Goal: Task Accomplishment & Management: Use online tool/utility

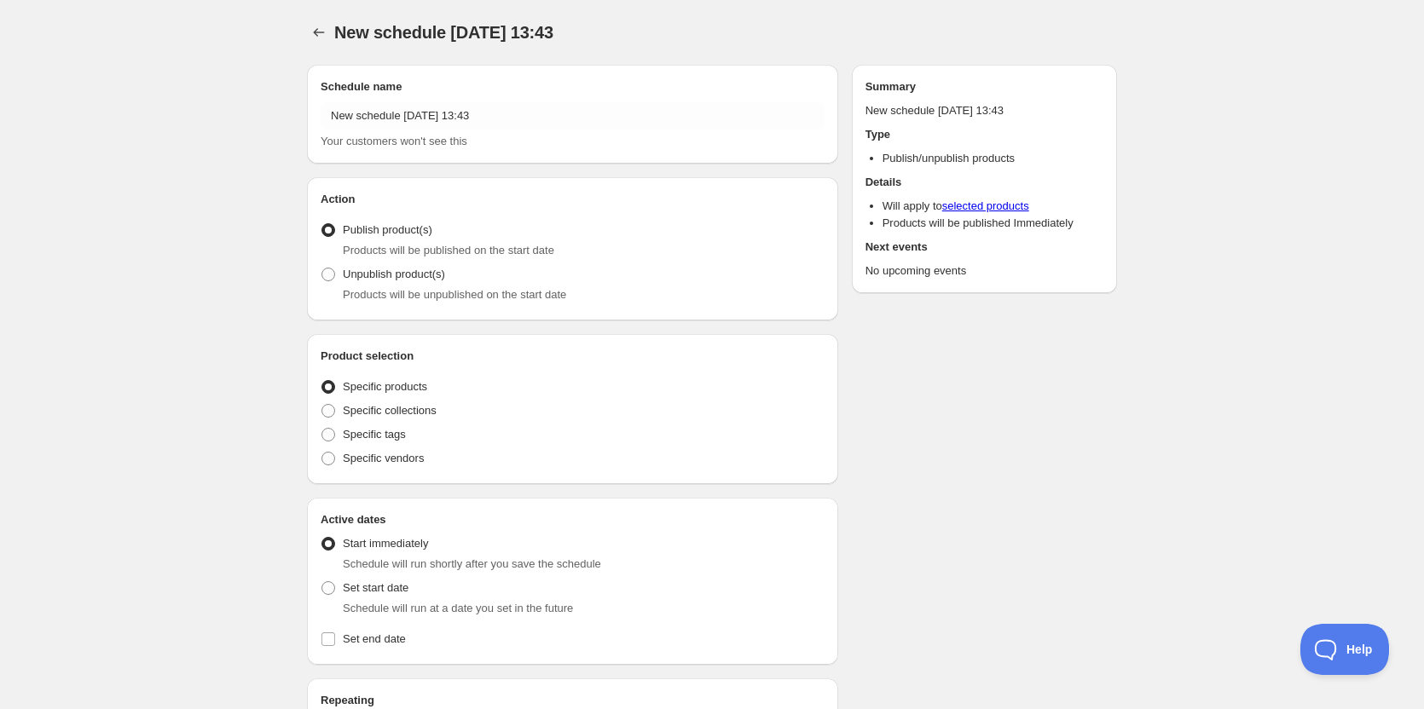
radio input "true"
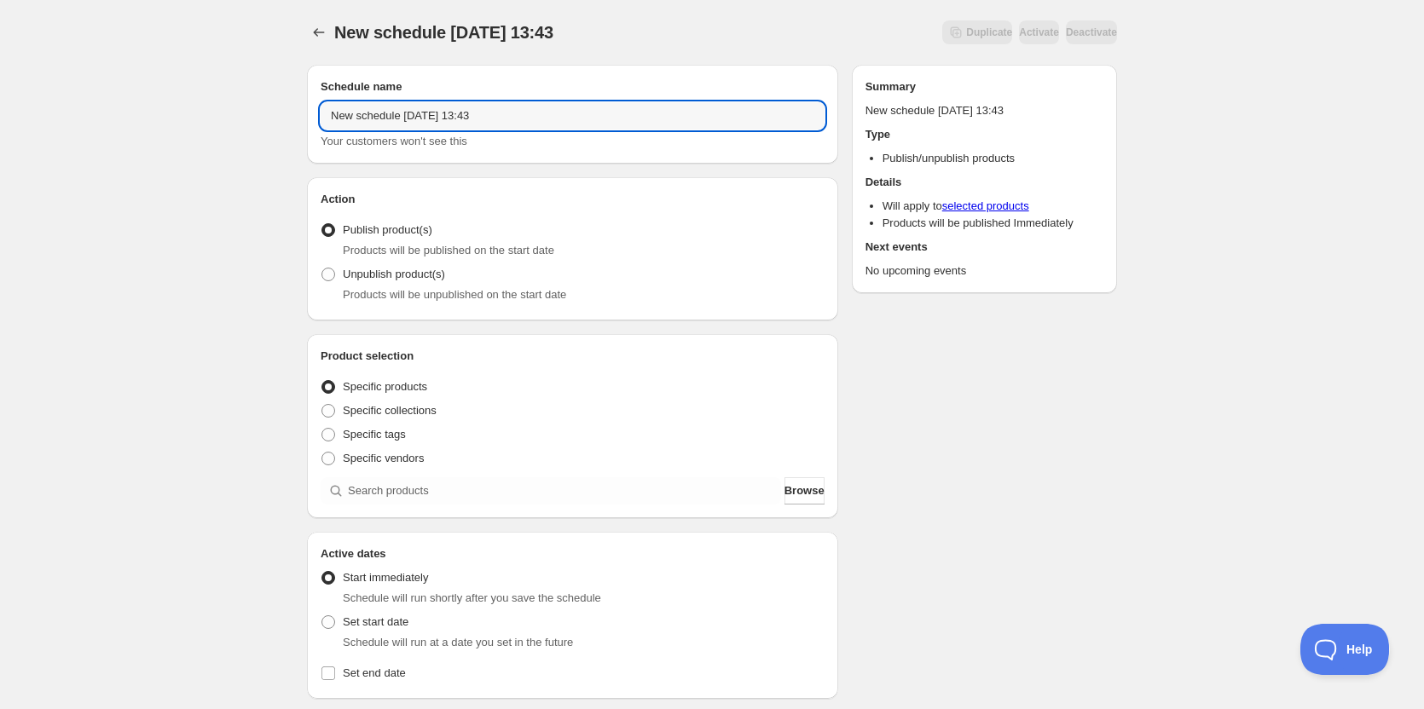
drag, startPoint x: 552, startPoint y: 121, endPoint x: 221, endPoint y: 116, distance: 330.8
click at [221, 116] on div "New schedule Aug 26 2025 13:43. This page is ready New schedule Aug 26 2025 13:…" at bounding box center [712, 649] width 1424 height 1299
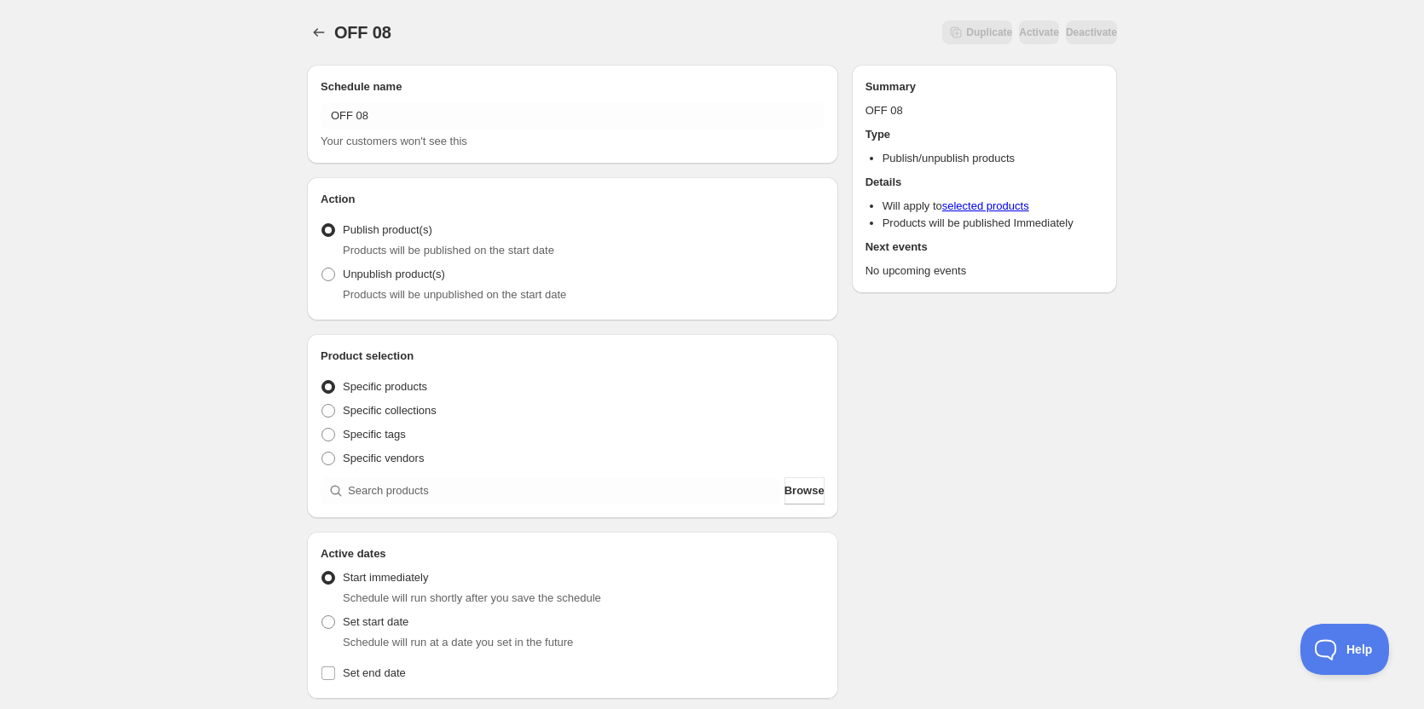
click at [451, 97] on div "Schedule name OFF 08 Your customers won't see this" at bounding box center [573, 114] width 504 height 72
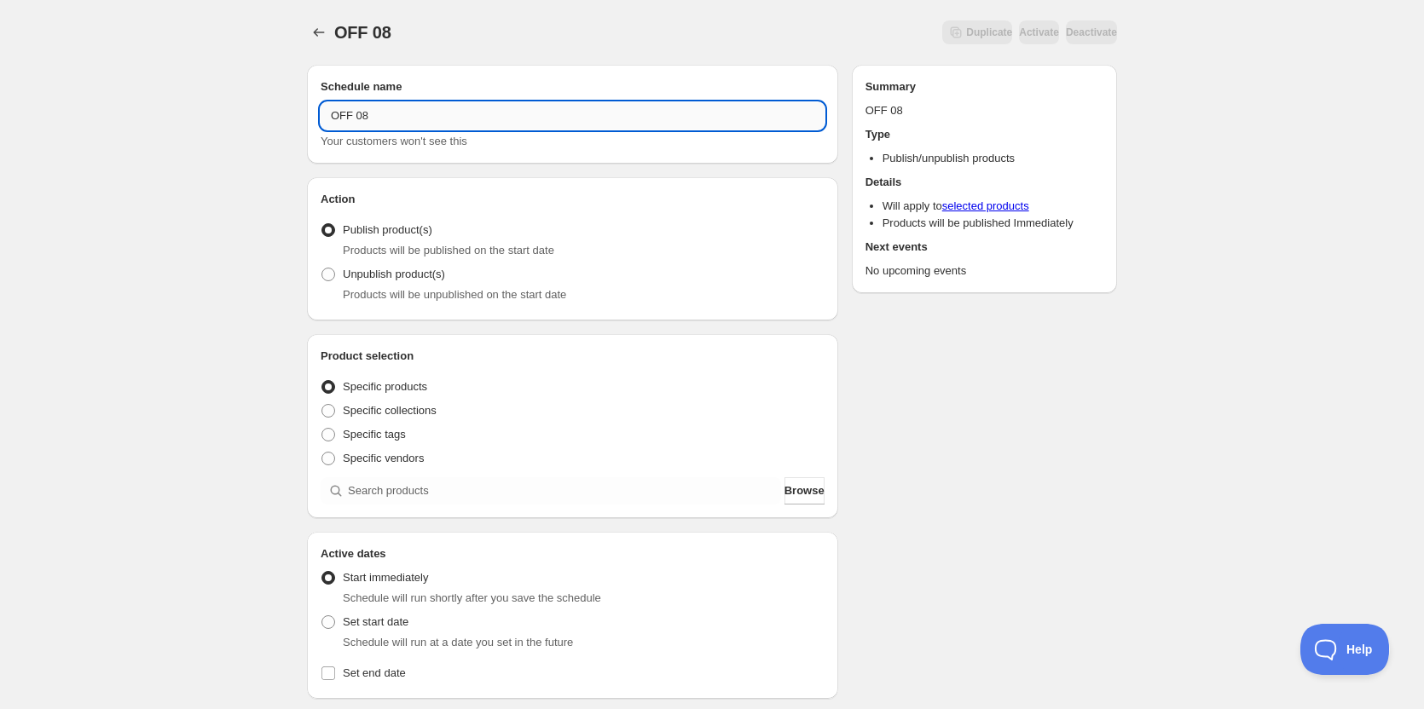
click at [446, 113] on input "OFF 08" at bounding box center [573, 115] width 504 height 27
type input "OFF 08 29 2025"
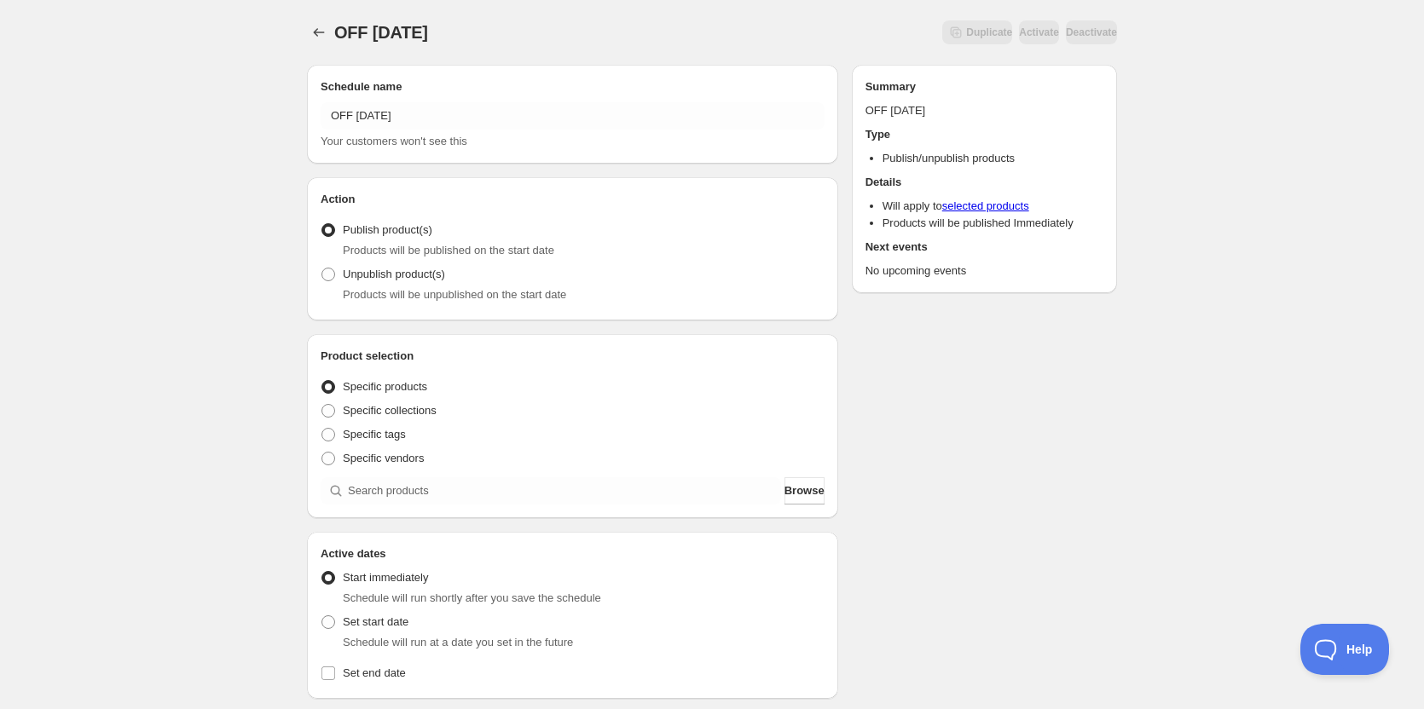
click at [165, 378] on div "OFF 08 29 2025. This page is ready OFF 08 29 2025 Duplicate Activate Deactivate…" at bounding box center [712, 649] width 1424 height 1299
click at [333, 273] on span at bounding box center [328, 275] width 14 height 14
click at [322, 269] on input "Unpublish product(s)" at bounding box center [321, 268] width 1 height 1
radio input "true"
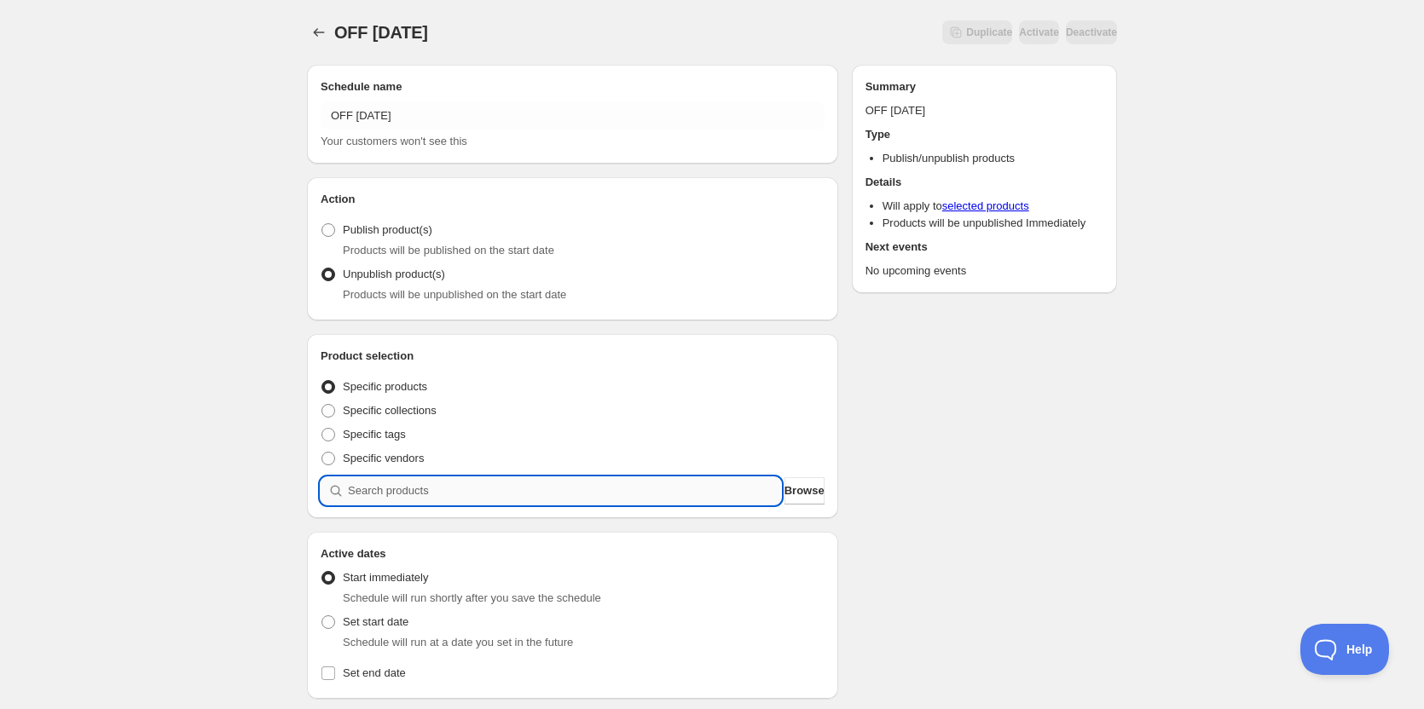
paste input "10 - lean beef raviolis with marinara sauce"
type input "10 - lean beef raviolis with marinara sauce"
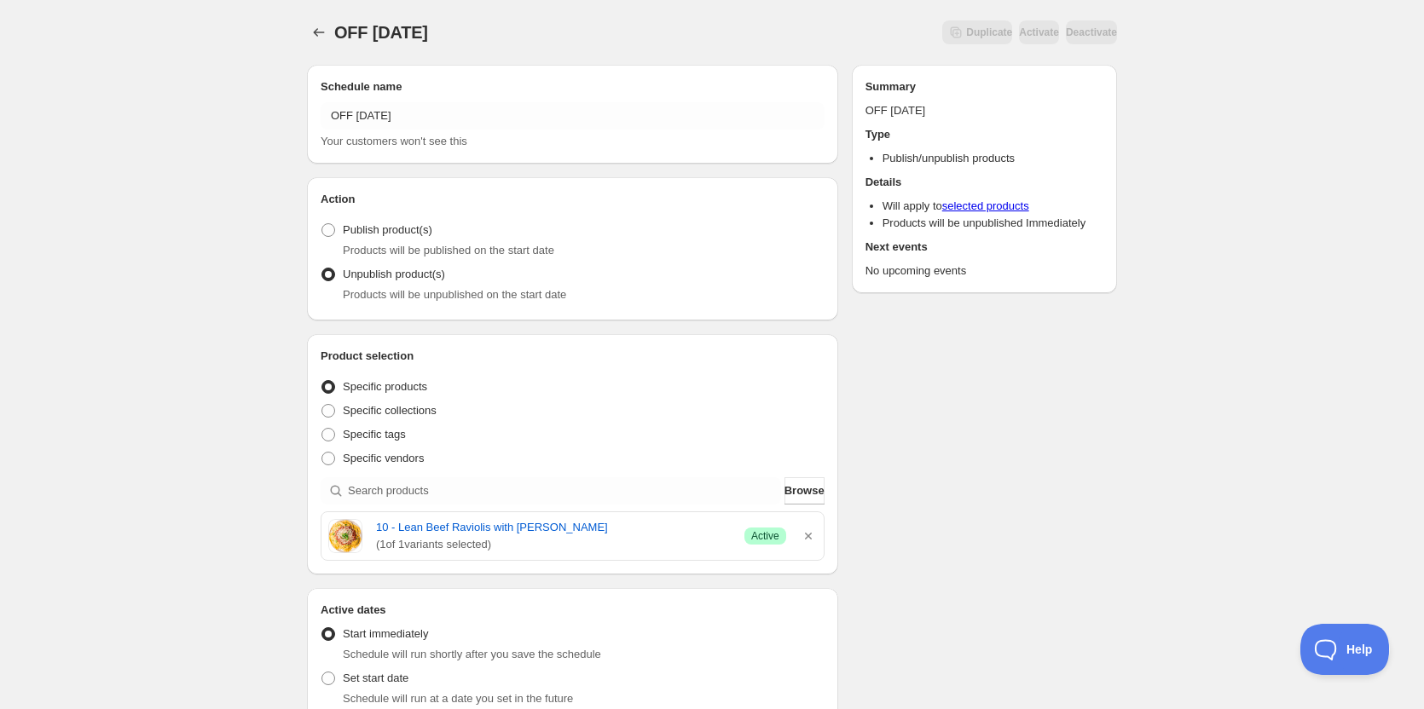
click at [963, 486] on div "Schedule name OFF 08 29 2025 Your customers won't see this Action Action Publis…" at bounding box center [705, 684] width 824 height 1267
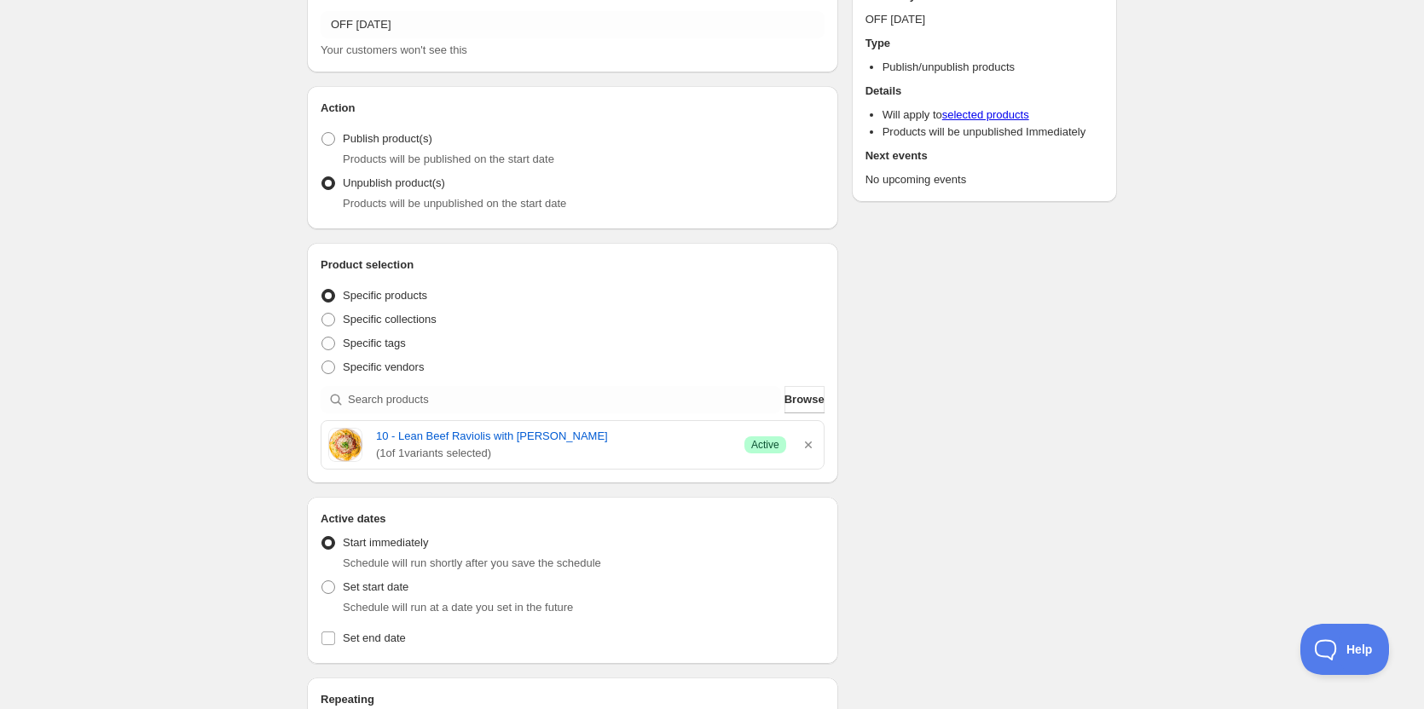
scroll to position [341, 0]
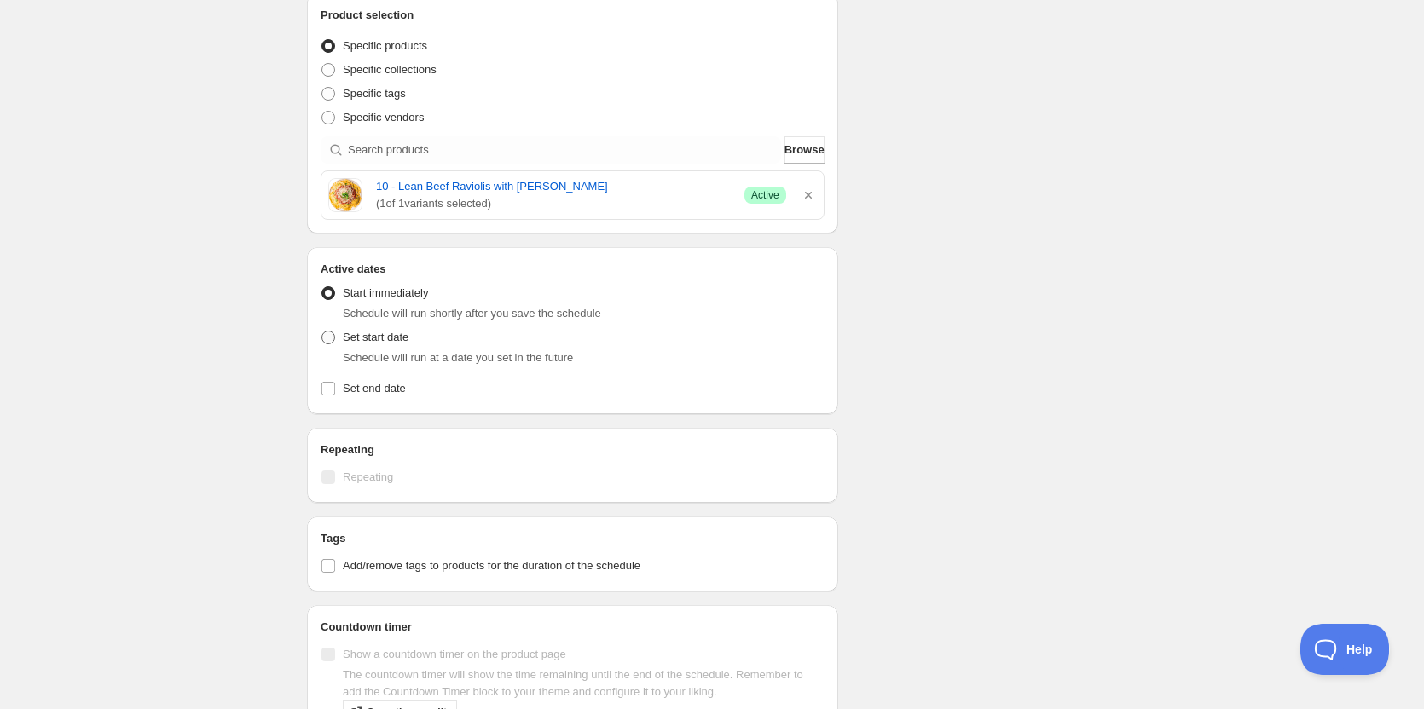
click at [330, 341] on span at bounding box center [328, 338] width 14 height 14
click at [322, 332] on input "Set start date" at bounding box center [321, 331] width 1 height 1
radio input "true"
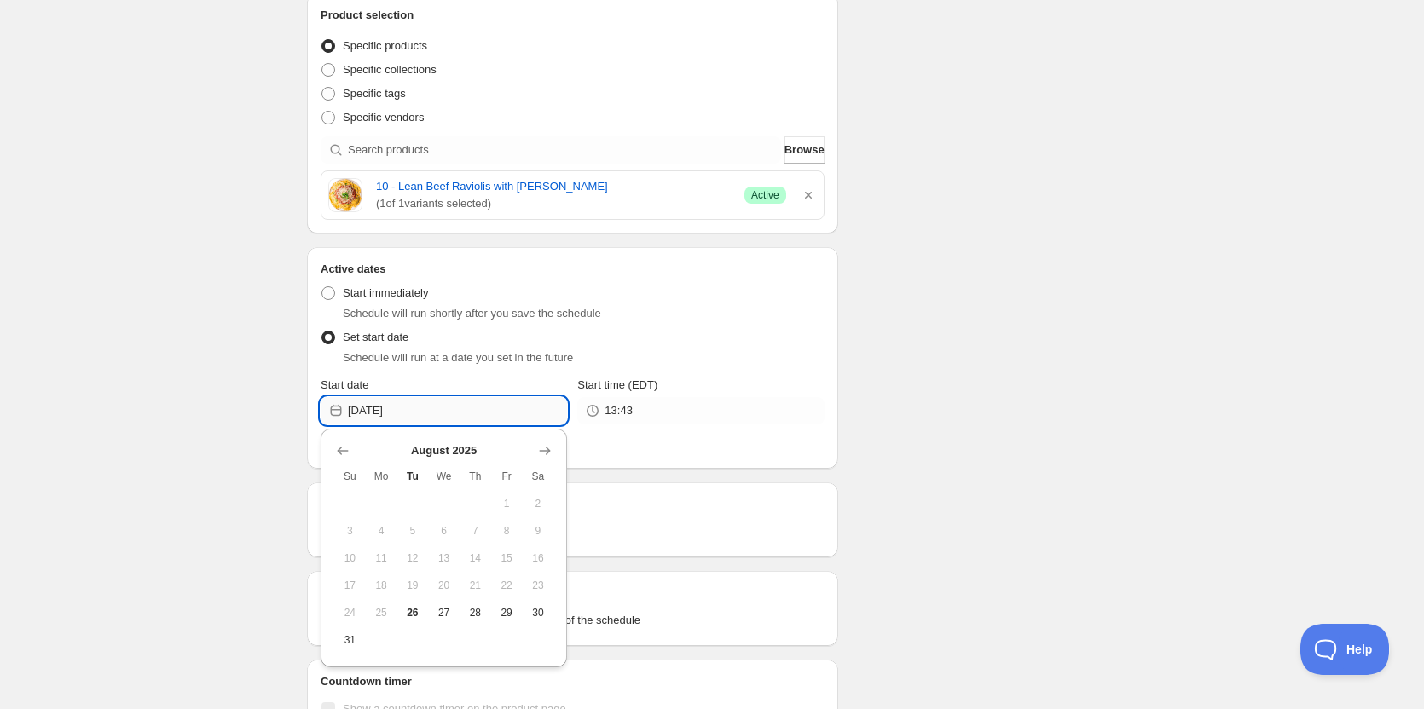
click at [463, 419] on input "2025-08-26" at bounding box center [457, 410] width 219 height 27
click at [504, 607] on span "29" at bounding box center [507, 613] width 18 height 14
type input "2025-08-29"
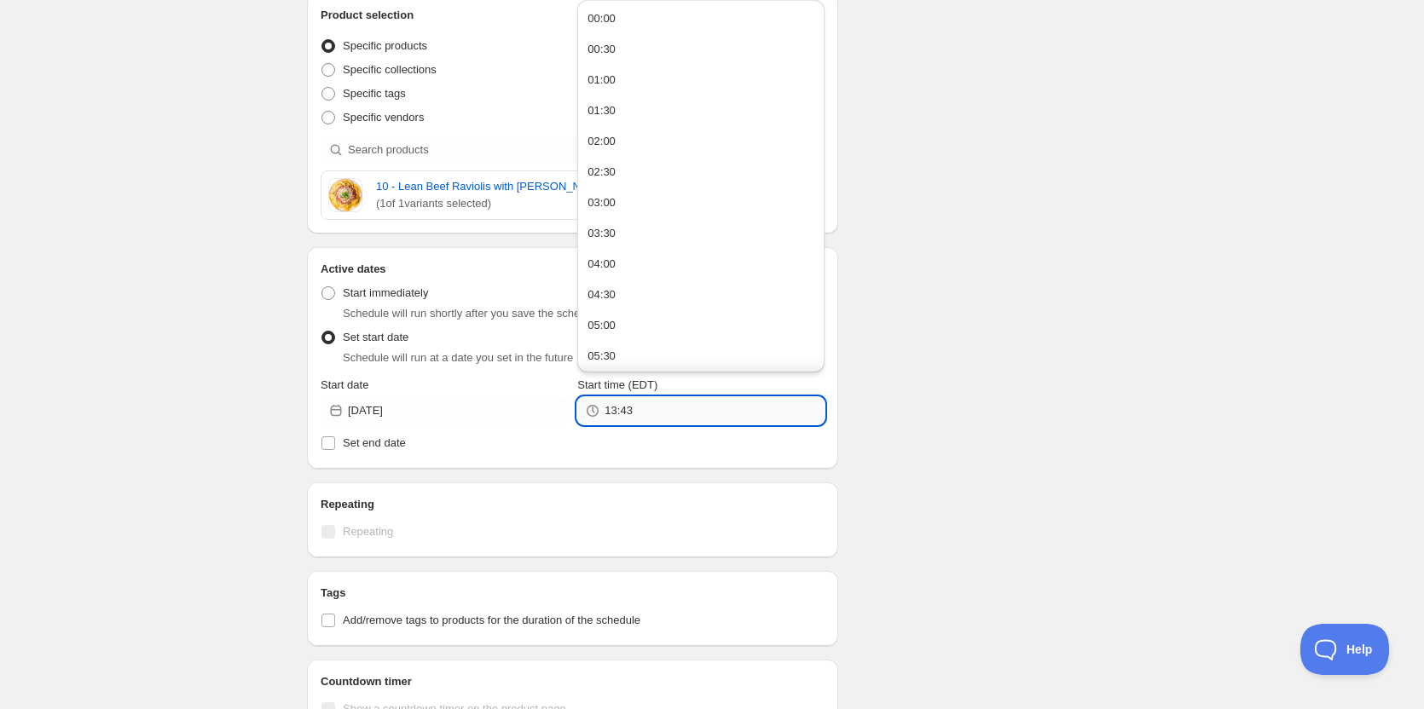
click at [633, 411] on input "13:43" at bounding box center [713, 410] width 219 height 27
click at [616, 323] on button "23:00" at bounding box center [700, 322] width 236 height 27
type input "23:00"
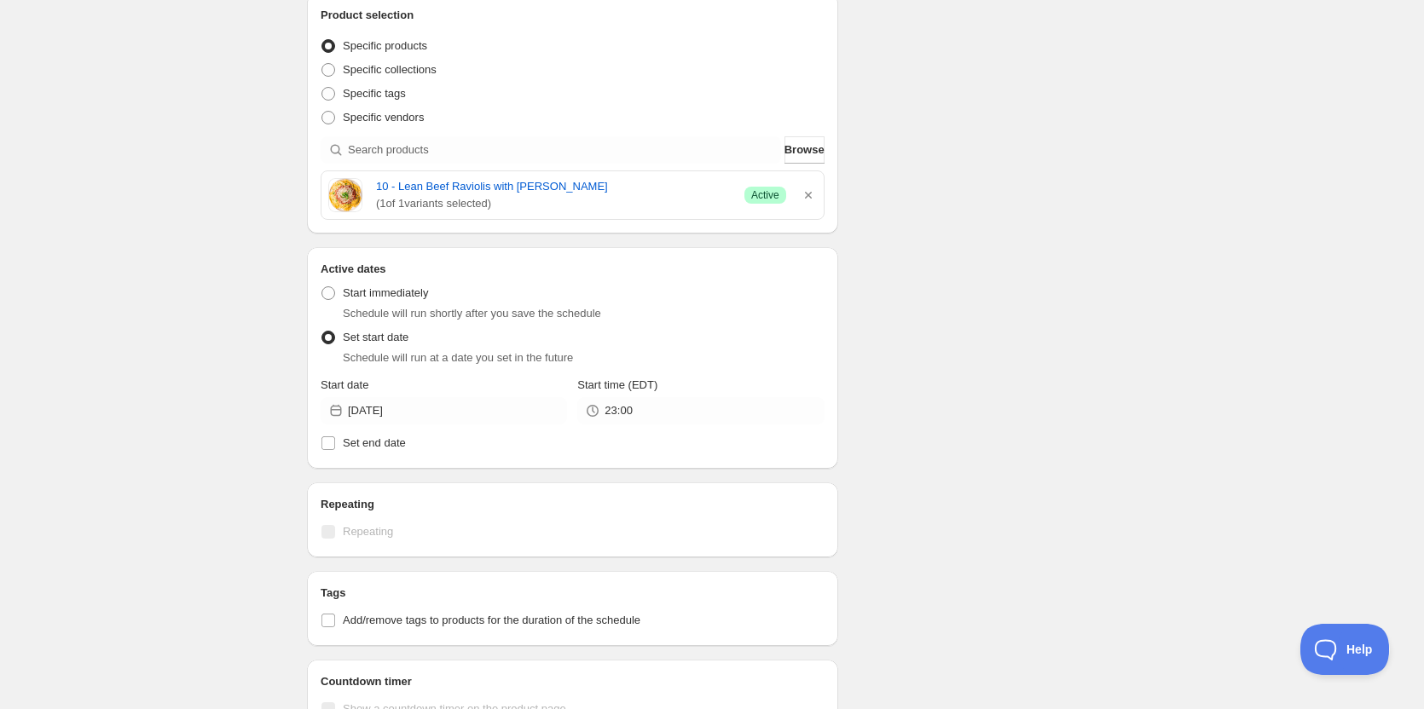
click at [1016, 301] on div "Schedule name OFF 08 29 2025 Your customers won't see this Action Action Publis…" at bounding box center [705, 370] width 824 height 1321
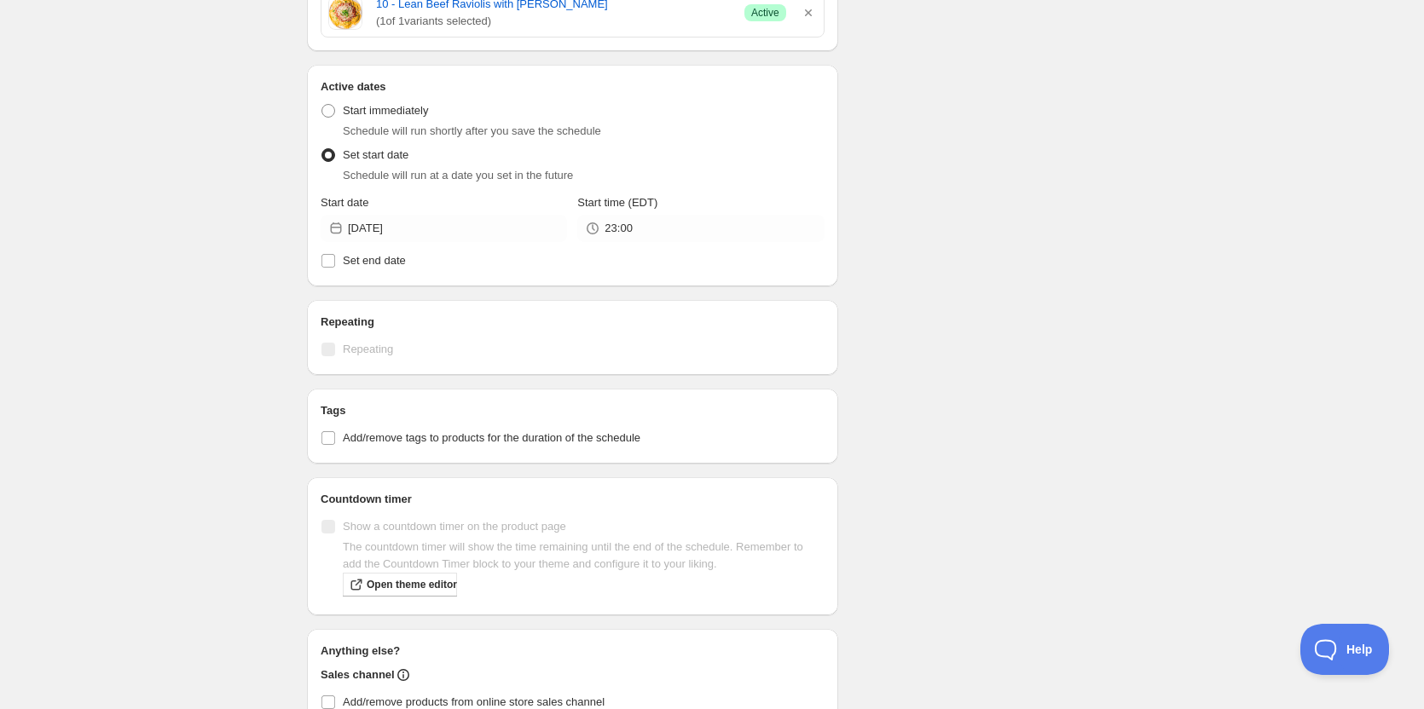
scroll to position [682, 0]
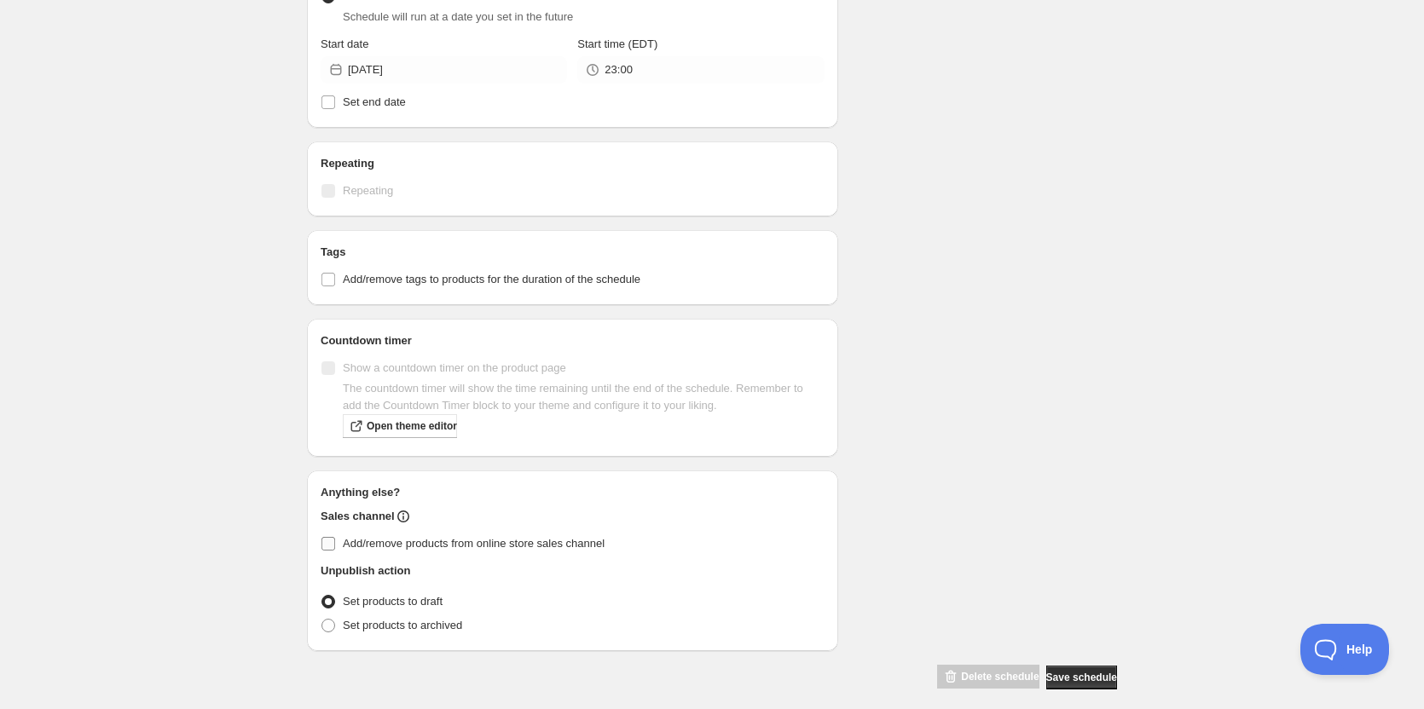
click at [325, 547] on input "Add/remove products from online store sales channel" at bounding box center [328, 544] width 14 height 14
checkbox input "true"
click at [1077, 673] on span "Save schedule" at bounding box center [1081, 678] width 71 height 14
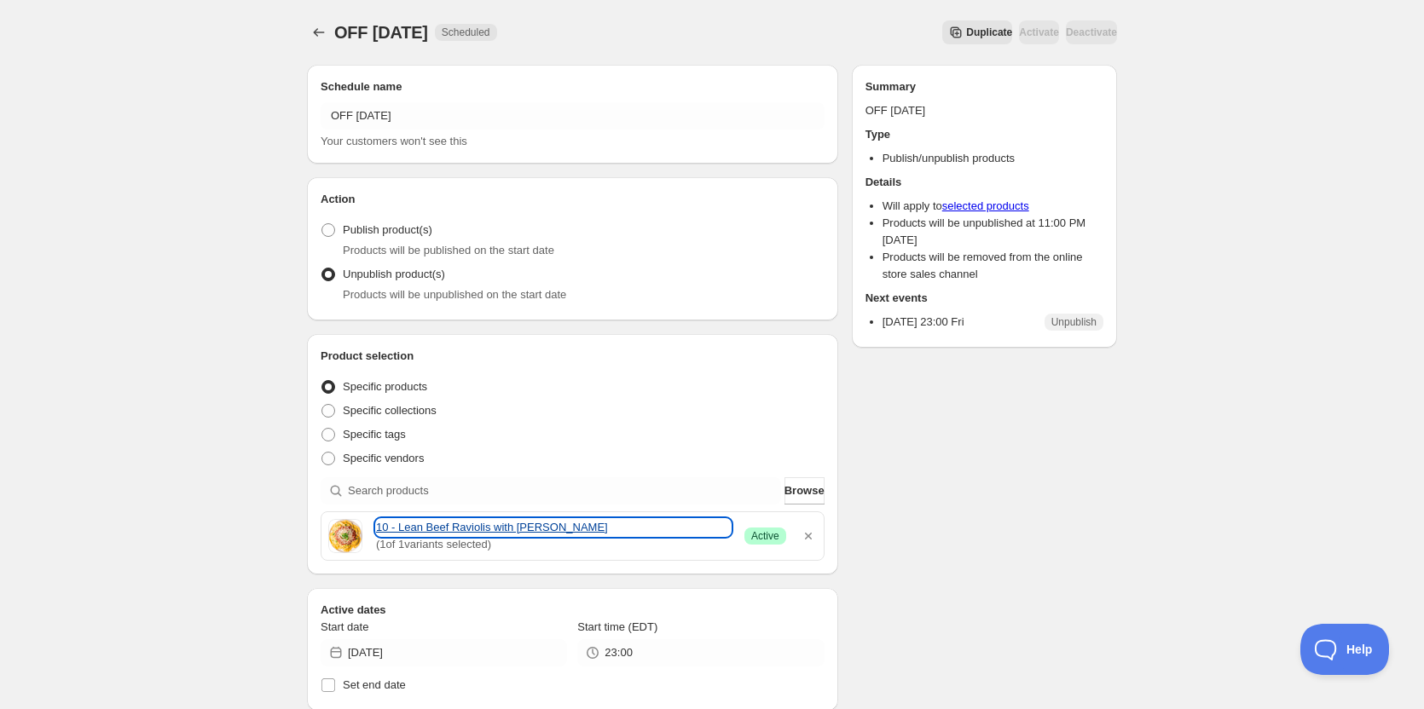
click at [431, 528] on link "10 - Lean Beef Raviolis with Marinara Sauce" at bounding box center [553, 527] width 355 height 17
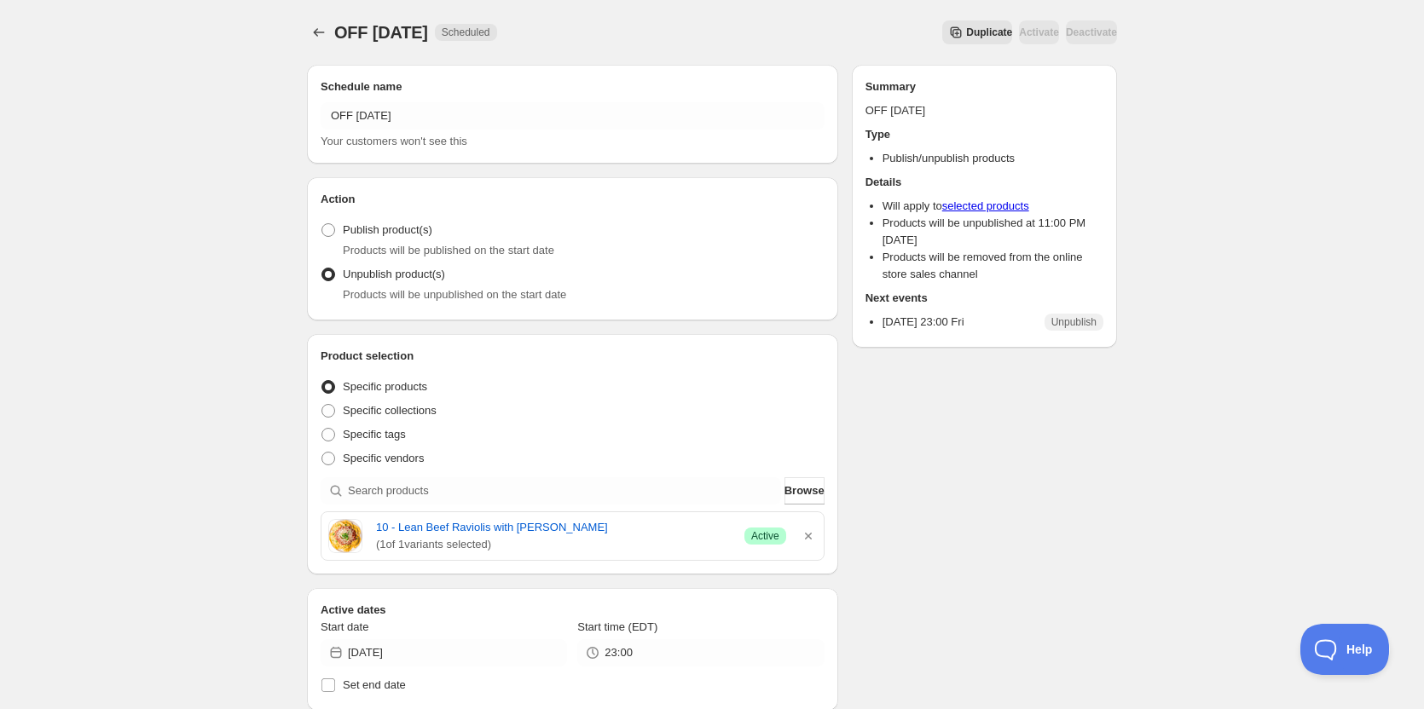
click at [198, 304] on div "OFF 08 29 2025. This page is ready OFF 08 29 2025 Scheduled Duplicate Activate …" at bounding box center [712, 654] width 1424 height 1308
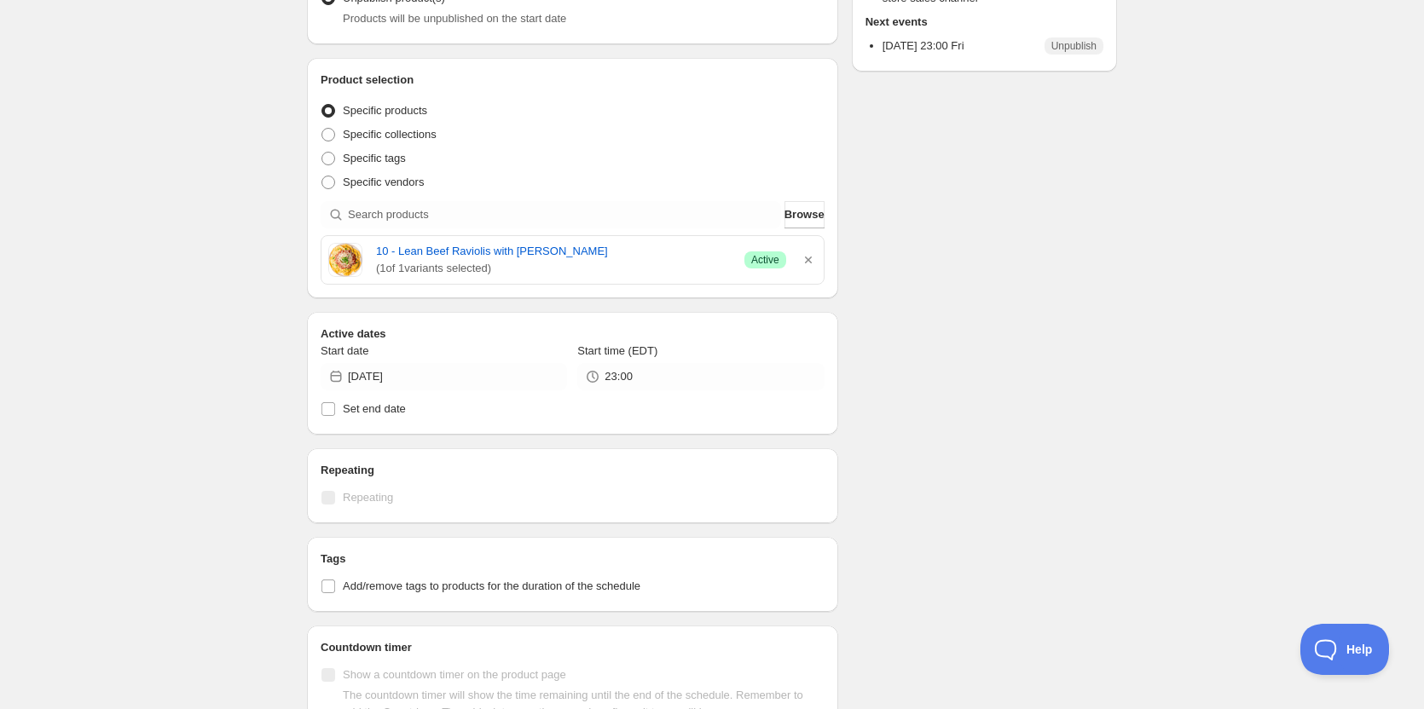
scroll to position [341, 0]
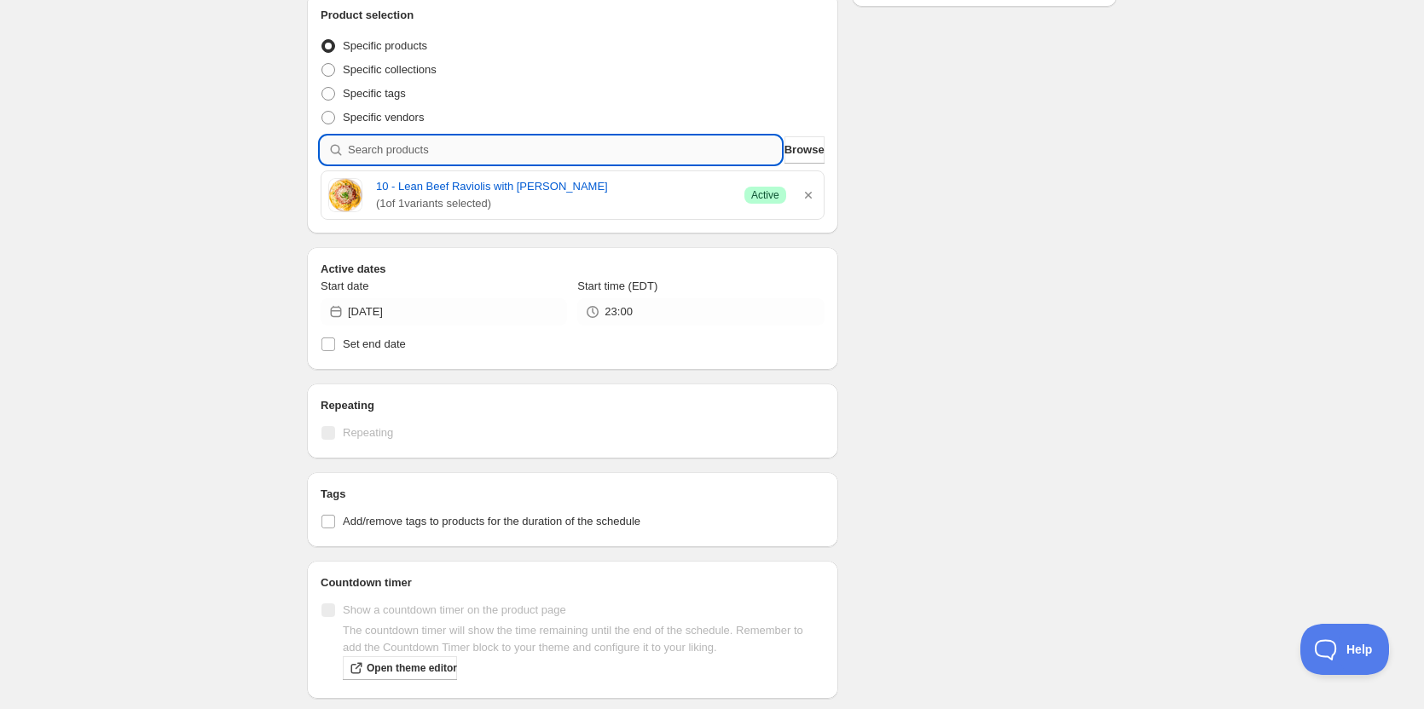
paste input "12 - roasted pulled pork with baked sweet plantains and congri (gf)"
type input "12 - roasted pulled pork with baked sweet plantains and congri (gf)"
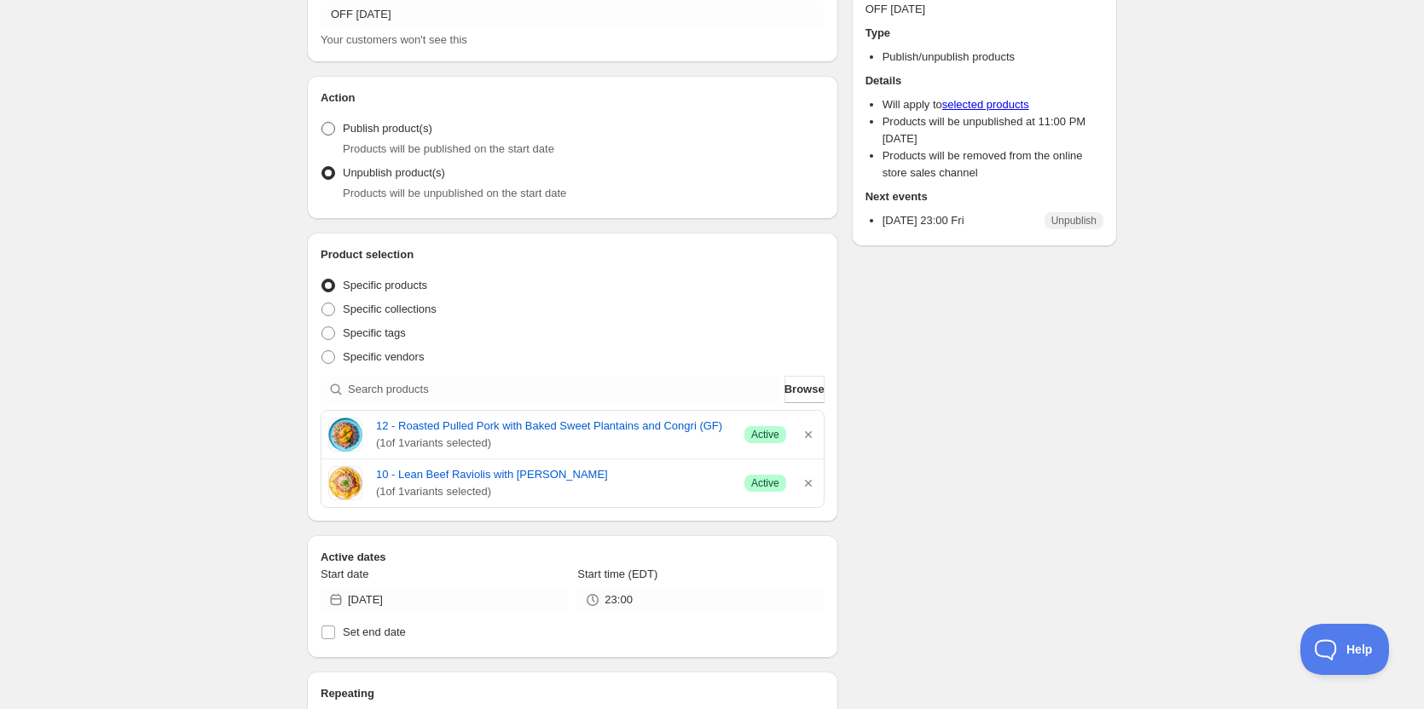
scroll to position [0, 0]
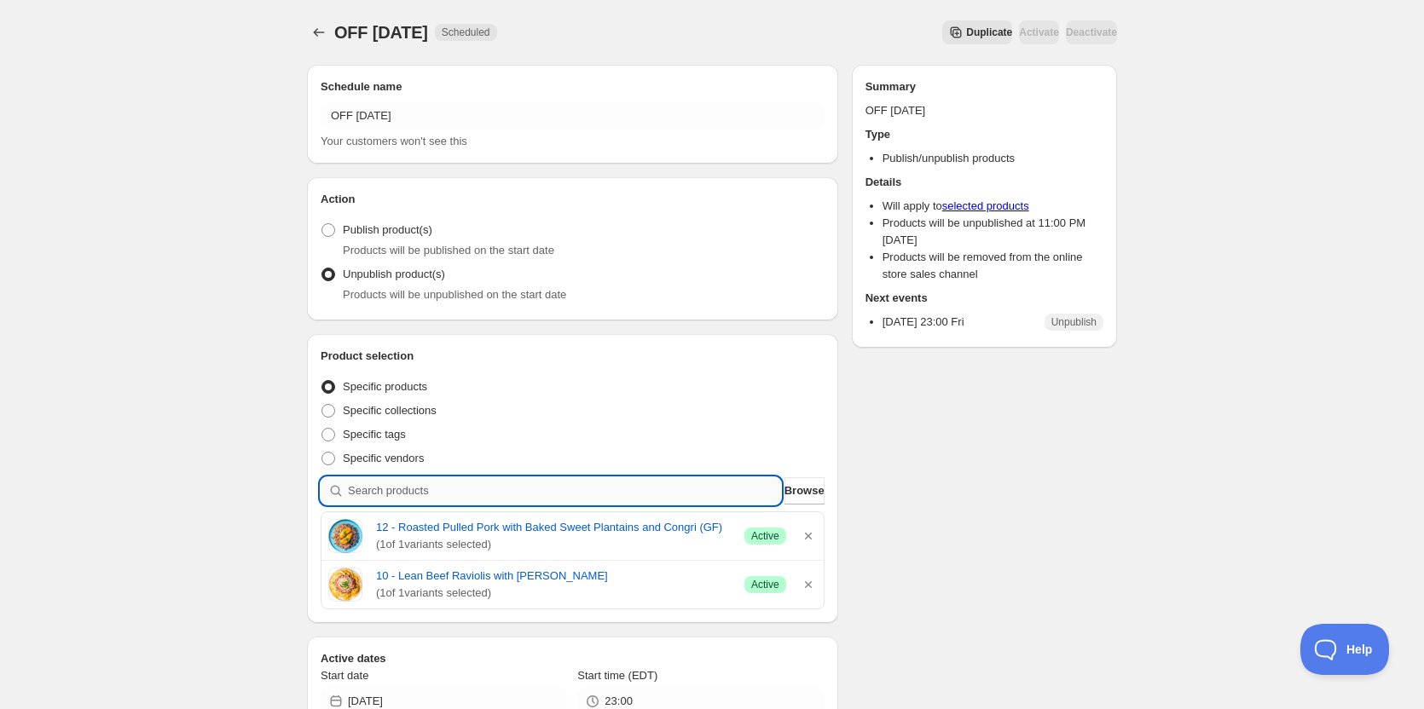
paste input "19 - paleo roasted salmon with sun-dried tomato pesto cream, steamed kale and s…"
type input "19 - paleo roasted salmon with sun-dried tomato pesto cream, steamed kale and s…"
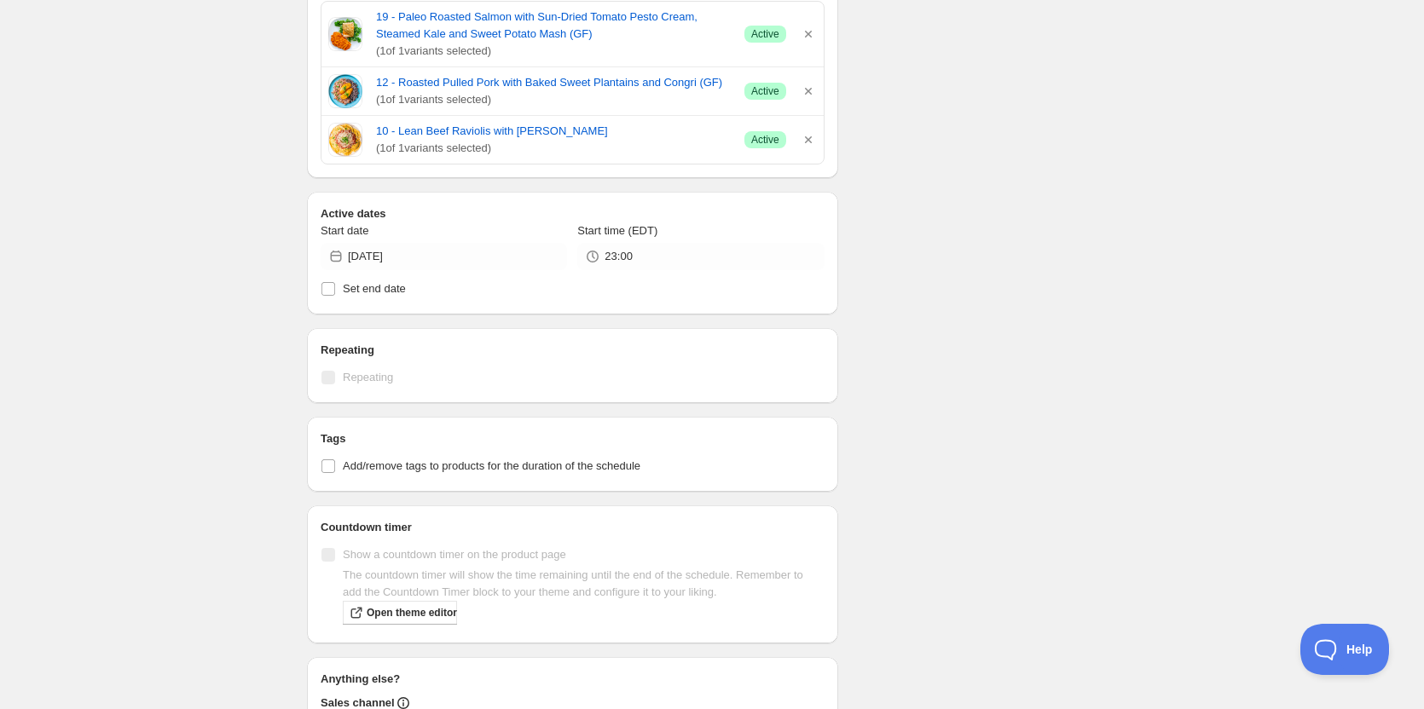
scroll to position [682, 0]
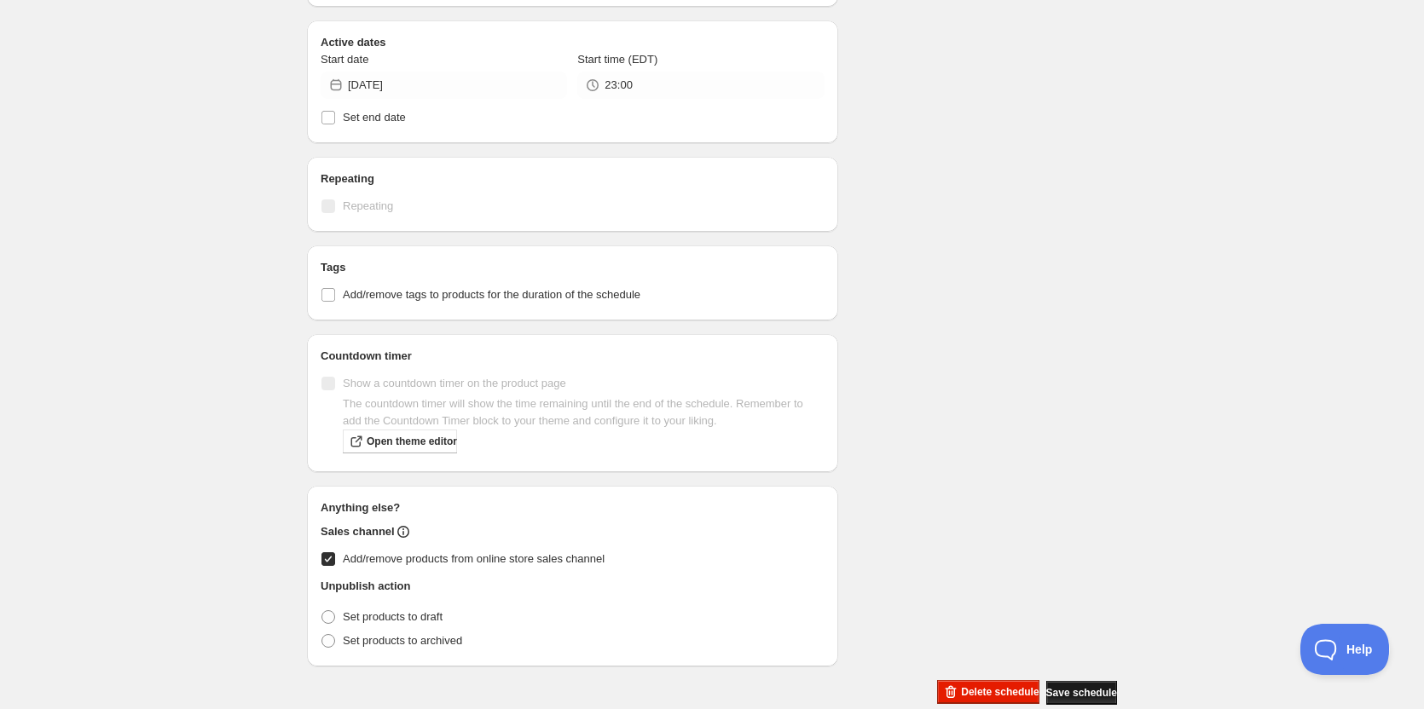
click at [1067, 698] on span "Save schedule" at bounding box center [1081, 693] width 71 height 14
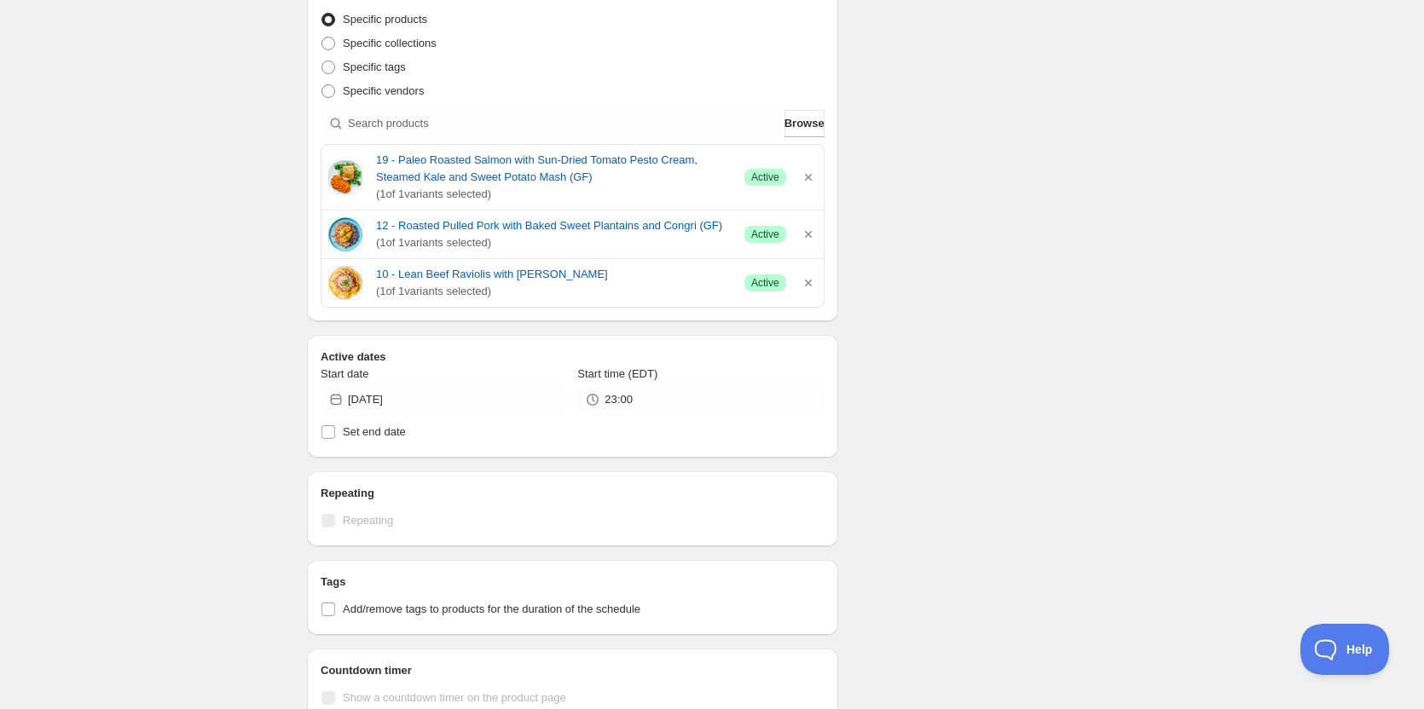
scroll to position [199, 0]
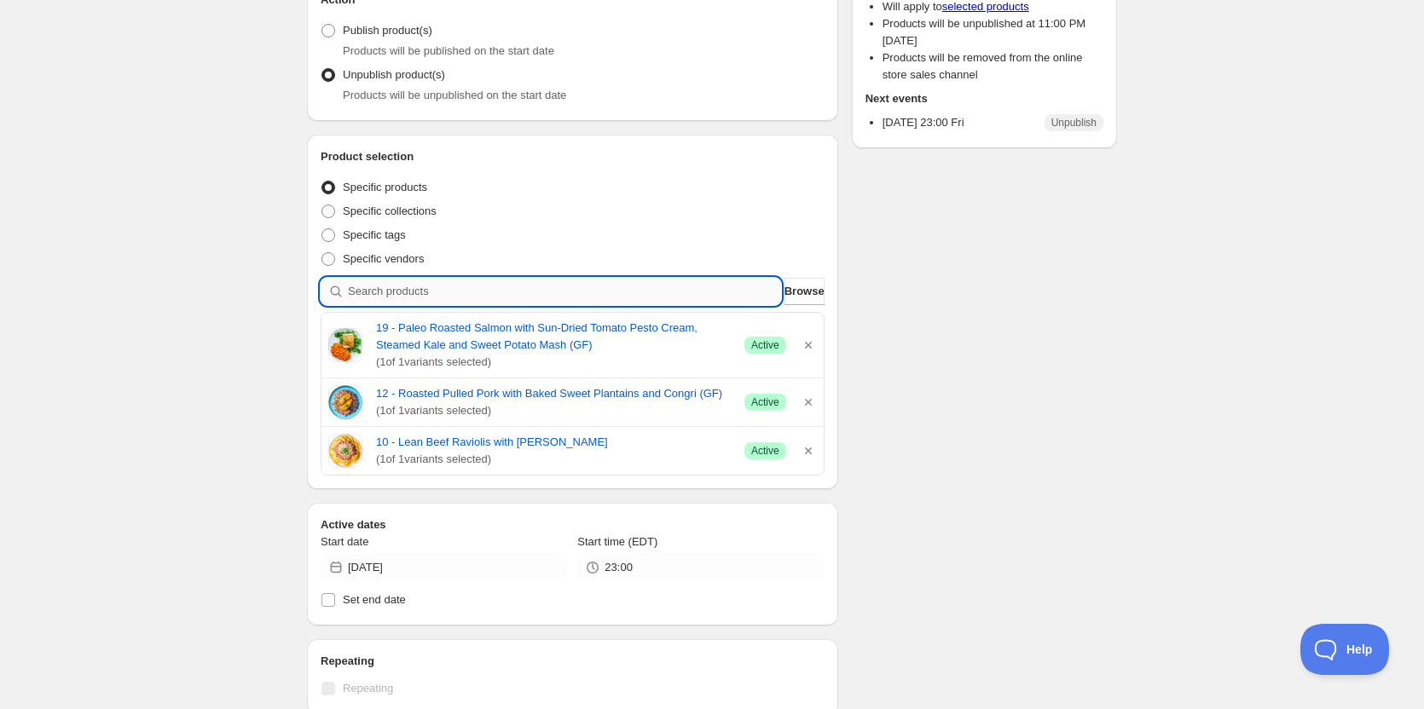
paste input "37 - ideal quiche with sausage, ham, veggies, and hash browns"
type input "37 - ideal quiche with sausage, ham, veggies, and hash browns"
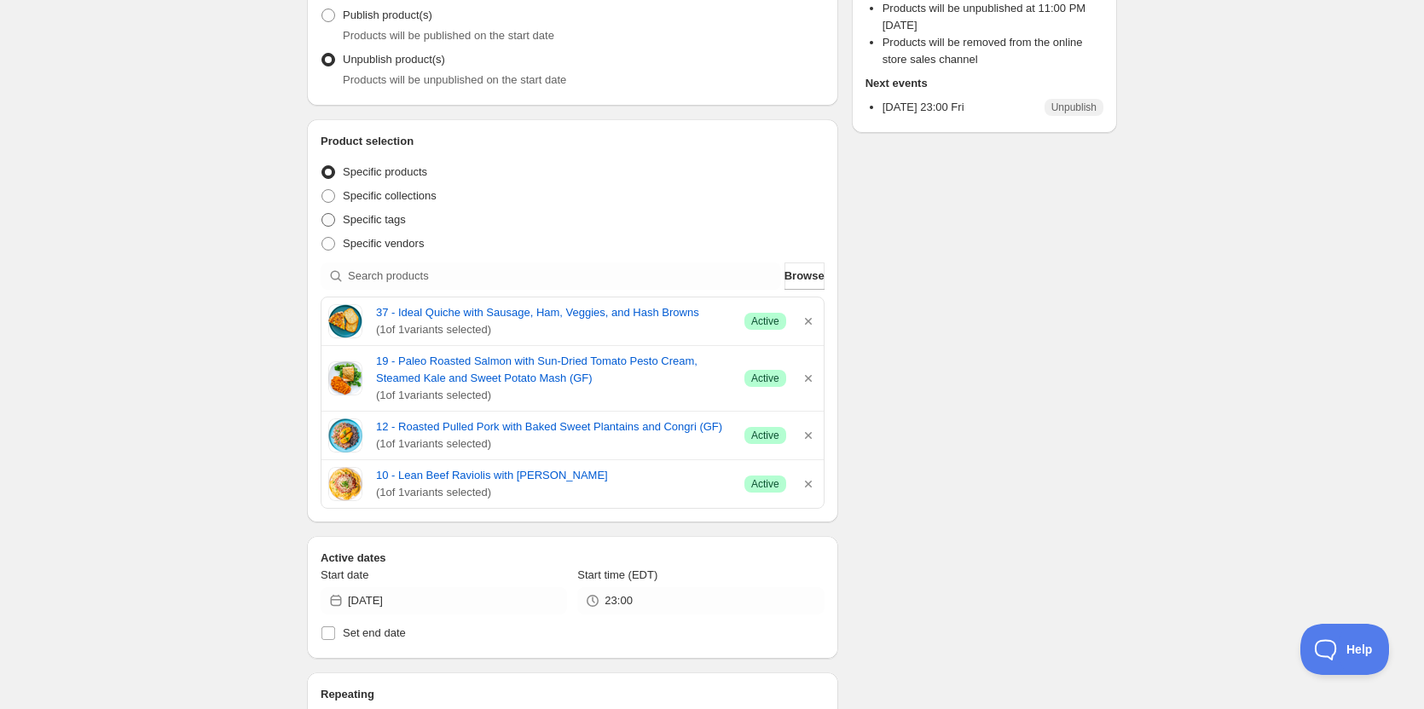
scroll to position [114, 0]
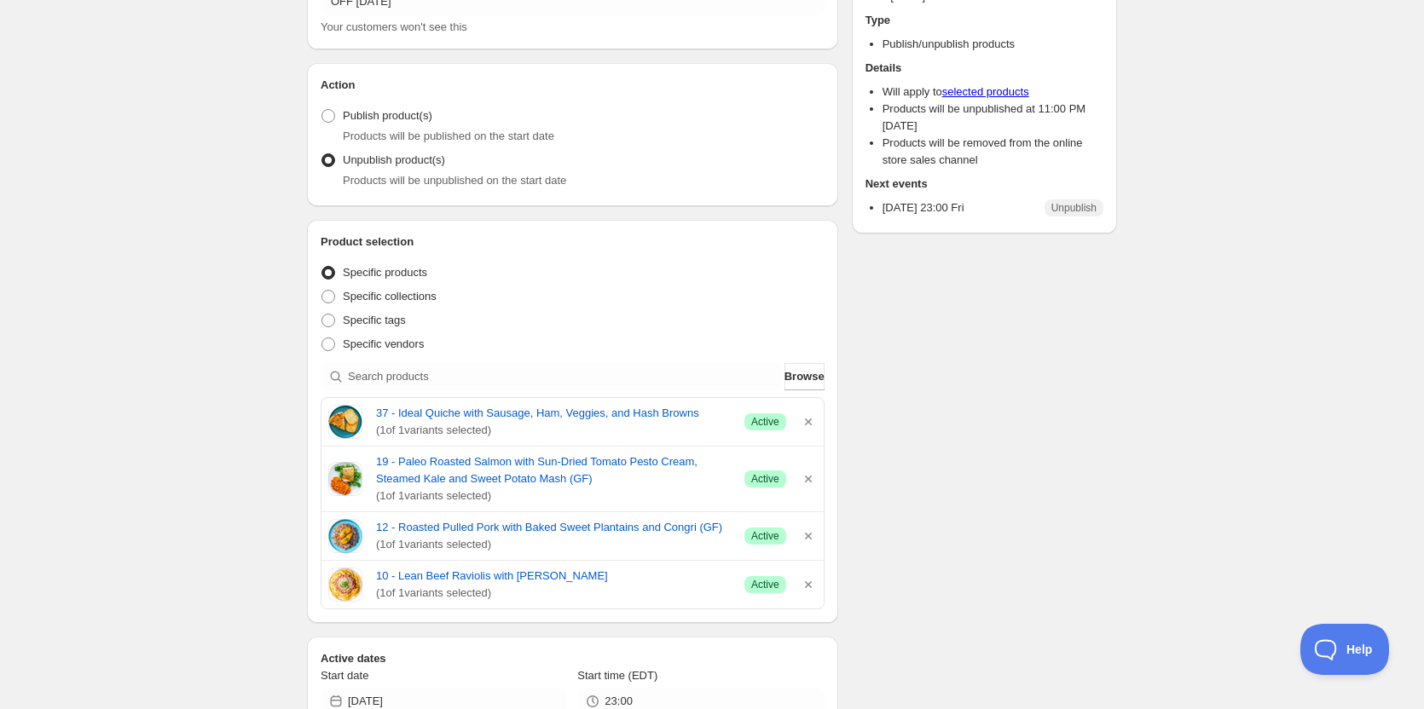
click at [114, 257] on div "OFF 08 29 2025. This page is ready OFF 08 29 2025 Scheduled Duplicate Activate …" at bounding box center [712, 621] width 1424 height 1471
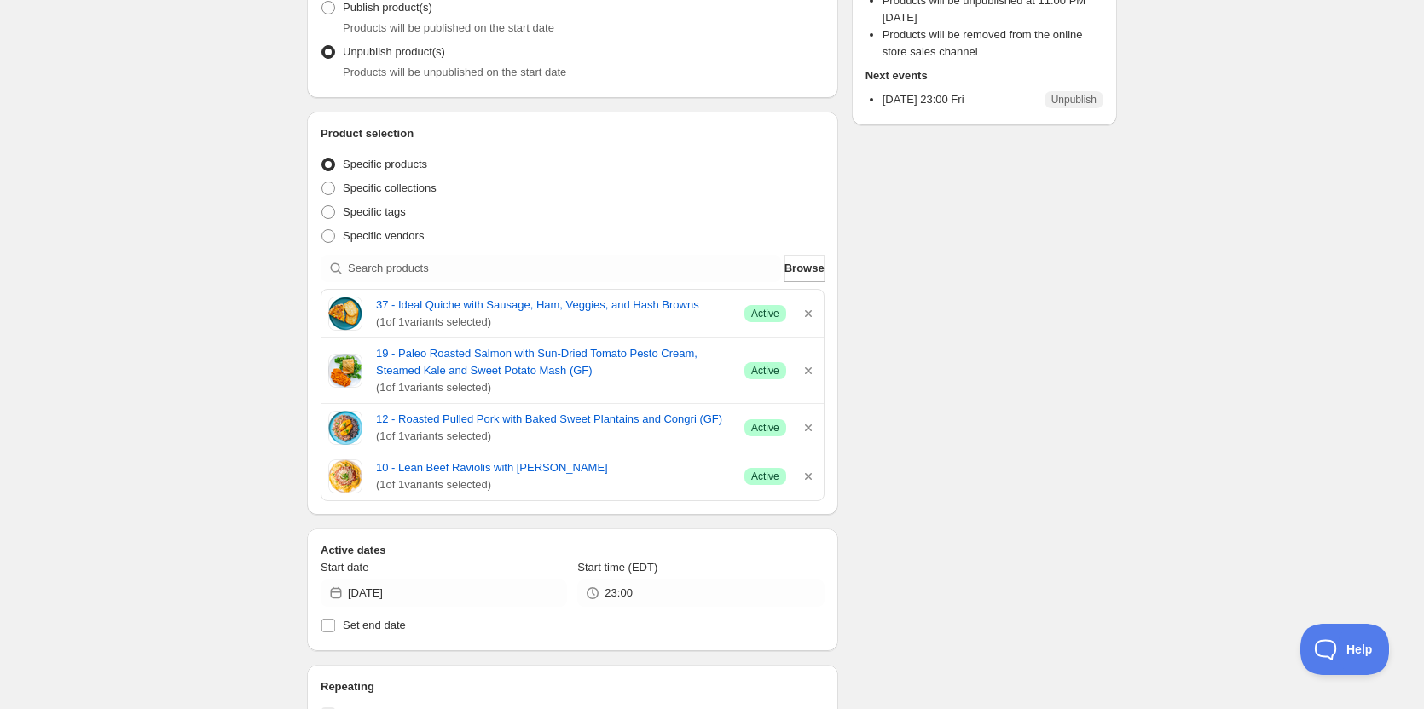
scroll to position [285, 0]
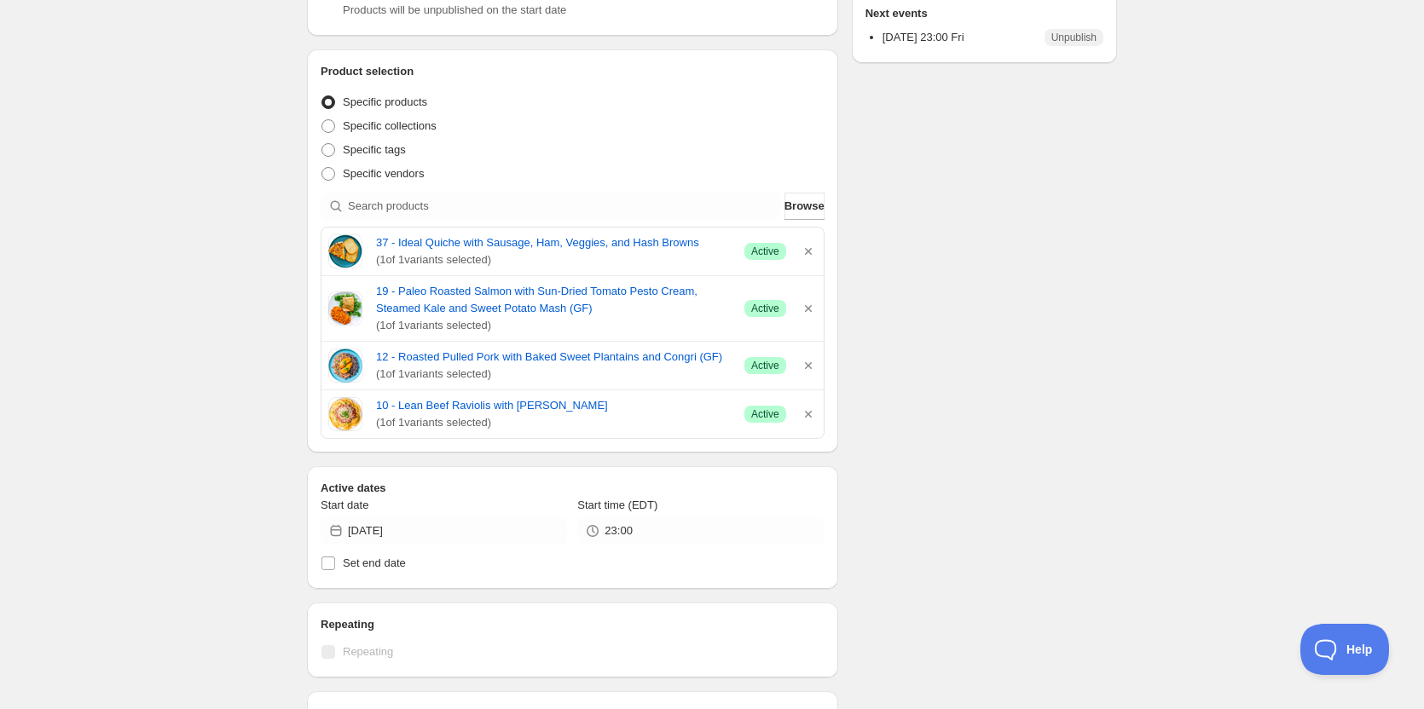
drag, startPoint x: 522, startPoint y: 427, endPoint x: 318, endPoint y: 245, distance: 273.5
click at [318, 245] on div "Product selection Entity type Specific products Specific collections Specific t…" at bounding box center [572, 250] width 531 height 403
copy div "37 - Ideal Quiche with Sausage, Ham, Veggies, and Hash Browns ( 1 of 1 variants…"
click at [185, 204] on div "OFF 08 29 2025. This page is ready OFF 08 29 2025 Scheduled Duplicate Activate …" at bounding box center [712, 450] width 1424 height 1471
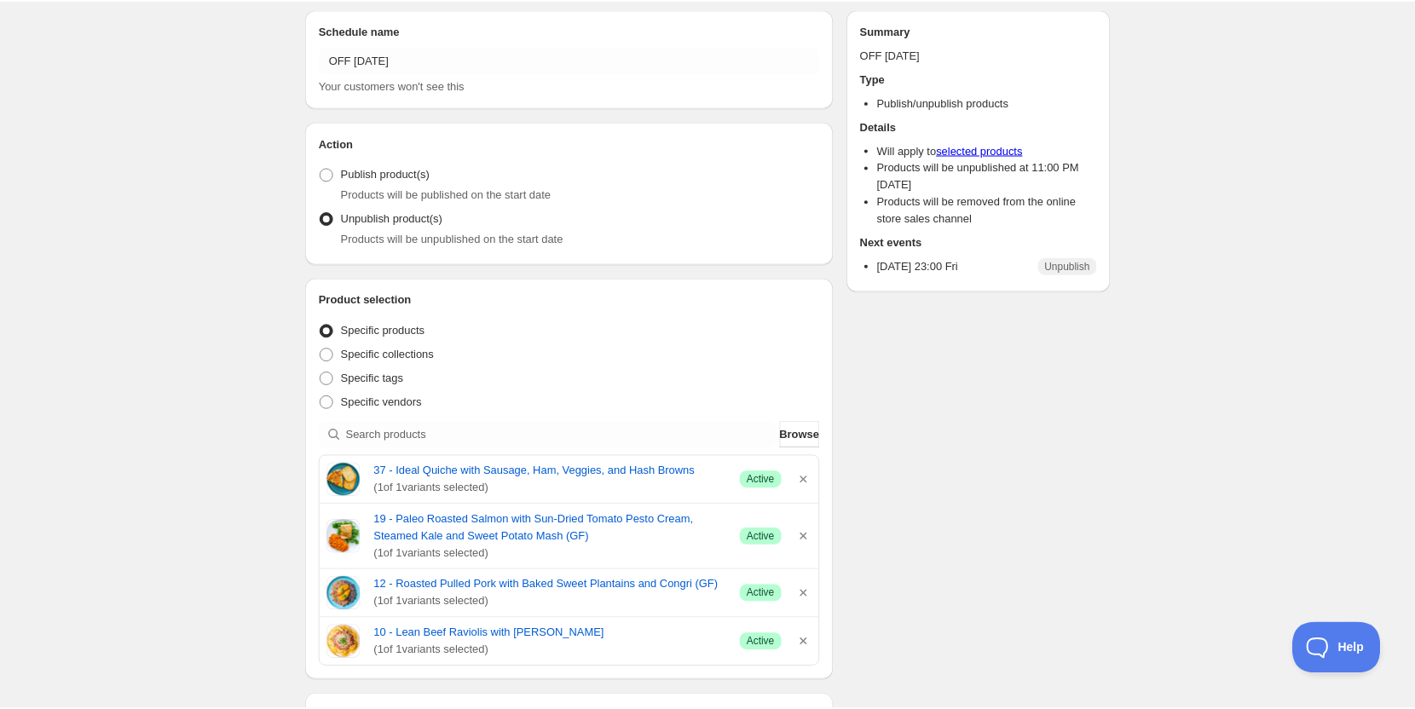
scroll to position [85, 0]
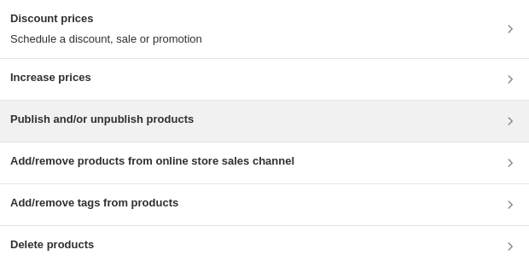
click at [165, 123] on h3 "Publish and/or unpublish products" at bounding box center [101, 119] width 183 height 17
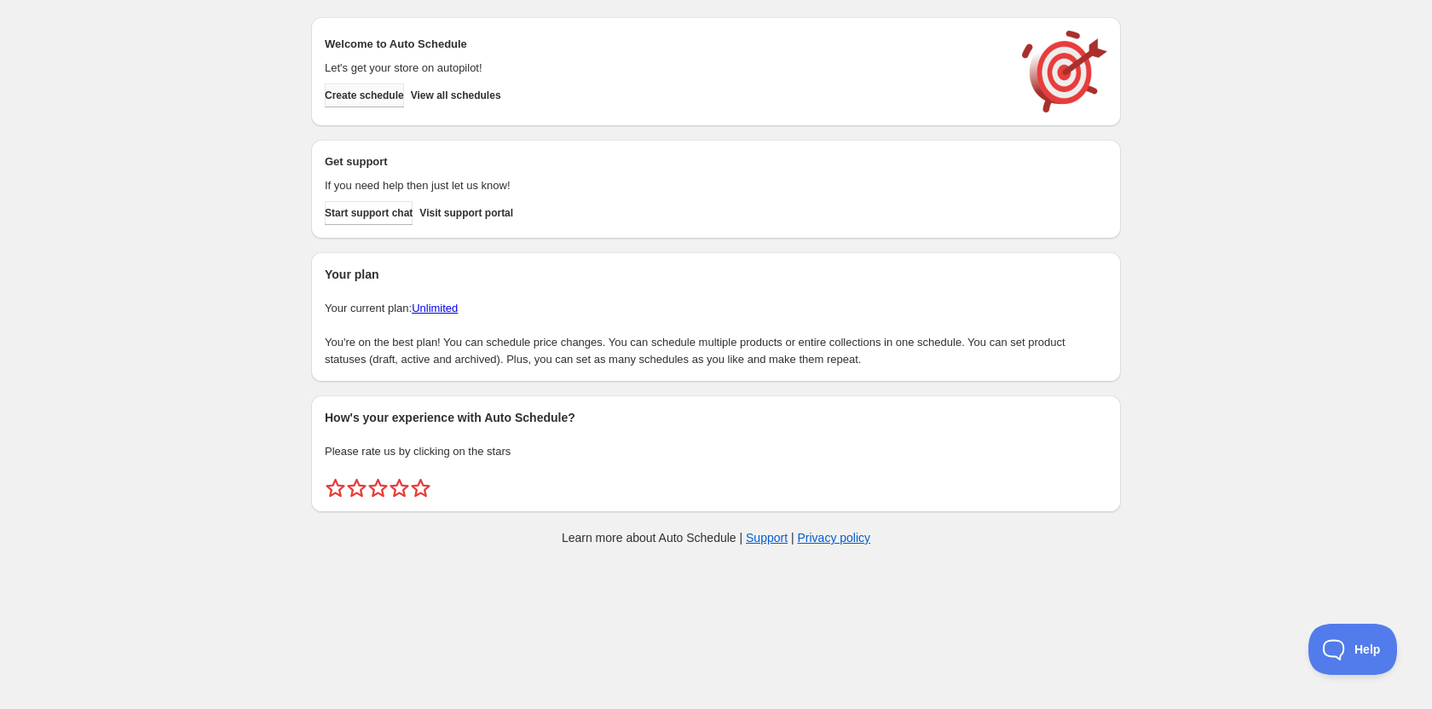
click at [360, 90] on span "Create schedule" at bounding box center [364, 96] width 79 height 14
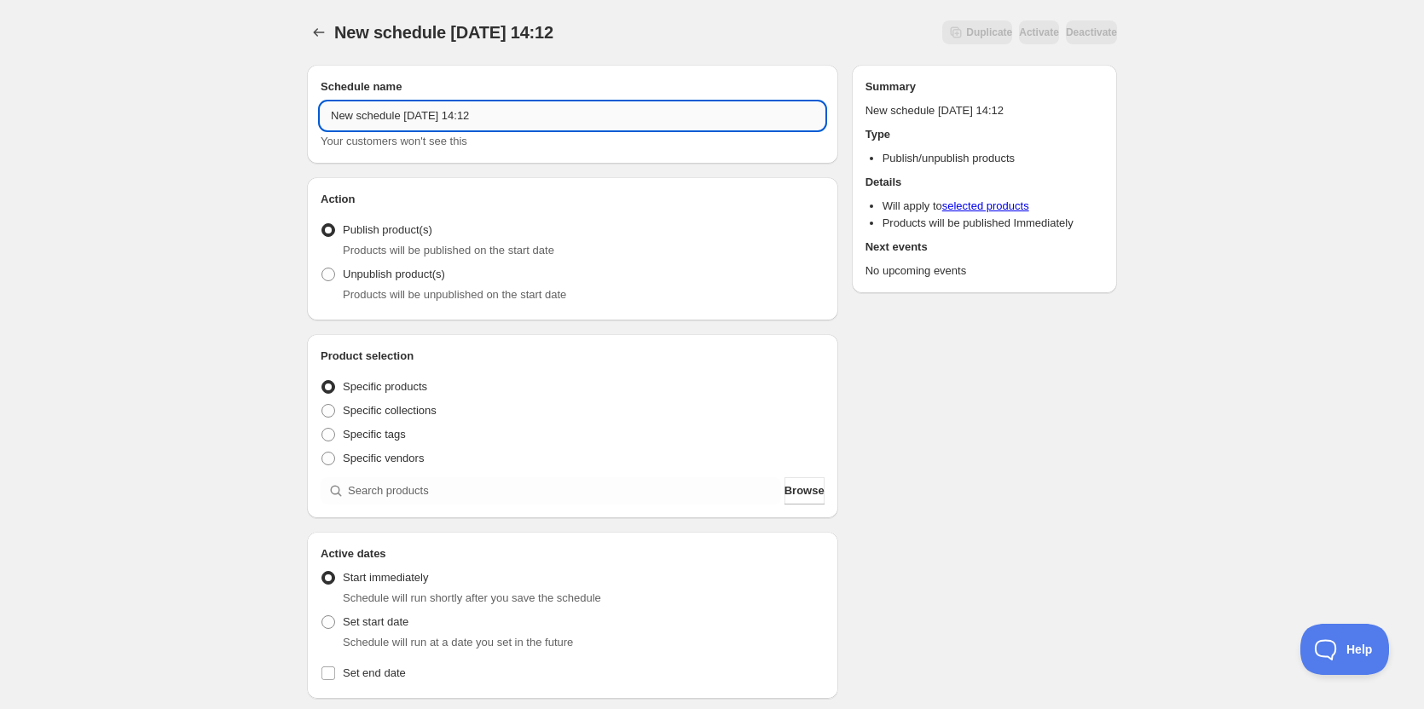
click at [390, 114] on input "New schedule Aug 26 2025 14:12" at bounding box center [573, 115] width 504 height 27
click at [508, 108] on input "ON 08" at bounding box center [573, 115] width 504 height 27
type input "ON 08 29 2025"
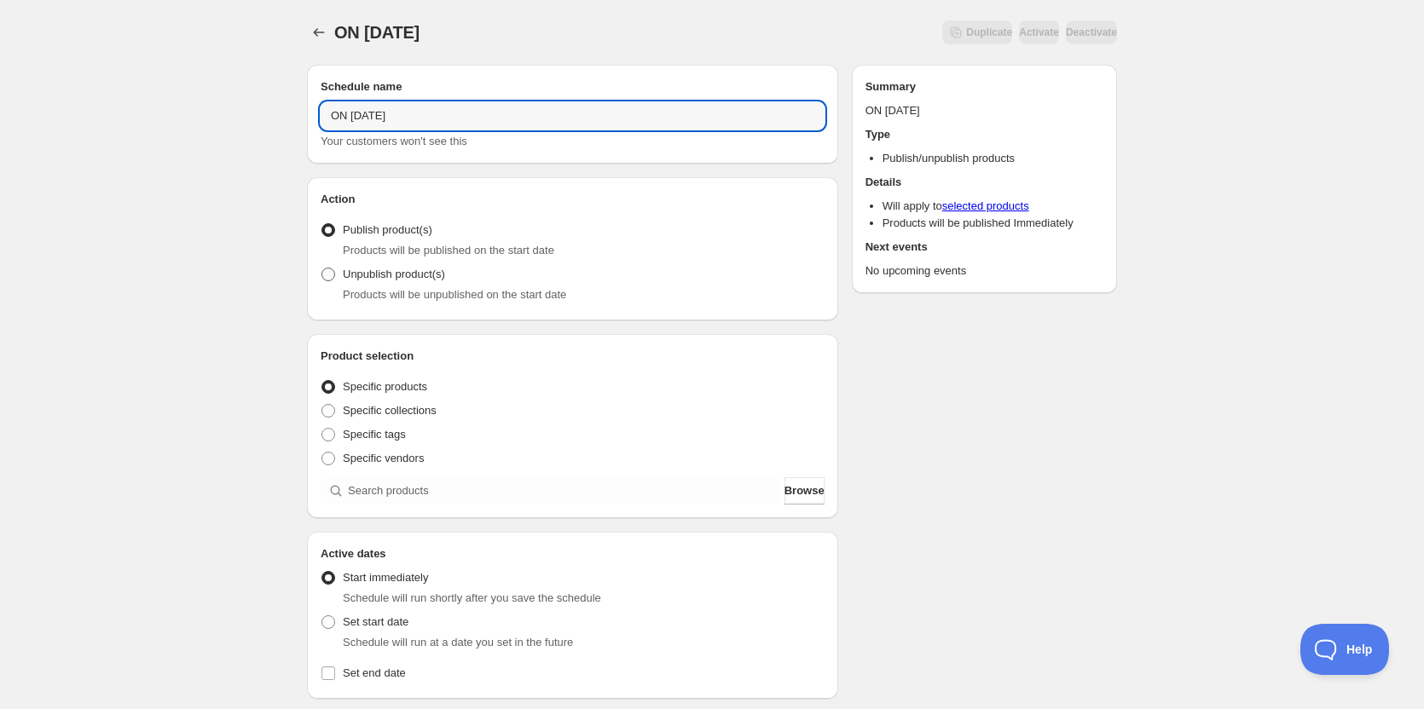
click at [332, 268] on span at bounding box center [328, 275] width 14 height 14
click at [322, 268] on input "Unpublish product(s)" at bounding box center [321, 268] width 1 height 1
radio input "true"
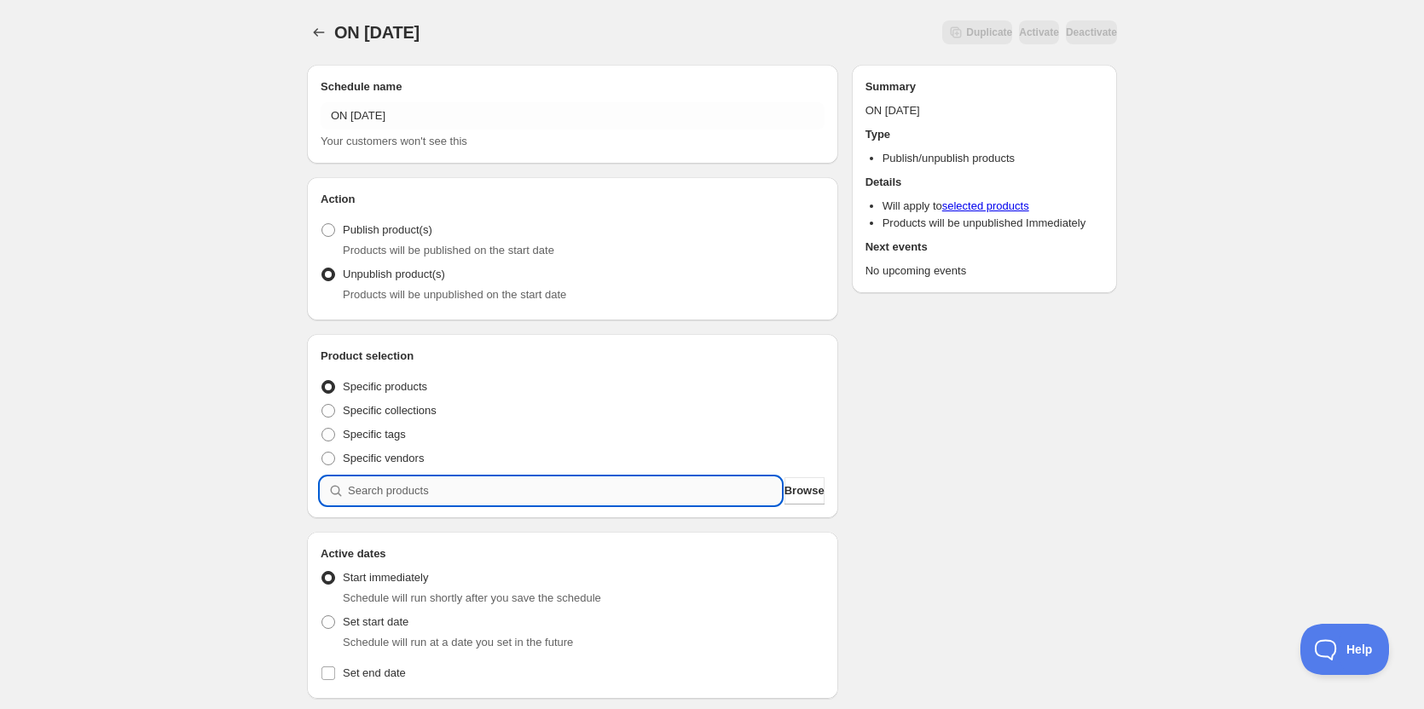
paste input "10 - Parmesan Herb Crusted Cod with Mashed Potatoes, Garlic Aioli, and Asparagus"
type input "10 - Parmesan Herb Crusted Cod with Mashed Potatoes, Garlic Aioli, and Asparagus"
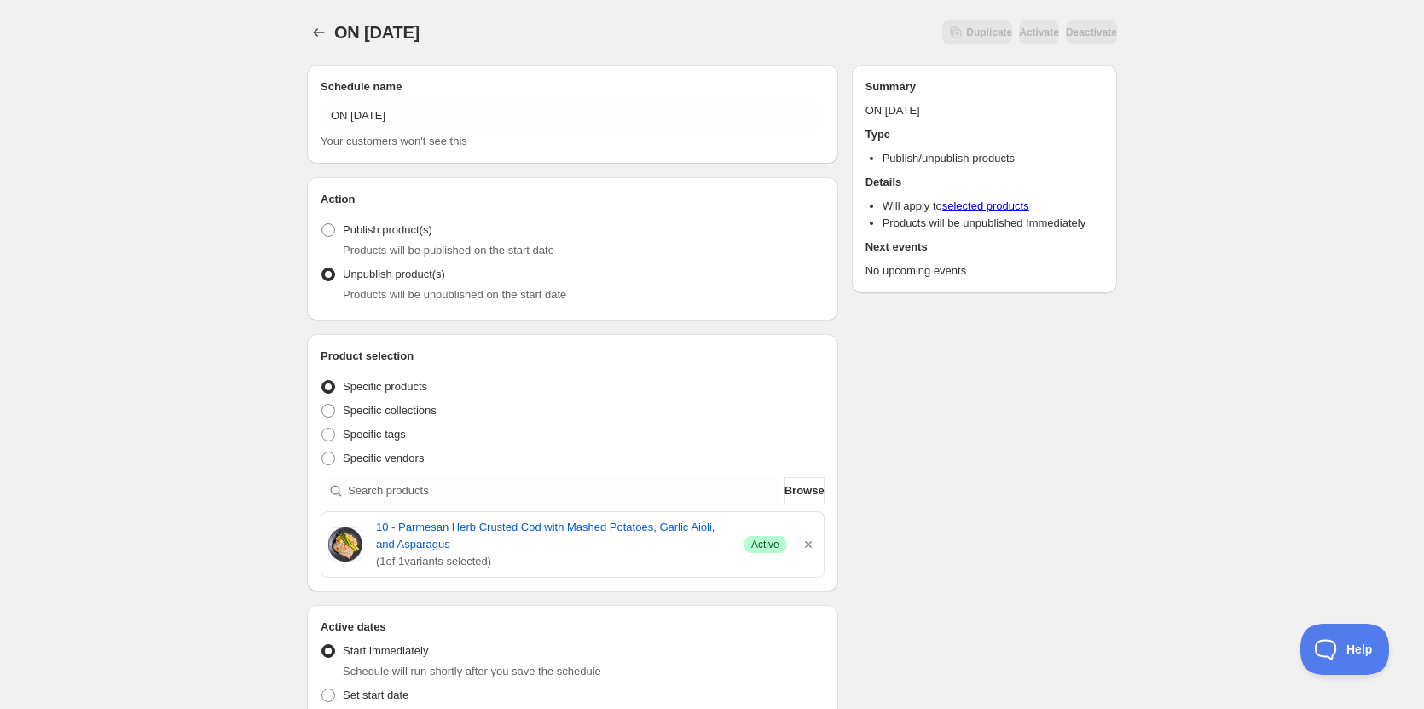
click at [998, 471] on div "Schedule name ON 08 29 2025 Your customers won't see this Action Action Publish…" at bounding box center [705, 693] width 824 height 1284
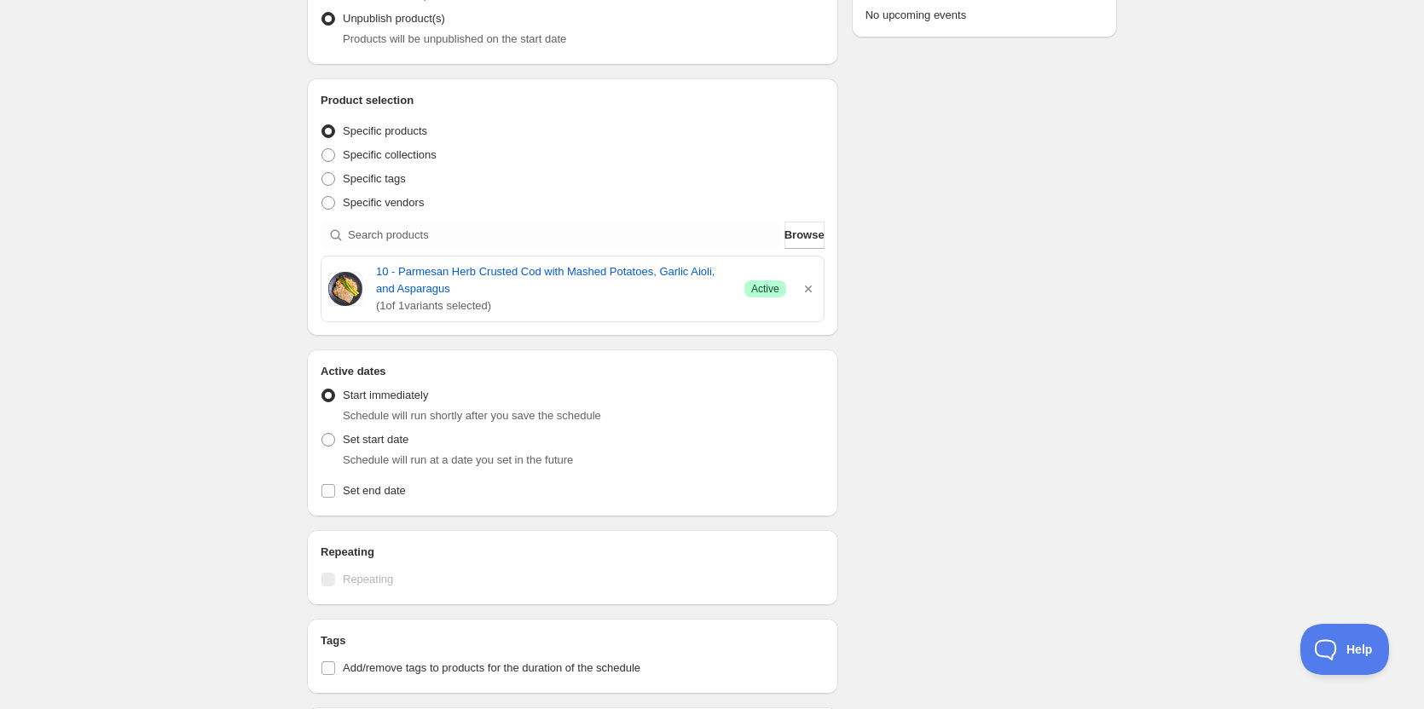
click at [1111, 434] on div "Schedule name ON 08 29 2025 Your customers won't see this Action Action Publish…" at bounding box center [705, 437] width 824 height 1284
click at [328, 441] on span at bounding box center [328, 440] width 14 height 14
click at [322, 434] on input "Set start date" at bounding box center [321, 433] width 1 height 1
radio input "true"
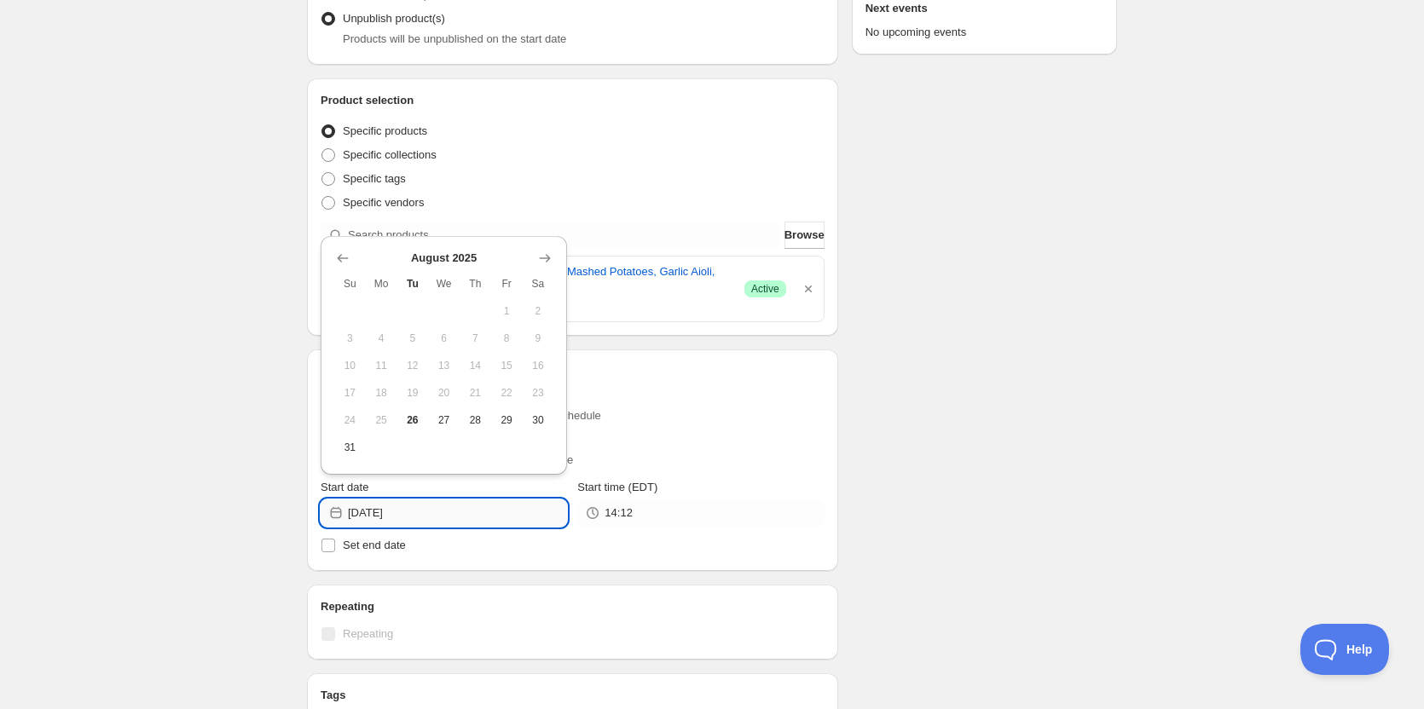
click at [476, 511] on input "2025-08-26" at bounding box center [457, 513] width 219 height 27
click at [506, 414] on span "29" at bounding box center [507, 420] width 18 height 14
type input "2025-08-29"
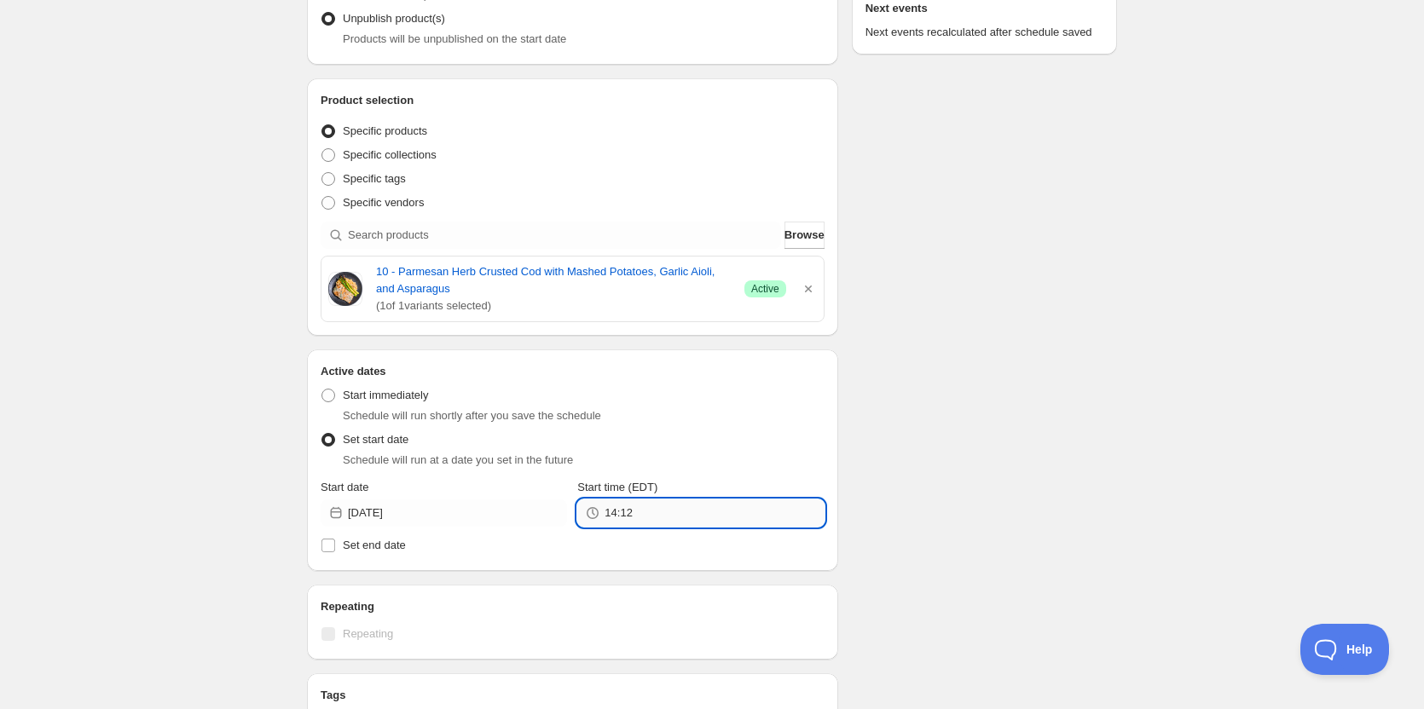
click at [676, 511] on input "14:12" at bounding box center [713, 513] width 219 height 27
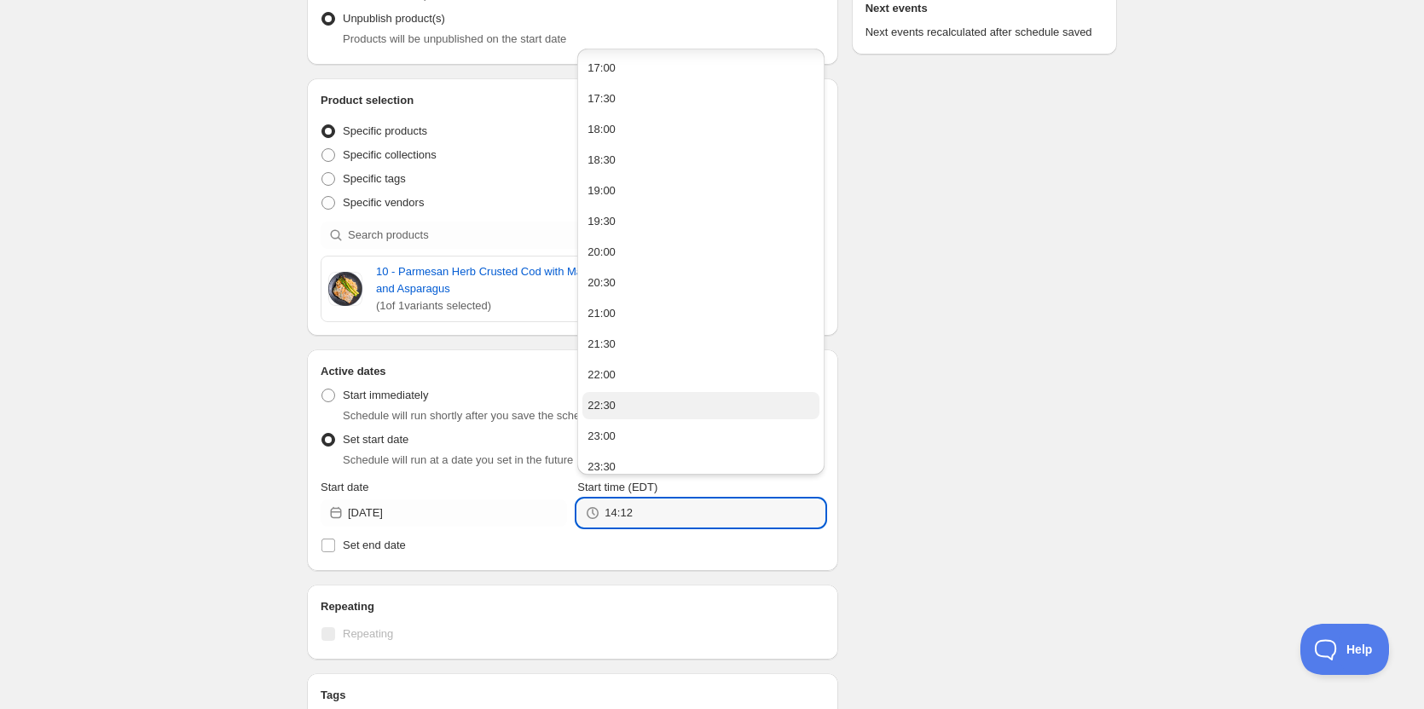
scroll to position [1054, 0]
click at [614, 419] on div "23:00" at bounding box center [601, 425] width 28 height 17
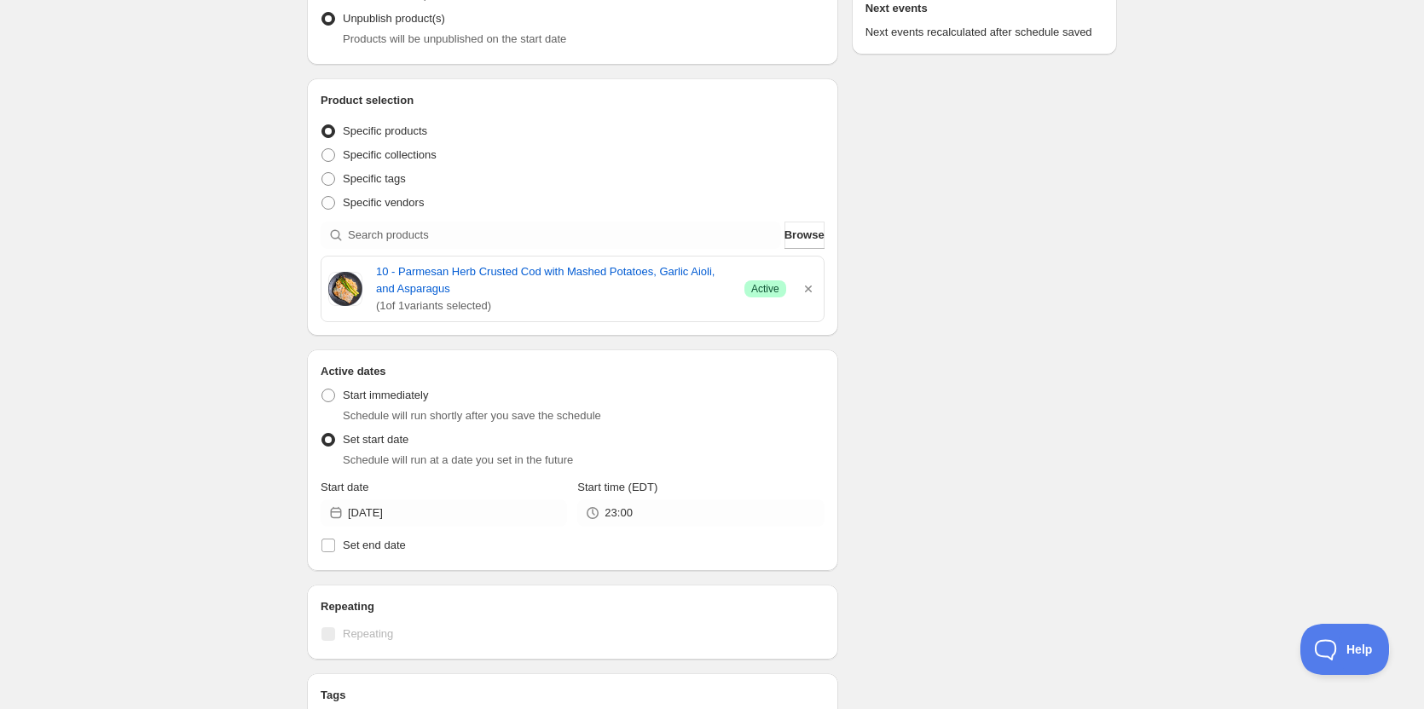
type input "23:00"
click at [1042, 386] on div "Schedule name ON 08 29 2025 Your customers won't see this Action Action Publish…" at bounding box center [705, 464] width 824 height 1338
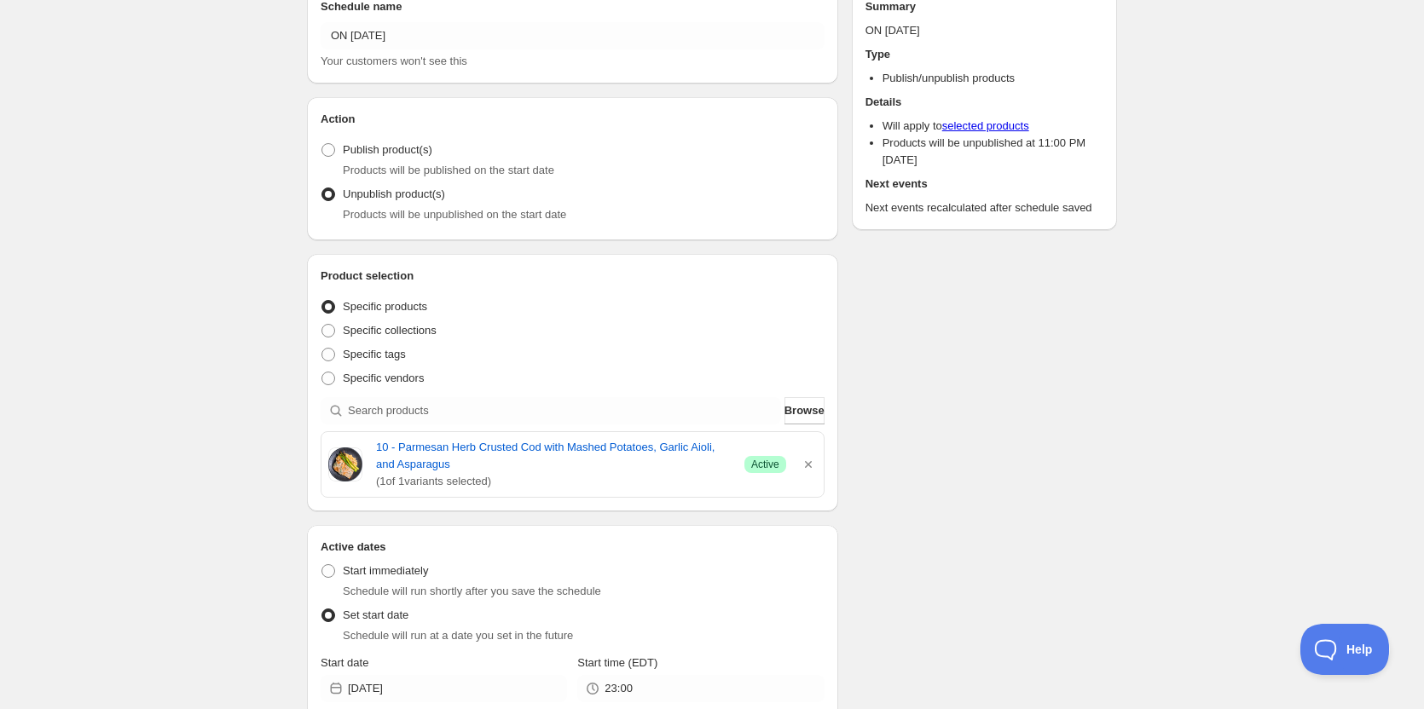
scroll to position [0, 0]
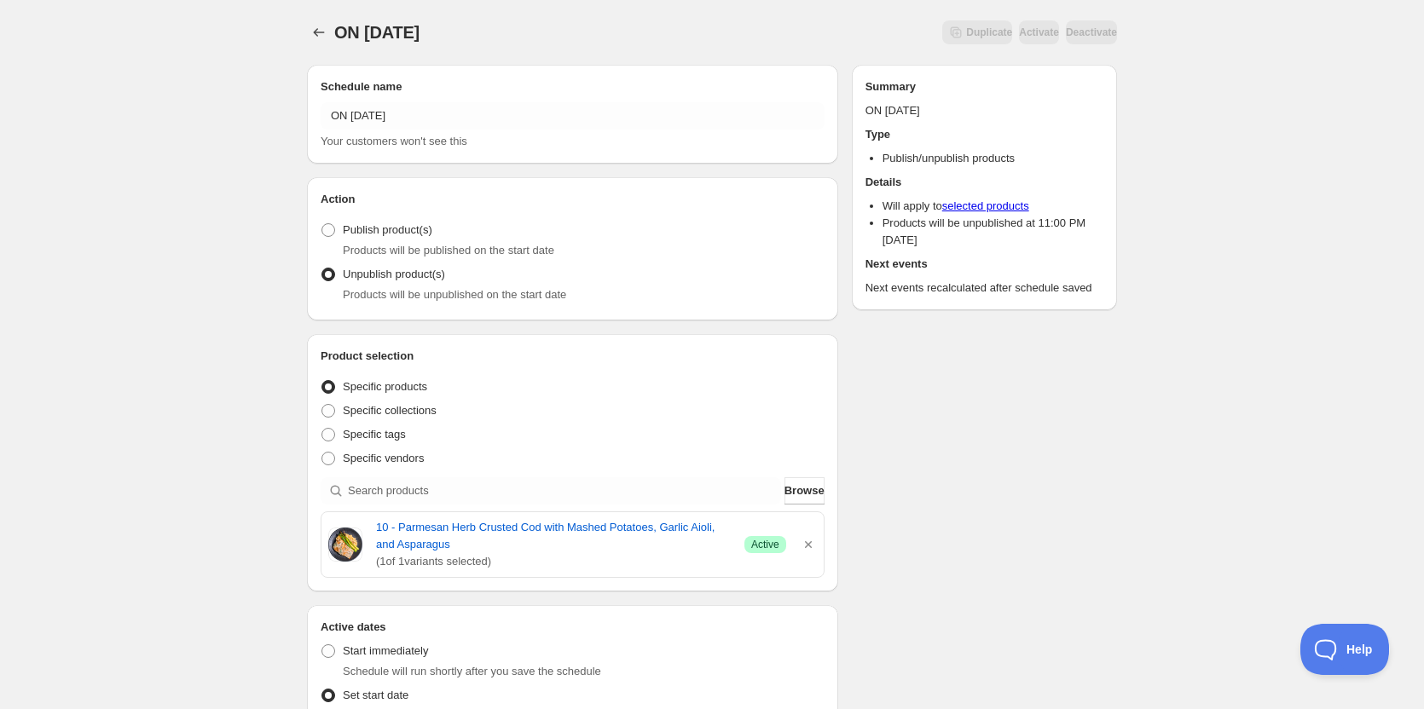
click at [1144, 456] on div "ON 08 29 2025. This page is ready ON 08 29 2025 Duplicate Activate Deactivate M…" at bounding box center [712, 712] width 1424 height 1424
click at [1275, 186] on div "ON 08 29 2025. This page is ready ON 08 29 2025 Duplicate Activate Deactivate M…" at bounding box center [712, 712] width 1424 height 1424
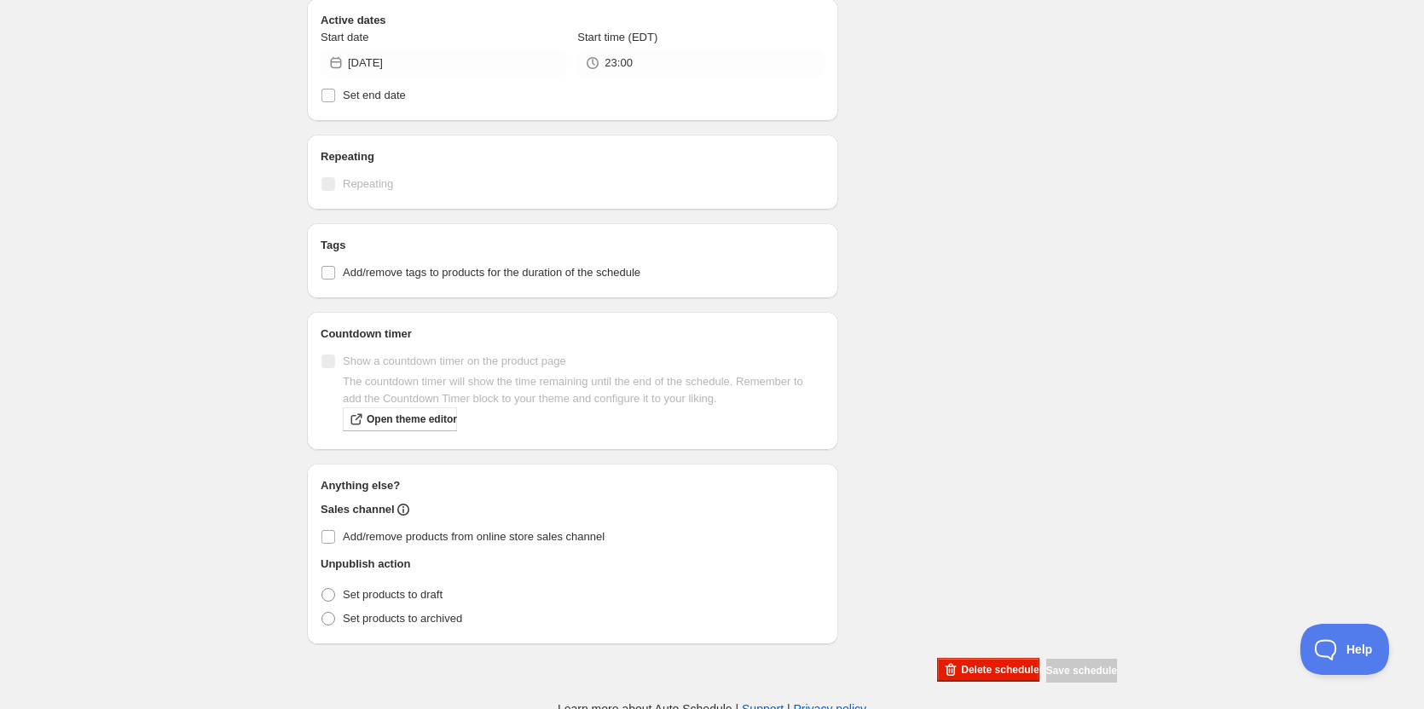
scroll to position [614, 0]
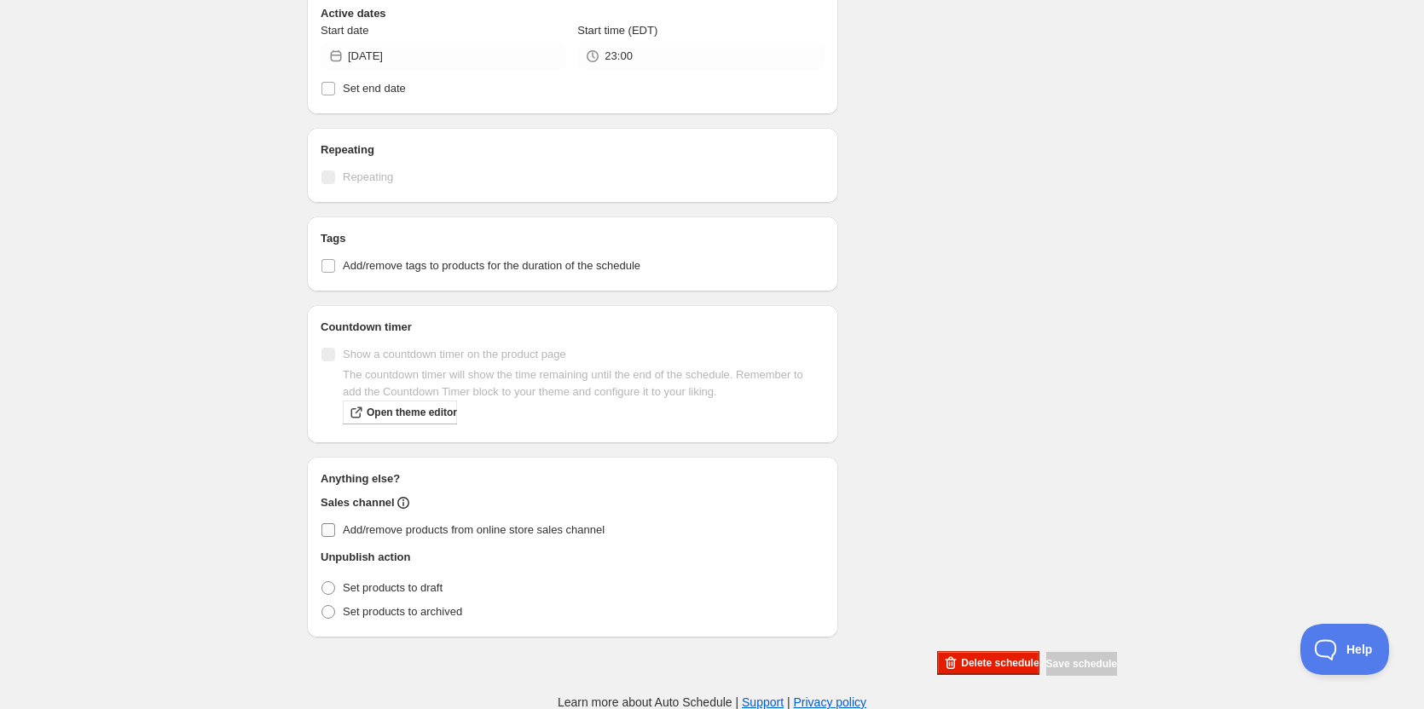
click at [333, 528] on input "Add/remove products from online store sales channel" at bounding box center [328, 530] width 14 height 14
checkbox input "true"
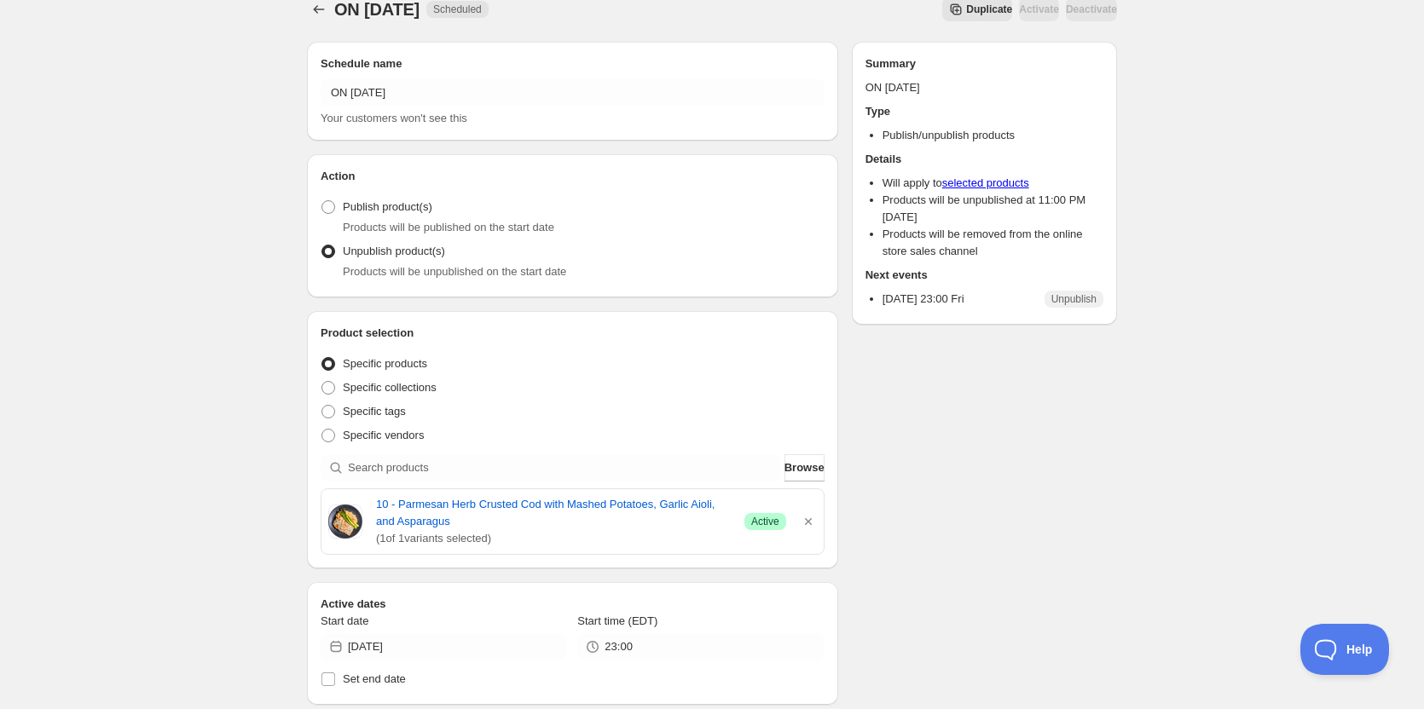
scroll to position [0, 0]
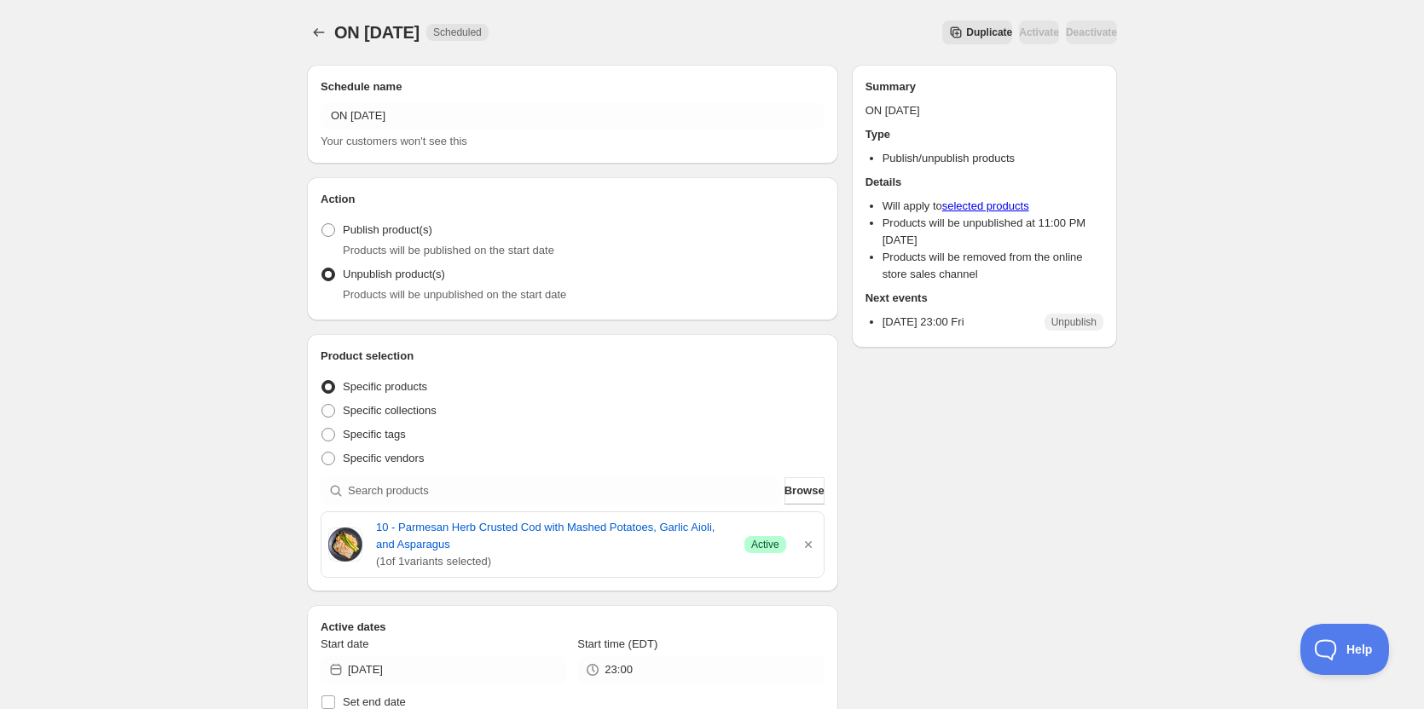
click at [190, 241] on div "ON 08 29 2025. This page is ready ON 08 29 2025 Scheduled Duplicate Activate De…" at bounding box center [712, 662] width 1424 height 1325
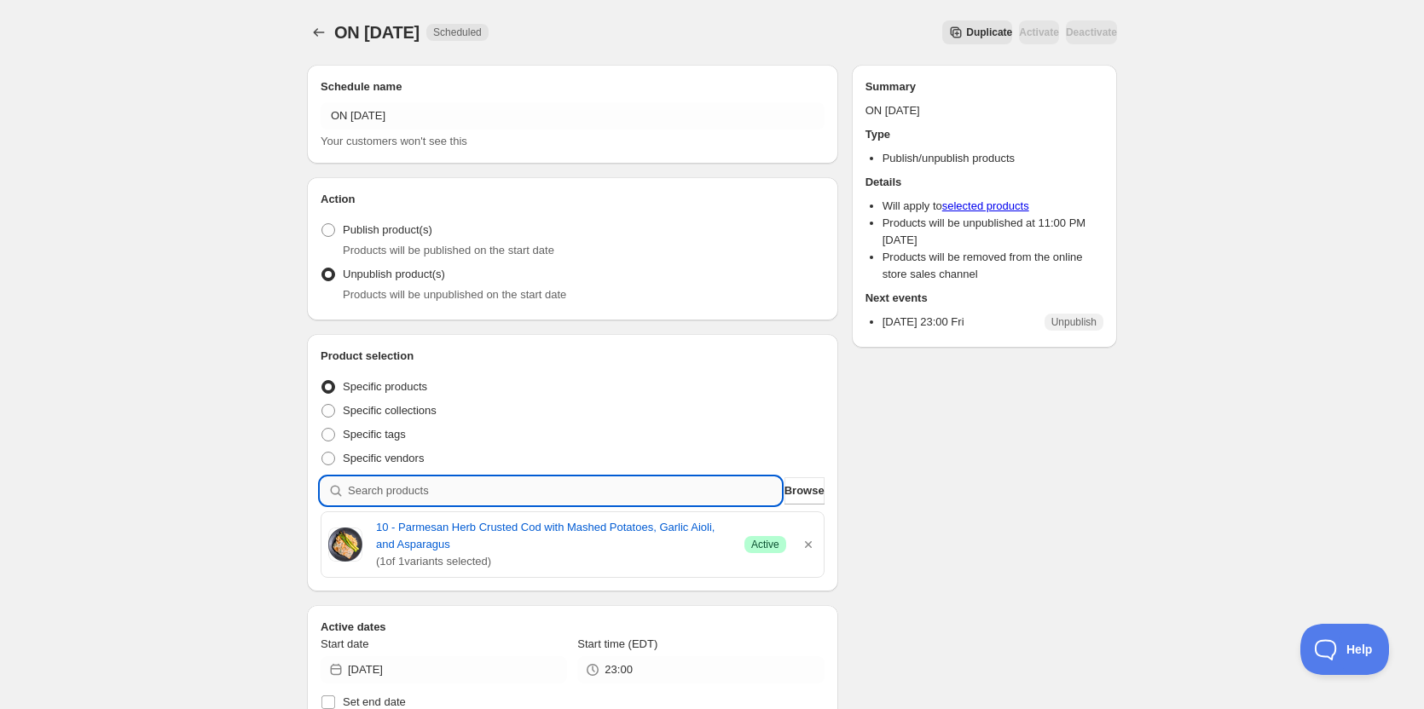
paste input "12 - roasted pulled pork with baked sweet plantains and congri (gf)"
type input "12 - roasted pulled pork with baked sweet plantains and congri (gf)"
paste input "12 - Roasted BBQ Pulled Pork with Rice and Beans (GF)"
type input "12 - Roasted BBQ Pulled Pork with Rice and Beans (GF)"
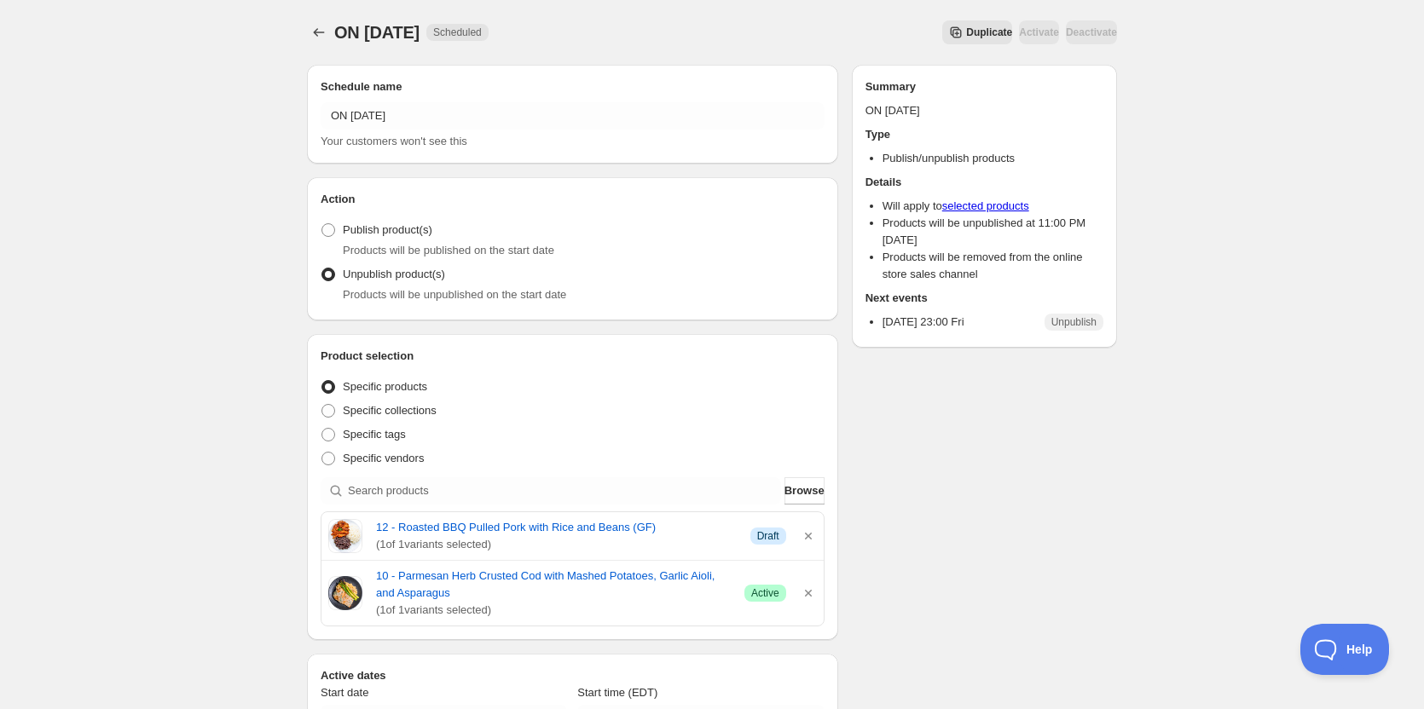
click at [172, 376] on div "ON 08 29 2025. This page is ready ON 08 29 2025 Scheduled Duplicate Activate De…" at bounding box center [712, 686] width 1424 height 1373
click at [326, 226] on span at bounding box center [328, 230] width 14 height 14
click at [322, 224] on input "Publish product(s)" at bounding box center [321, 223] width 1 height 1
radio input "true"
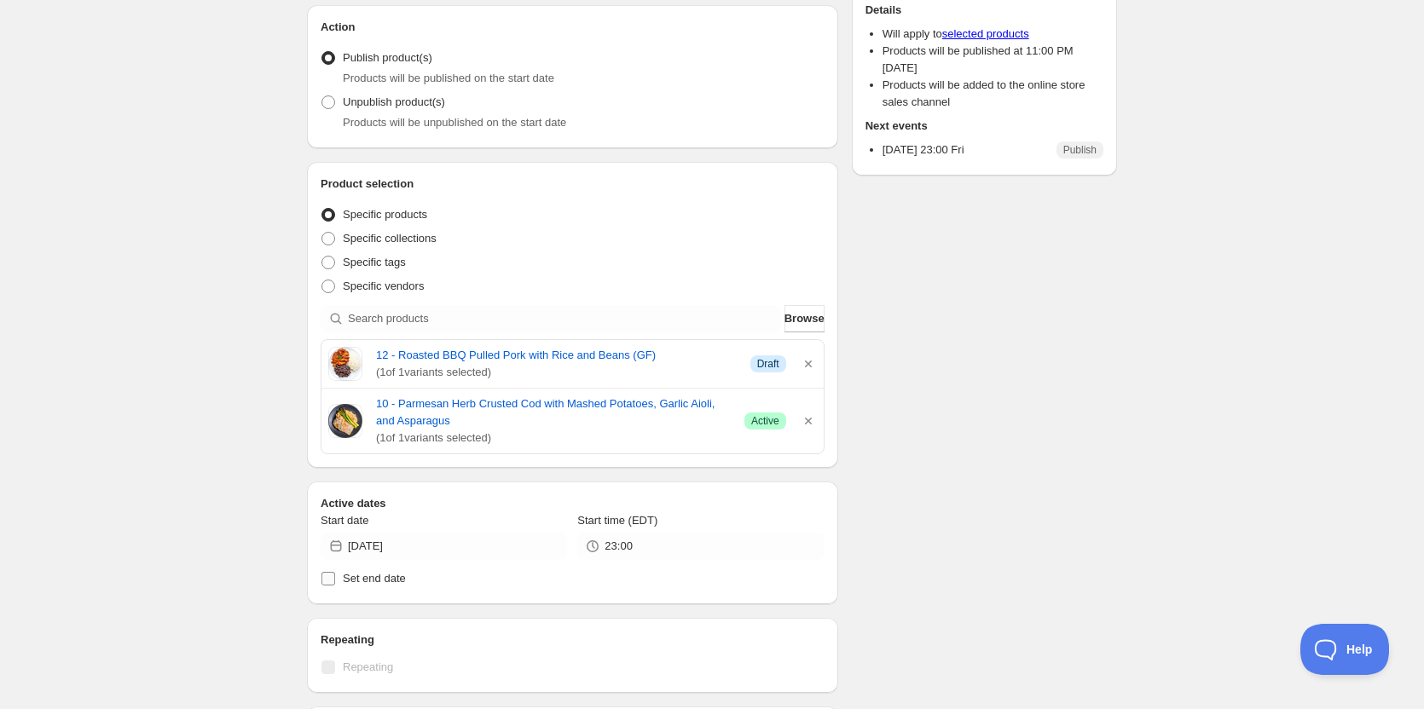
scroll to position [341, 0]
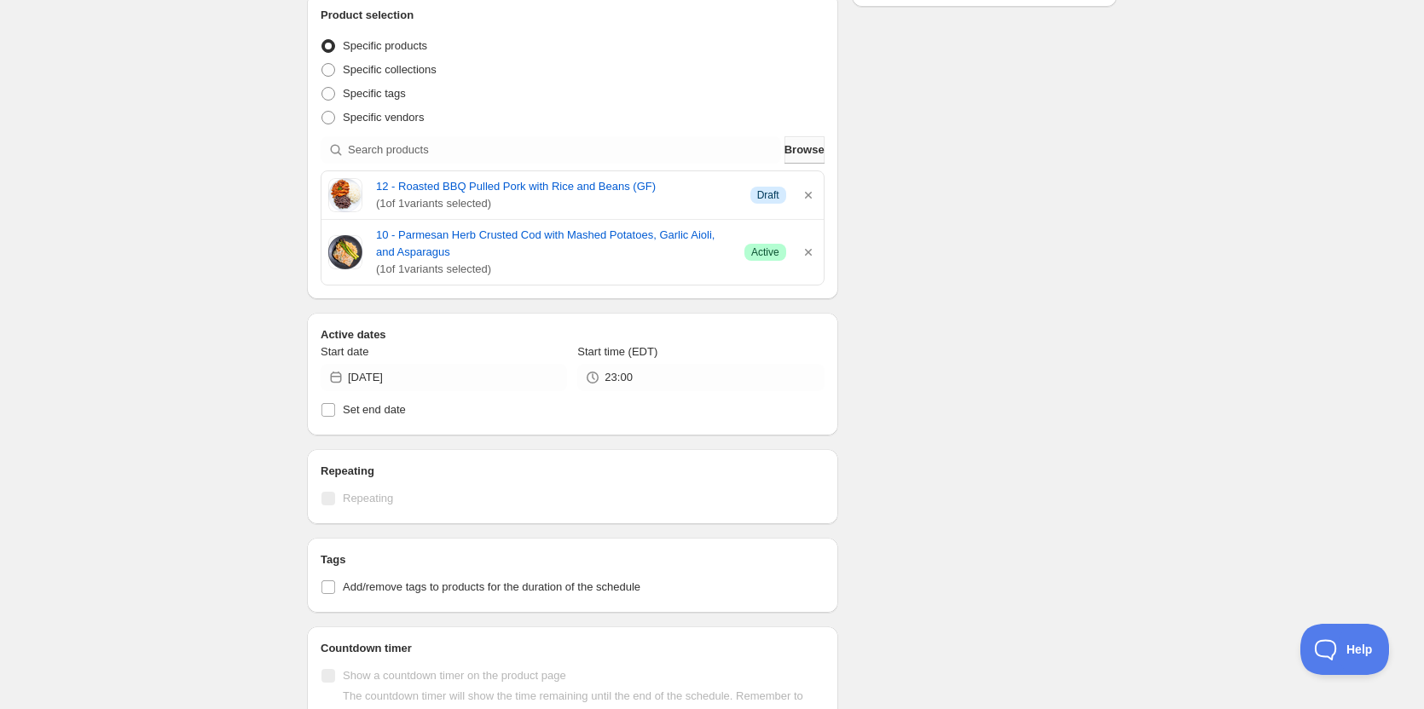
click at [789, 145] on span "Browse" at bounding box center [804, 150] width 40 height 17
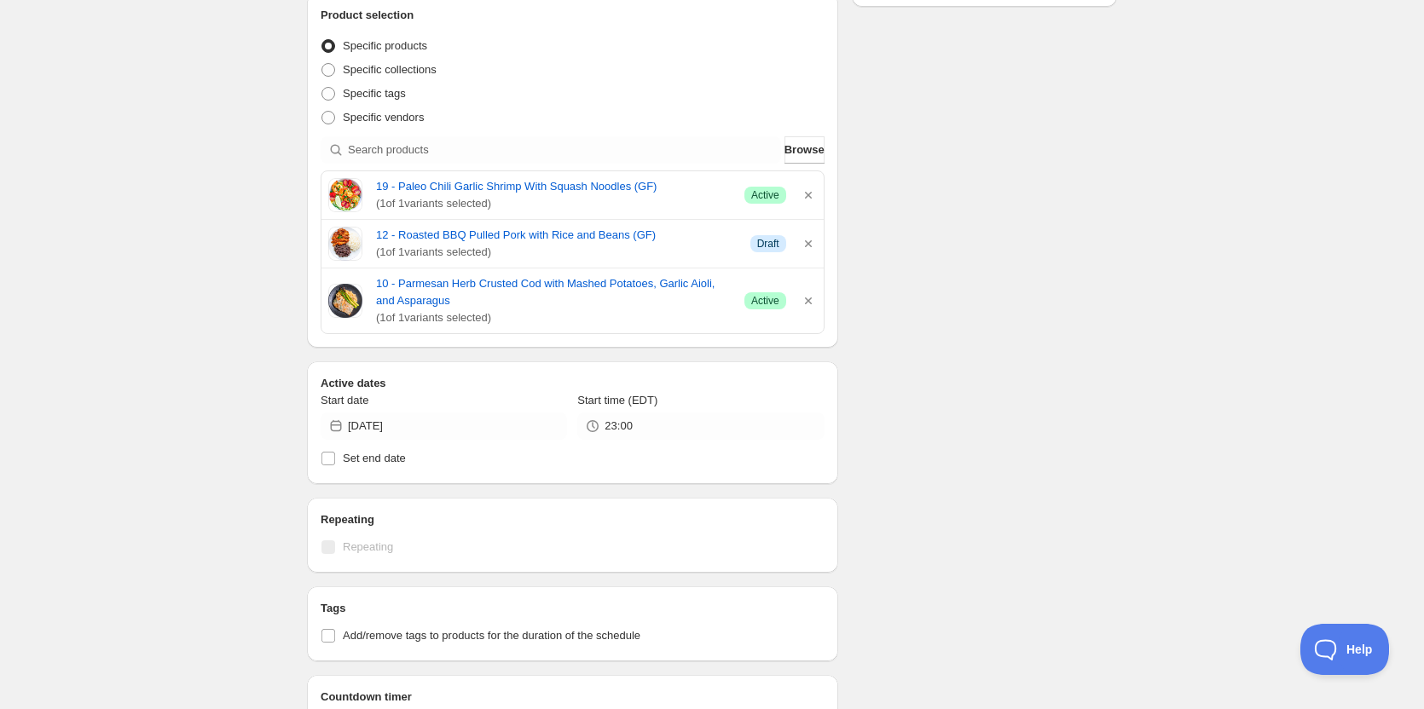
click at [985, 308] on div "Schedule name ON 08 29 2025 Your customers won't see this Action Action Publish…" at bounding box center [705, 380] width 824 height 1340
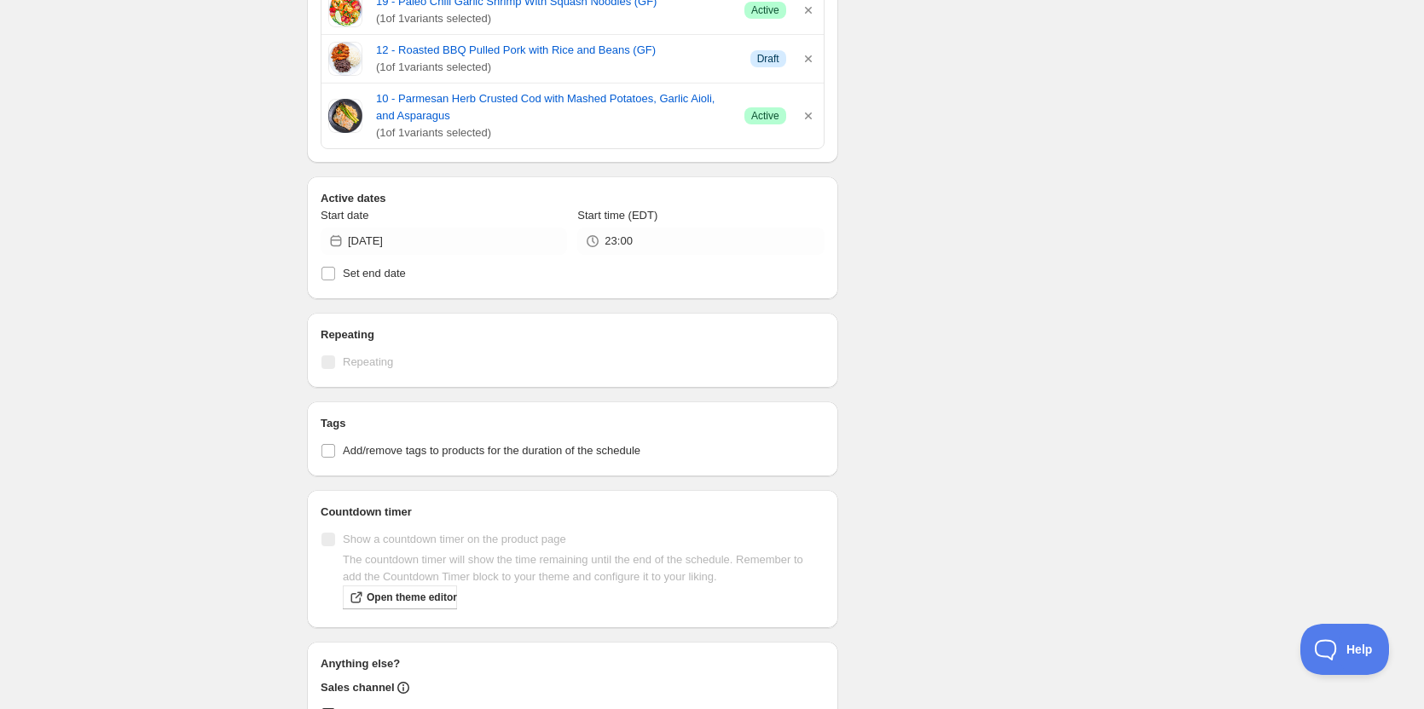
scroll to position [682, 0]
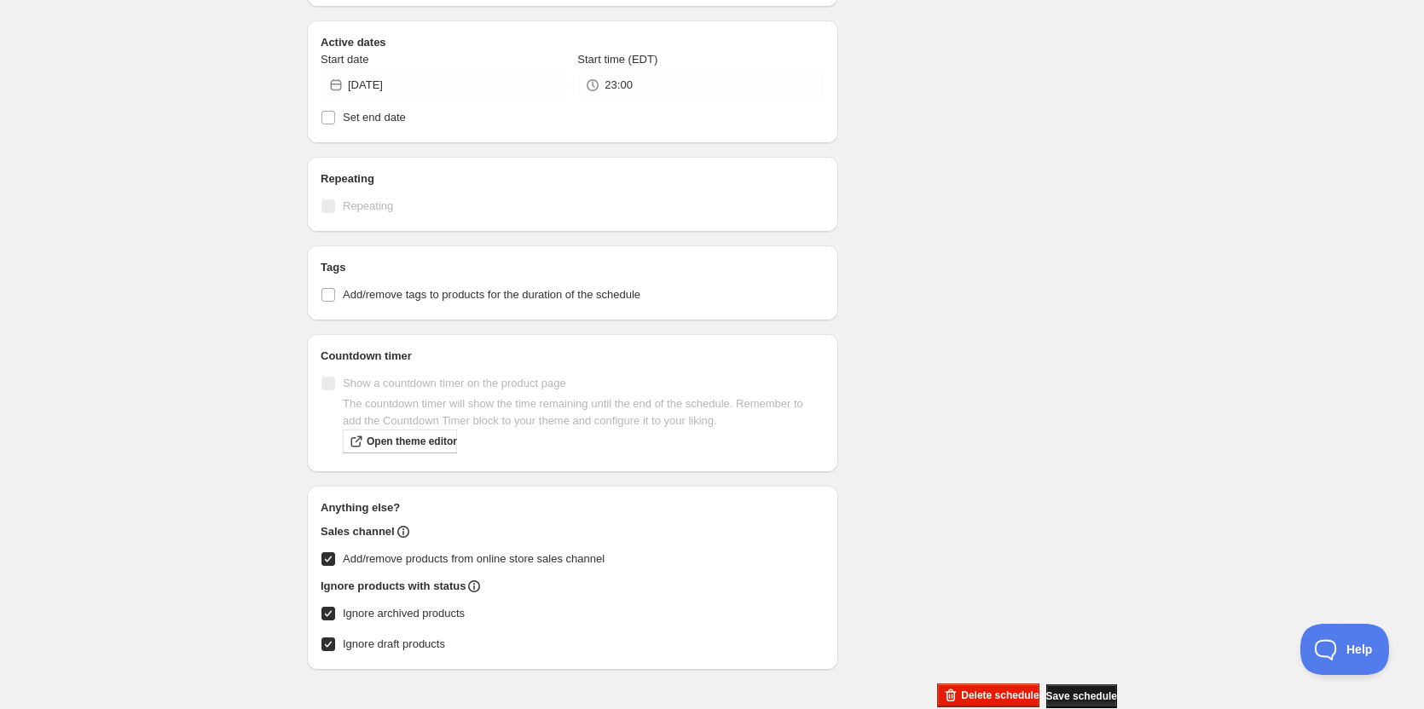
click at [1071, 695] on span "Save schedule" at bounding box center [1081, 697] width 71 height 14
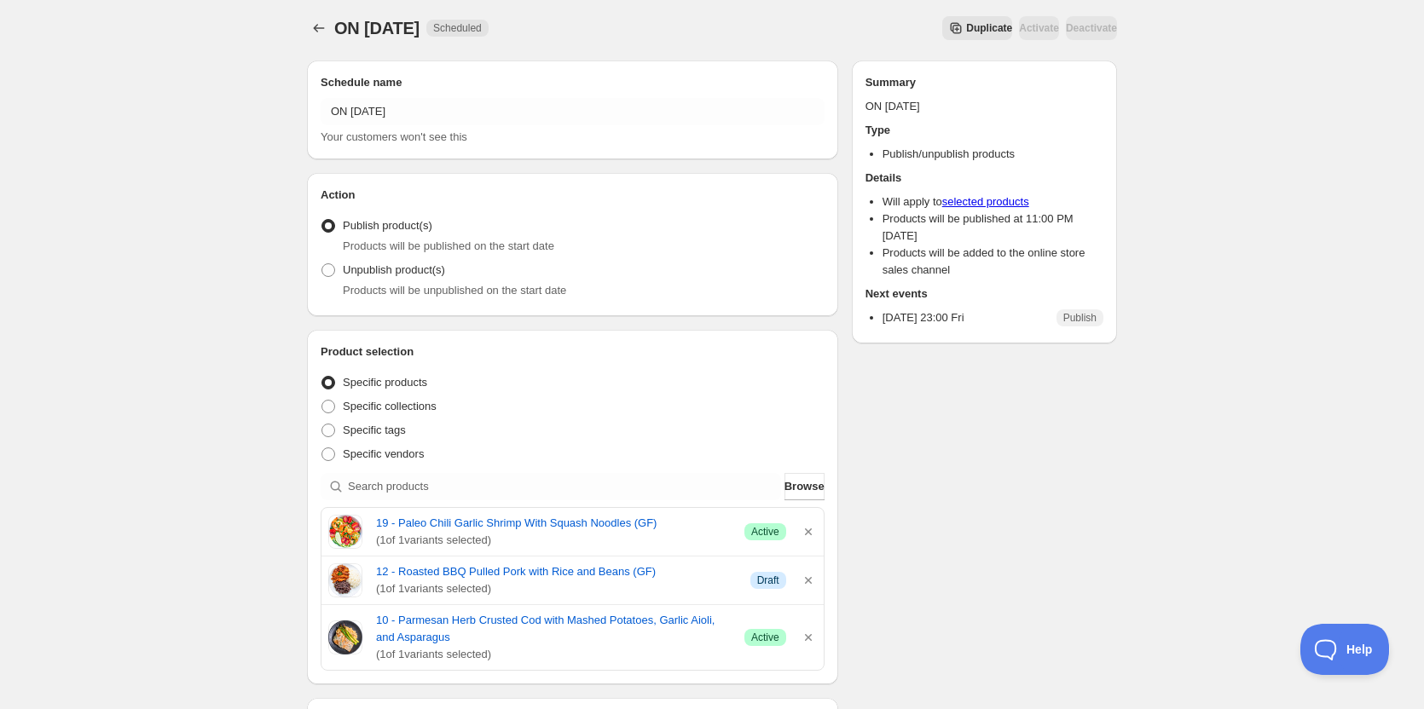
scroll to position [0, 0]
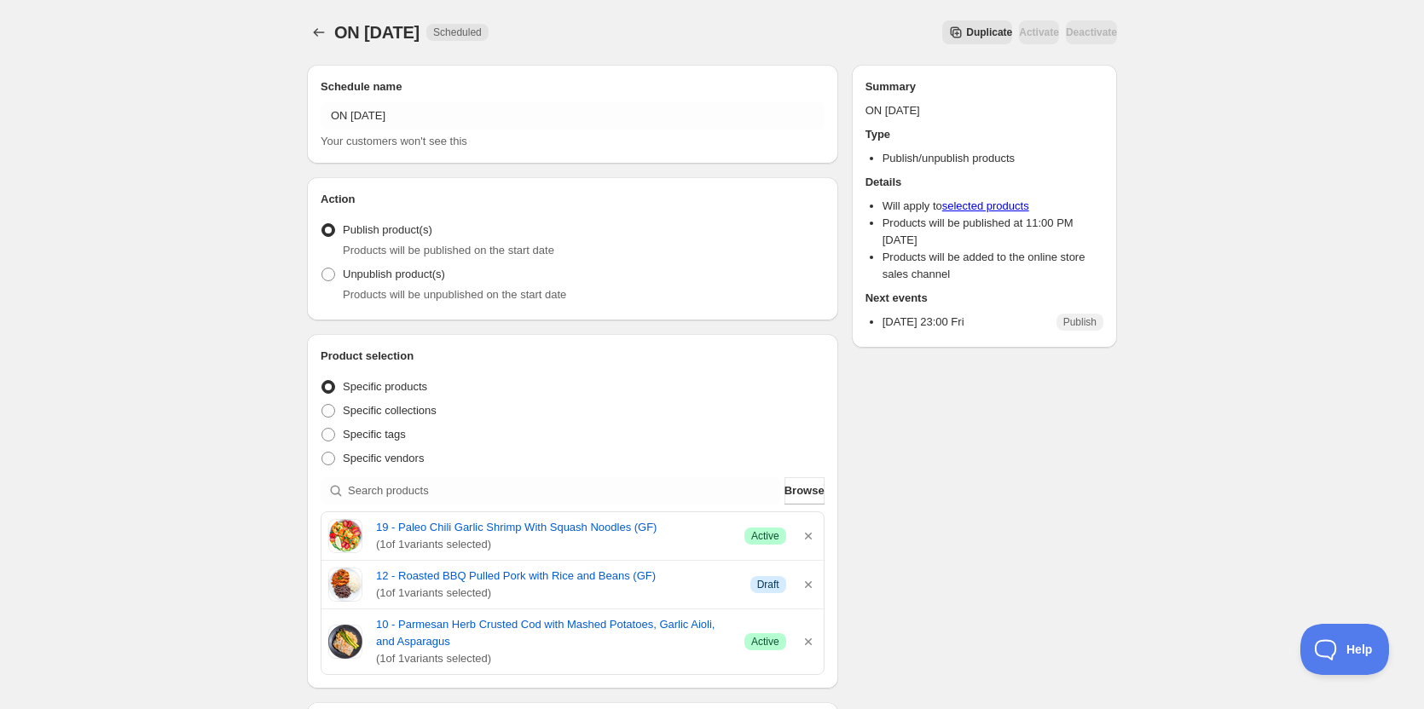
drag, startPoint x: 148, startPoint y: 101, endPoint x: 215, endPoint y: 86, distance: 68.2
click at [152, 98] on div "ON 08 29 2025. This page is ready ON 08 29 2025 Scheduled Duplicate Activate De…" at bounding box center [712, 712] width 1424 height 1425
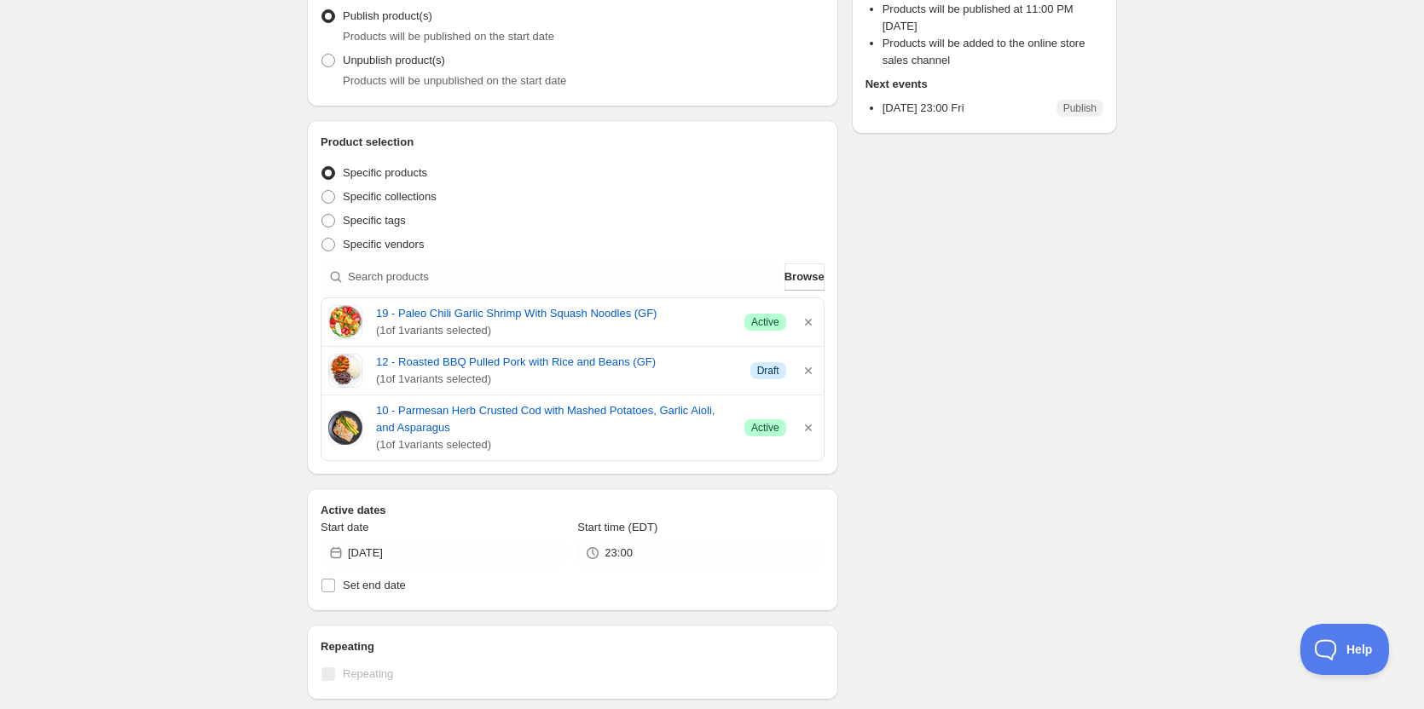
scroll to position [256, 0]
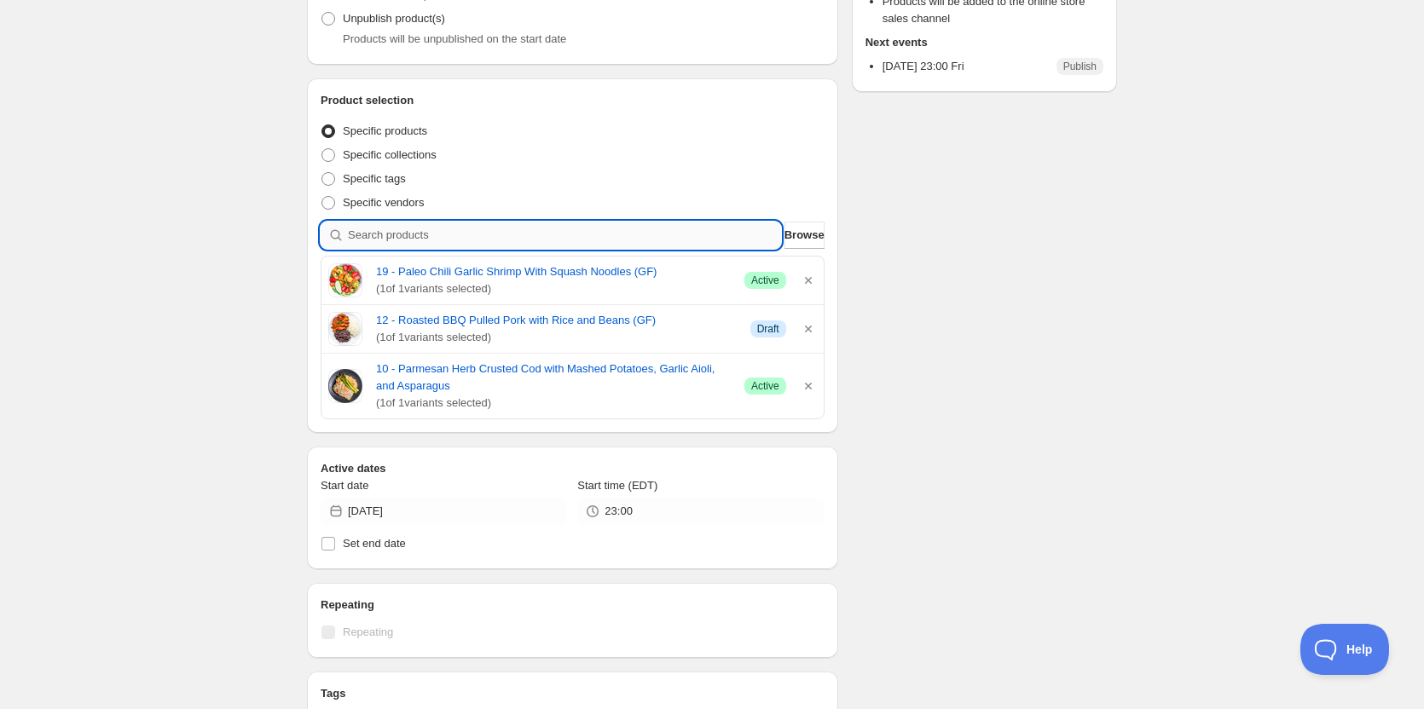
paste input "37 - Pumpkin Latte Protein Pancakes"
type input "37 - Pumpkin Latte Protein Pancakes"
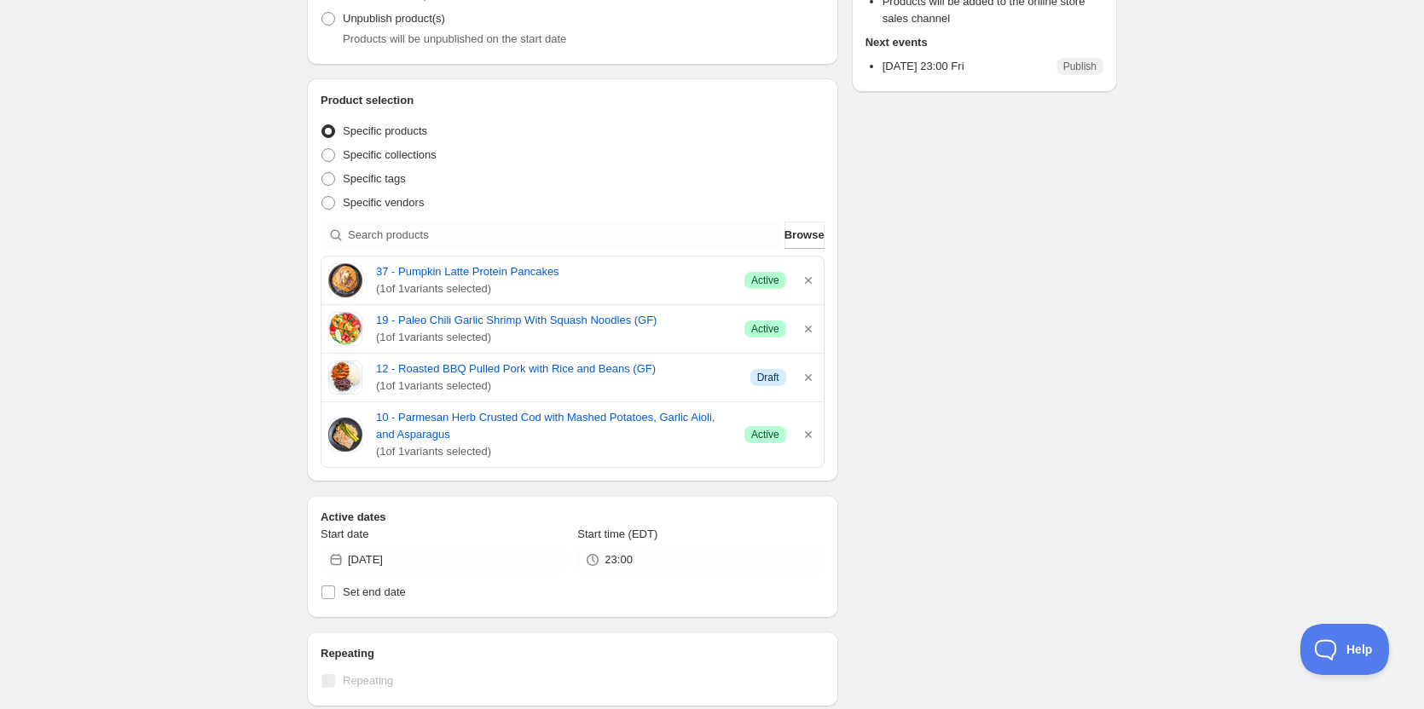
click at [269, 338] on div "ON 08 29 2025. This page is ready ON 08 29 2025 Scheduled Duplicate Activate De…" at bounding box center [712, 481] width 1424 height 1474
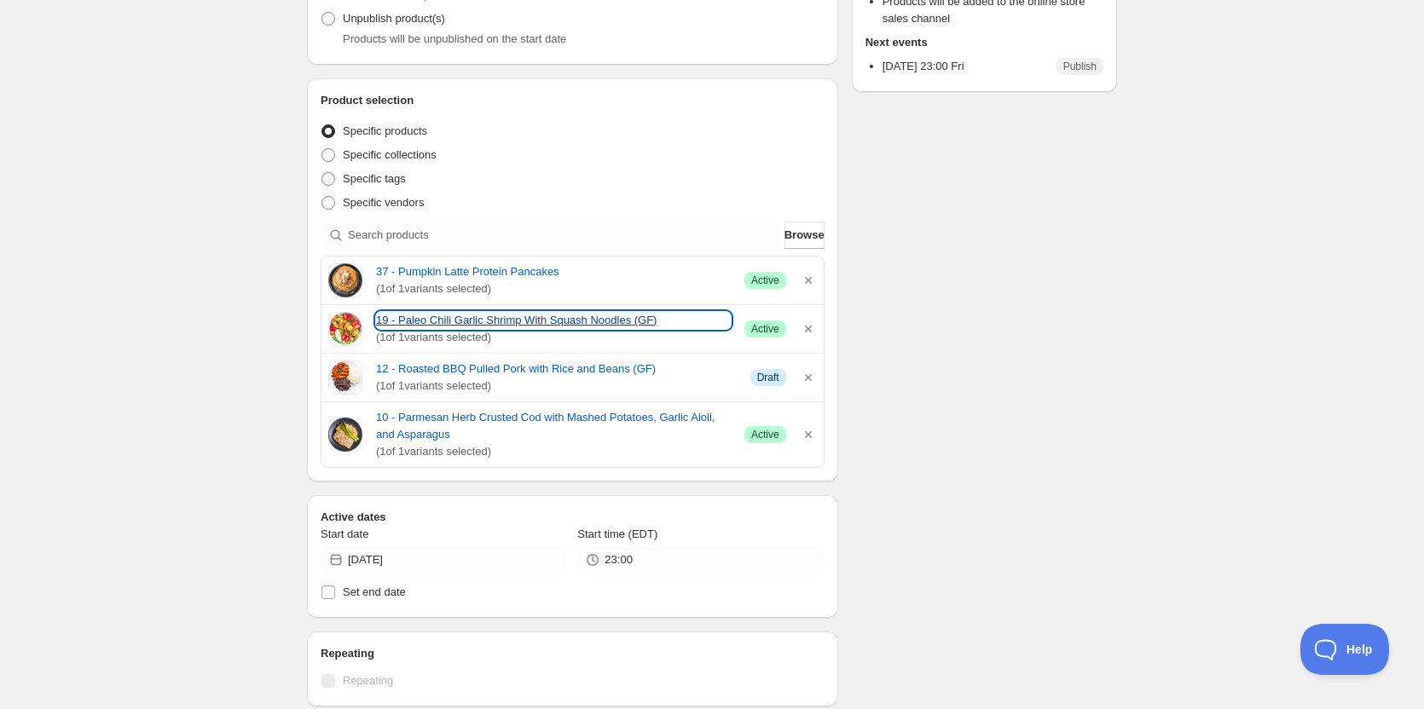
click at [494, 320] on link "19 - Paleo Chili Garlic Shrimp With Squash Noodles (GF)" at bounding box center [553, 320] width 355 height 17
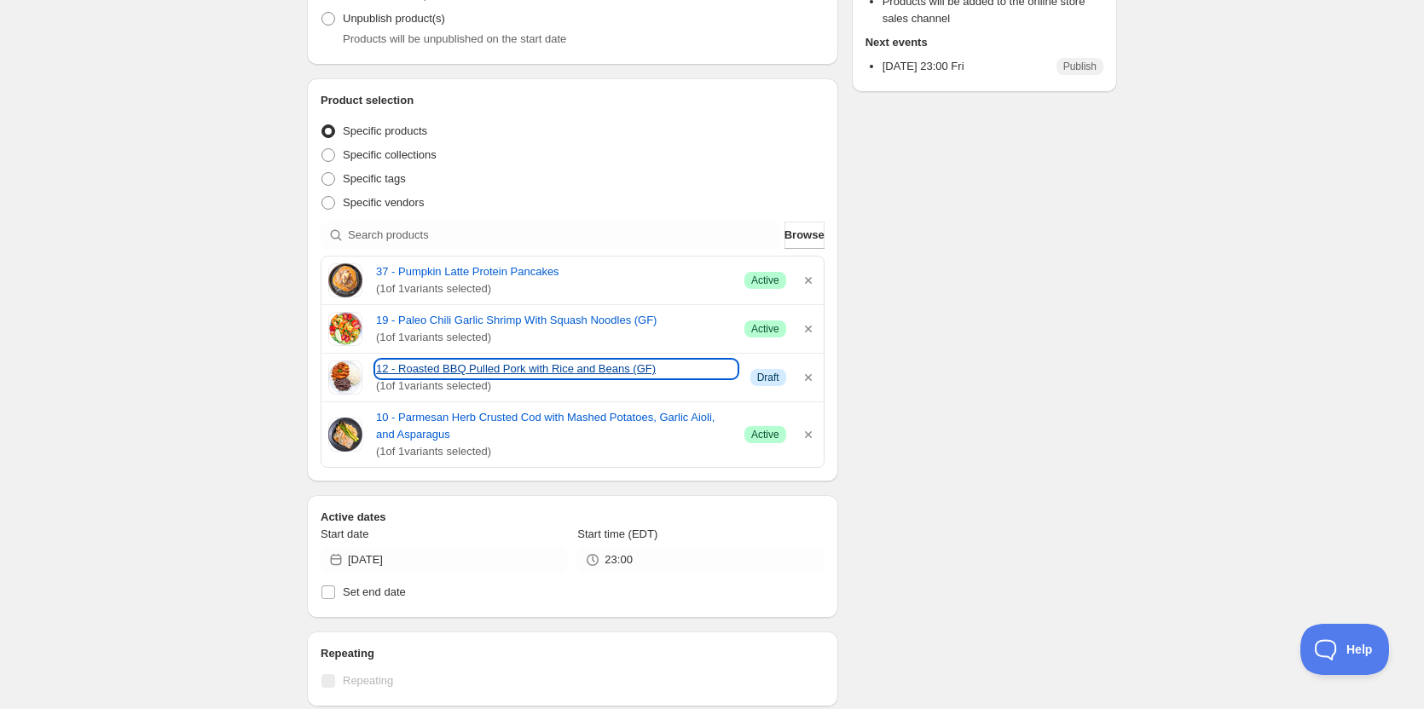
click at [459, 363] on link "12 - Roasted BBQ Pulled Pork with Rice and Beans (GF)" at bounding box center [556, 369] width 361 height 17
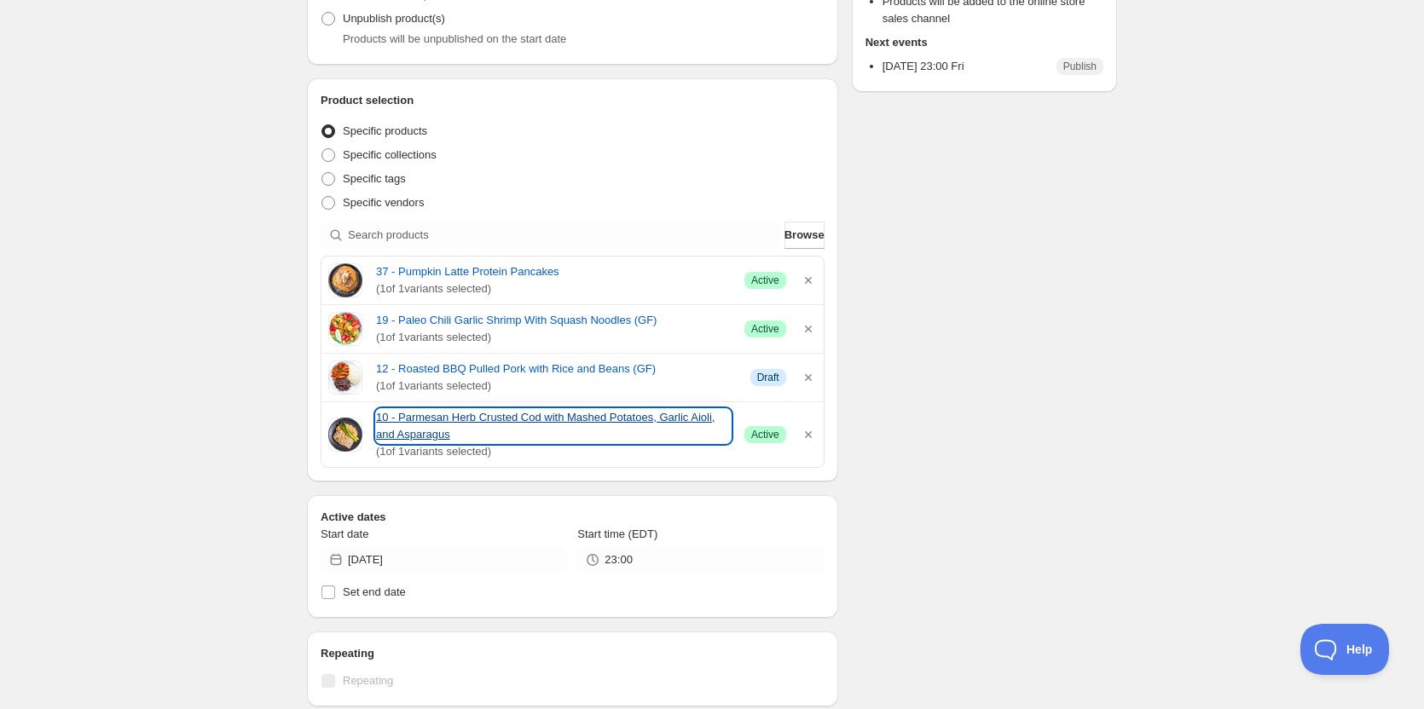
click at [436, 418] on link "10 - Parmesan Herb Crusted Cod with Mashed Potatoes, Garlic Aioli, and Asparagus" at bounding box center [553, 426] width 355 height 34
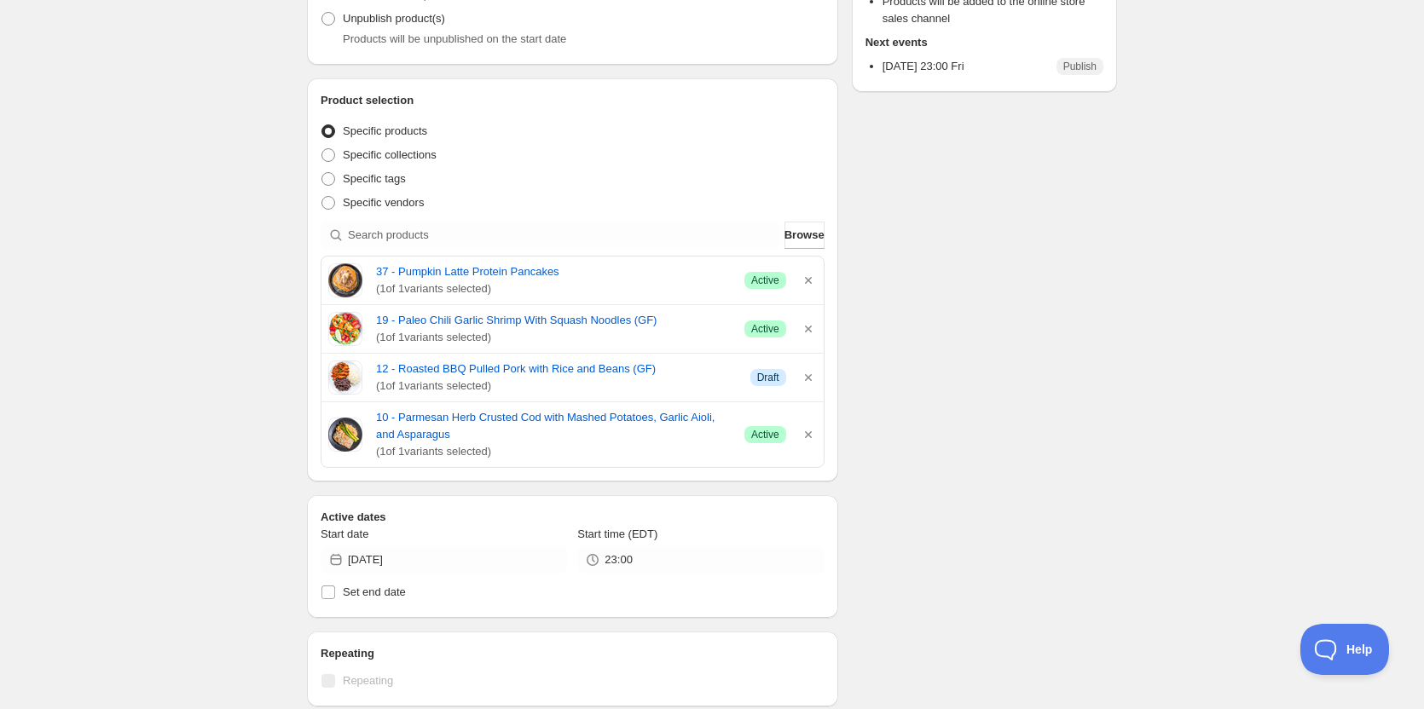
drag, startPoint x: 153, startPoint y: 284, endPoint x: 111, endPoint y: 23, distance: 264.2
click at [153, 280] on div "ON 08 29 2025. This page is ready ON 08 29 2025 Scheduled Duplicate Activate De…" at bounding box center [712, 481] width 1424 height 1474
click at [170, 330] on div "ON 08 29 2025. This page is ready ON 08 29 2025 Scheduled Duplicate Activate De…" at bounding box center [712, 481] width 1424 height 1474
drag, startPoint x: 508, startPoint y: 453, endPoint x: 322, endPoint y: 276, distance: 256.3
click at [322, 276] on div "37 - Pumpkin Latte Protein Pancakes ( 1 of 1 variants selected) Success Active …" at bounding box center [573, 362] width 504 height 212
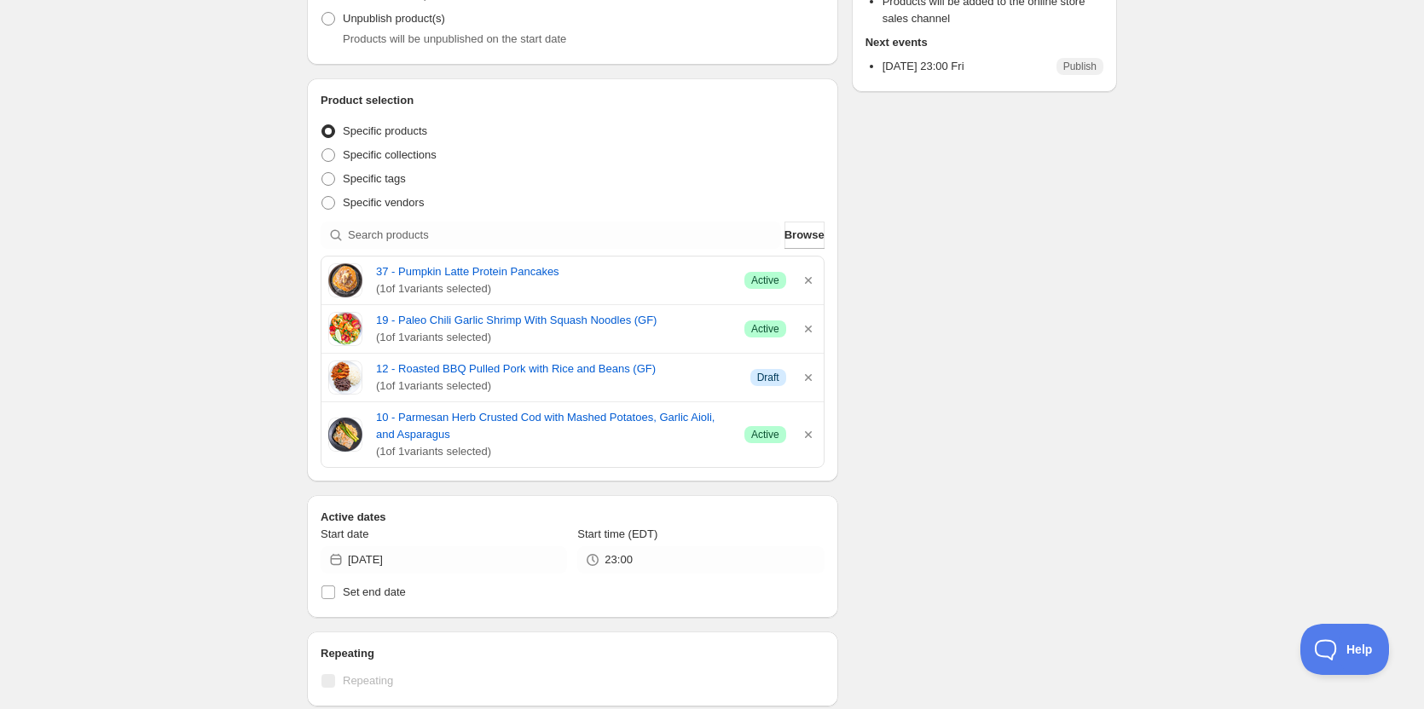
copy div "37 - Pumpkin Latte Protein Pancakes ( 1 of 1 variants selected) Success Active …"
click at [127, 442] on div "ON 08 29 2025. This page is ready ON 08 29 2025 Scheduled Duplicate Activate De…" at bounding box center [712, 481] width 1424 height 1474
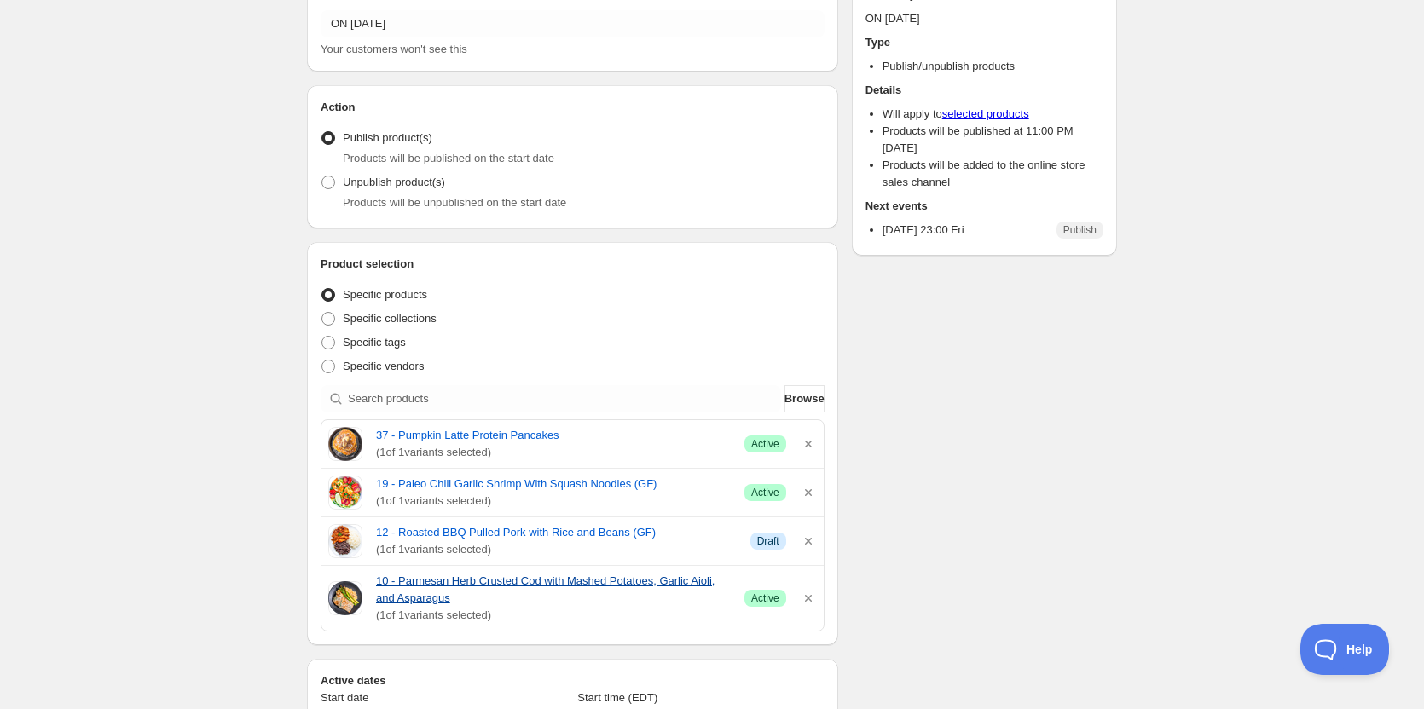
scroll to position [81, 0]
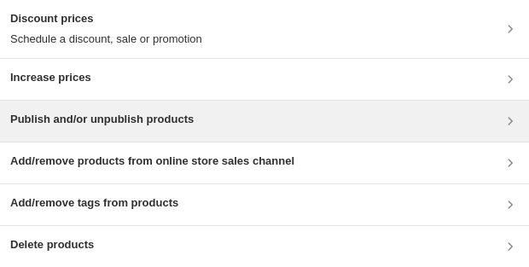
click at [78, 118] on h3 "Publish and/or unpublish products" at bounding box center [101, 119] width 183 height 17
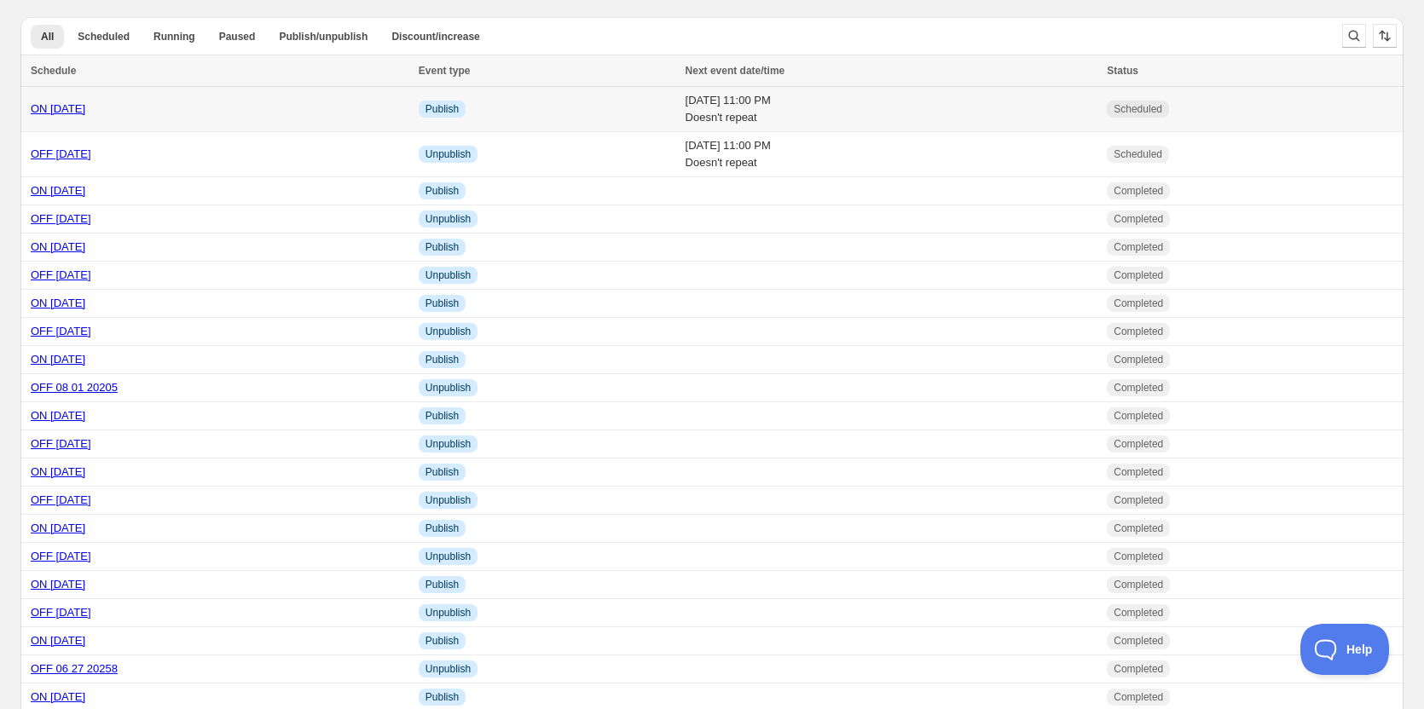
click at [85, 107] on link "ON 08 29 2025" at bounding box center [58, 108] width 55 height 13
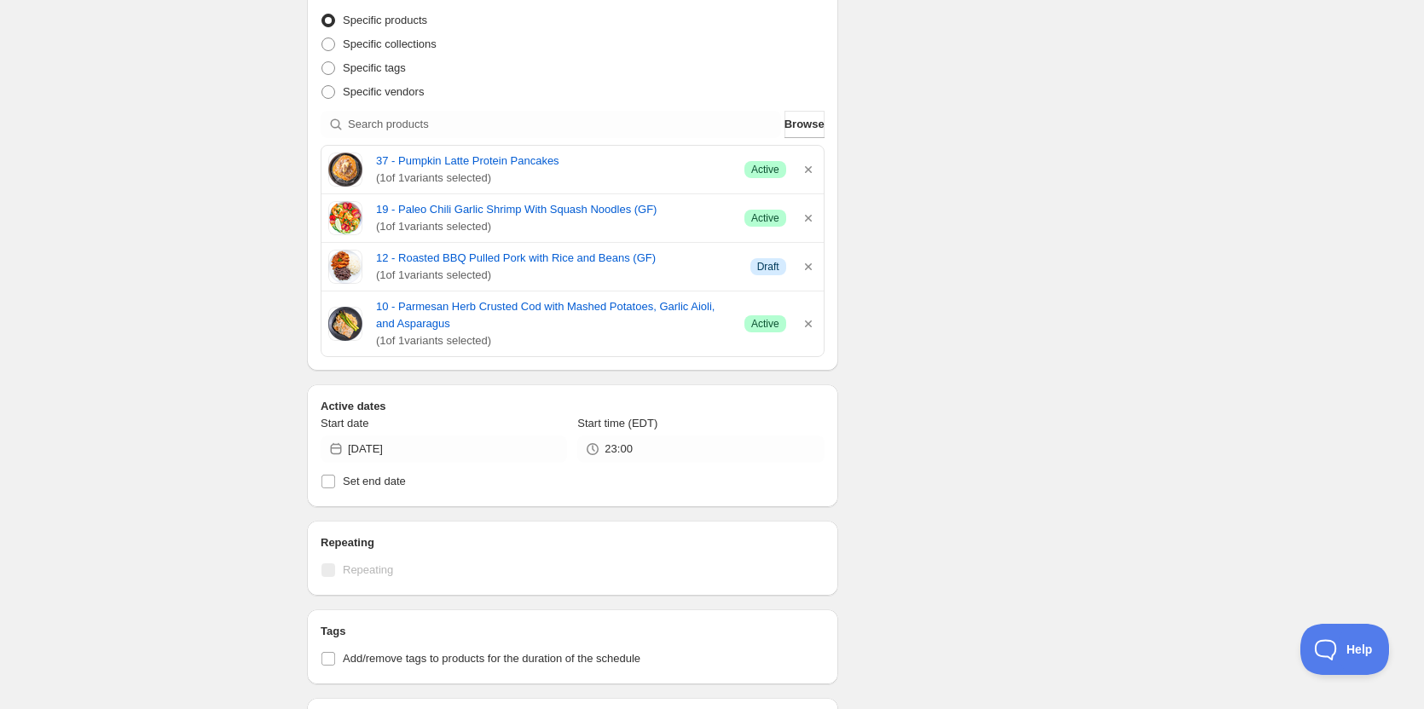
scroll to position [341, 0]
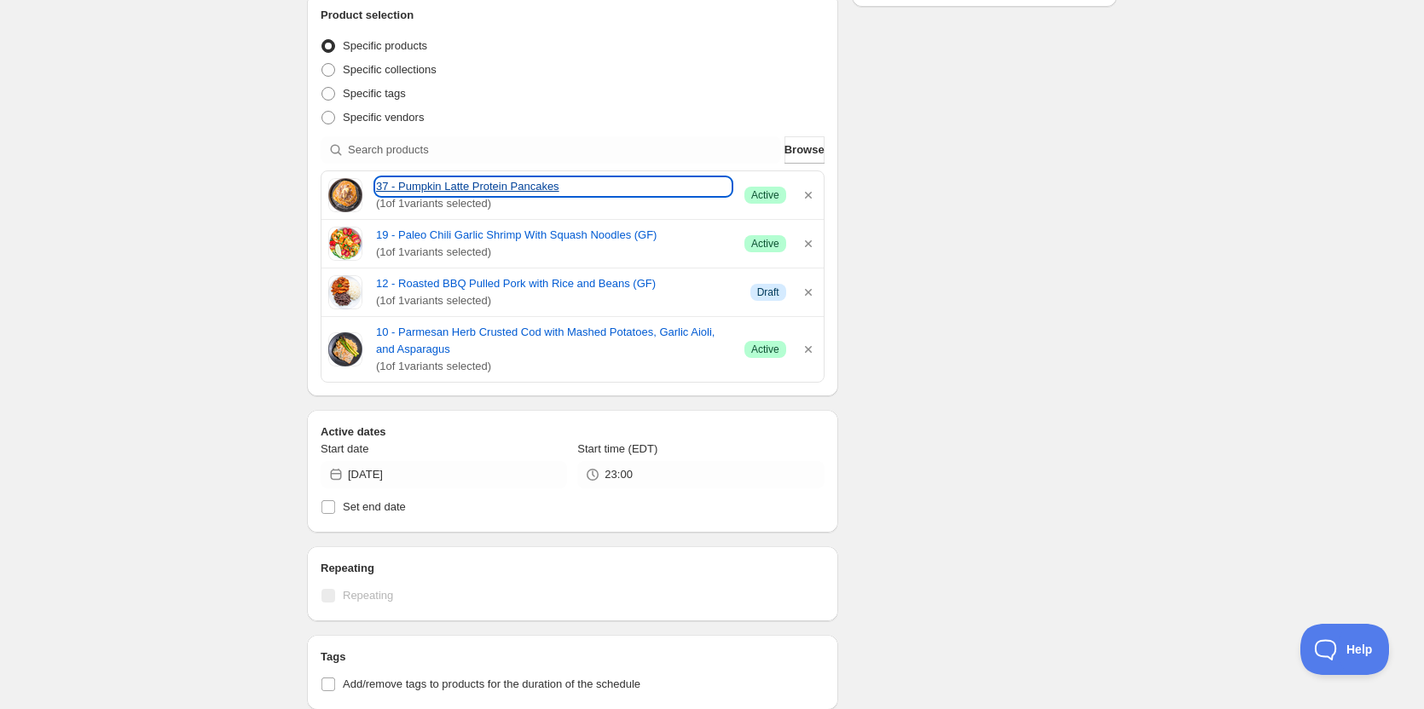
click at [494, 184] on link "37 - Pumpkin Latte Protein Pancakes" at bounding box center [553, 186] width 355 height 17
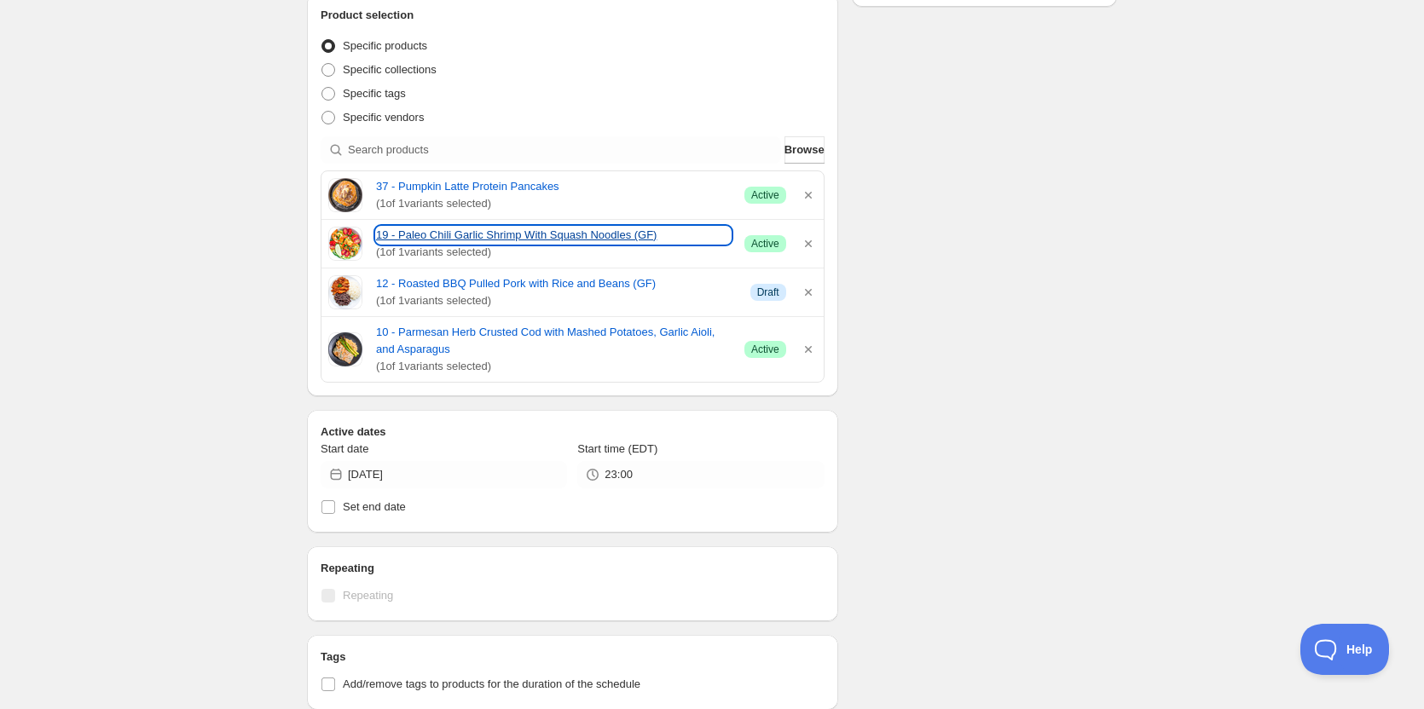
click at [478, 234] on link "19 - Paleo Chili Garlic Shrimp With Squash Noodles (GF)" at bounding box center [553, 235] width 355 height 17
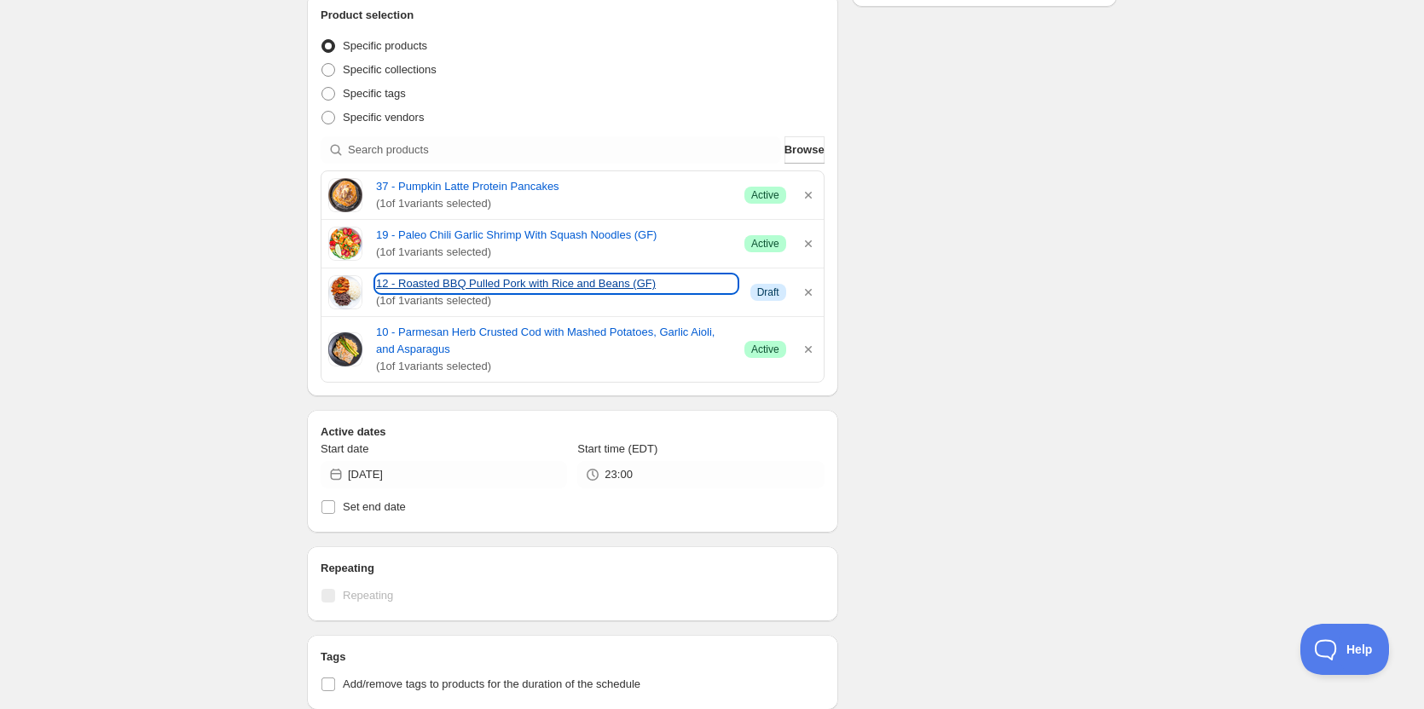
click at [487, 286] on link "12 - Roasted BBQ Pulled Pork with Rice and Beans (GF)" at bounding box center [556, 283] width 361 height 17
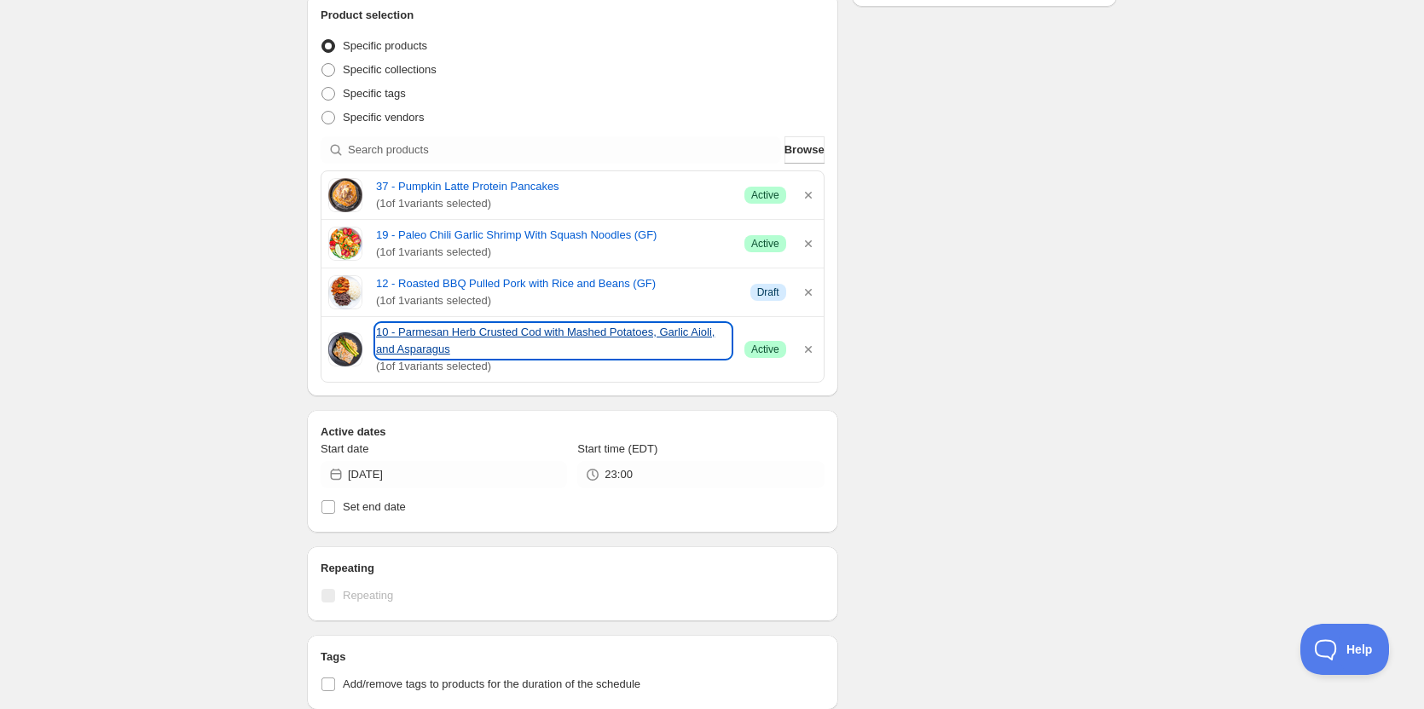
click at [427, 336] on link "10 - Parmesan Herb Crusted Cod with Mashed Potatoes, Garlic Aioli, and Asparagus" at bounding box center [553, 341] width 355 height 34
